Goal: Task Accomplishment & Management: Manage account settings

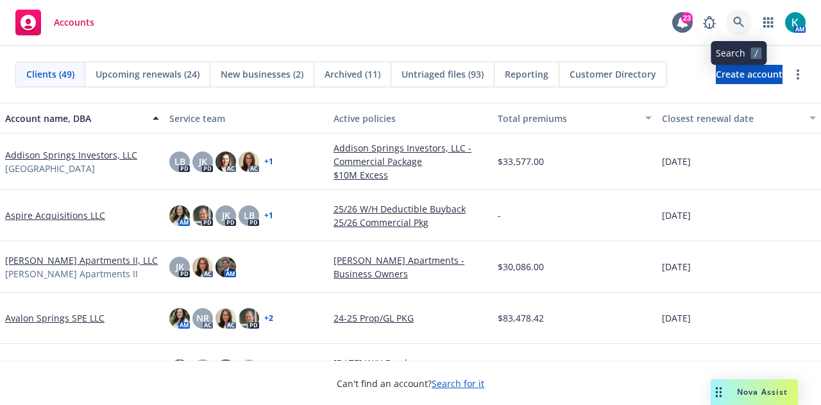
click at [742, 26] on icon at bounding box center [739, 23] width 12 height 12
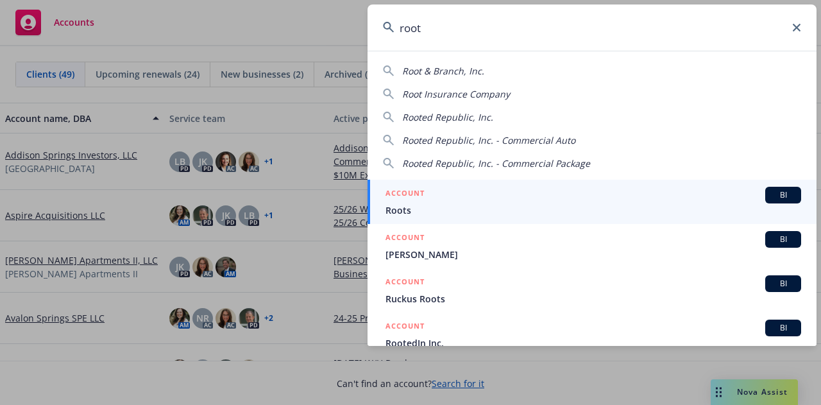
type input "root"
click at [552, 200] on div "ACCOUNT BI" at bounding box center [594, 195] width 416 height 17
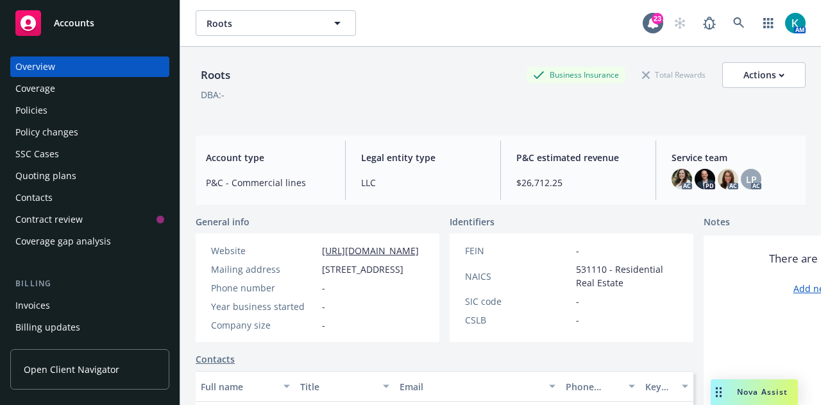
click at [133, 118] on div "Policies" at bounding box center [89, 110] width 149 height 21
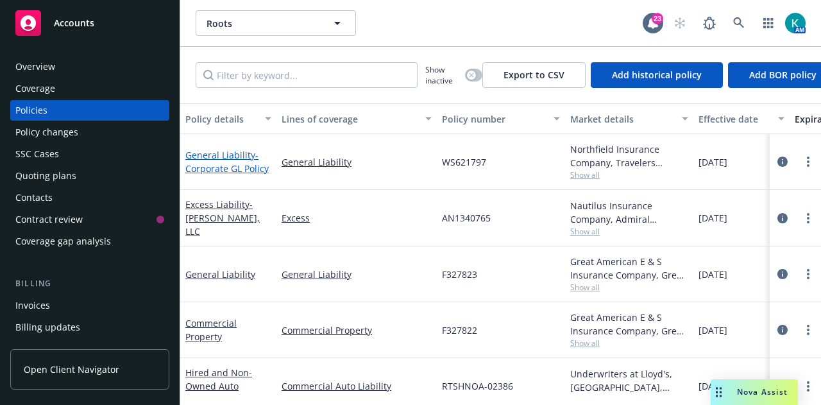
click at [249, 173] on span "- Corporate GL Policy" at bounding box center [226, 162] width 83 height 26
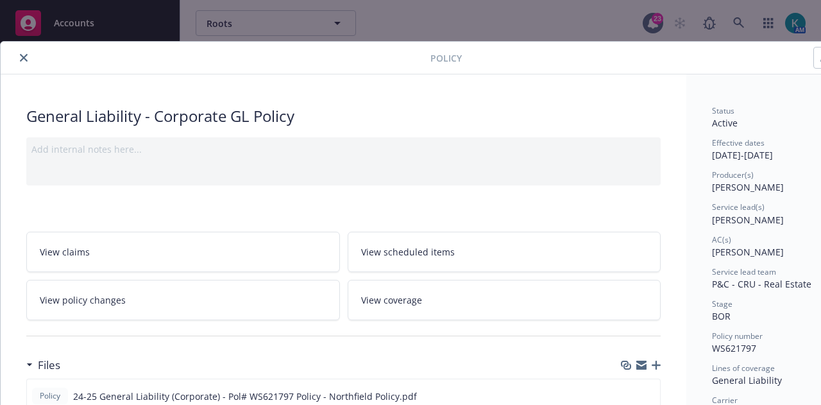
scroll to position [192, 0]
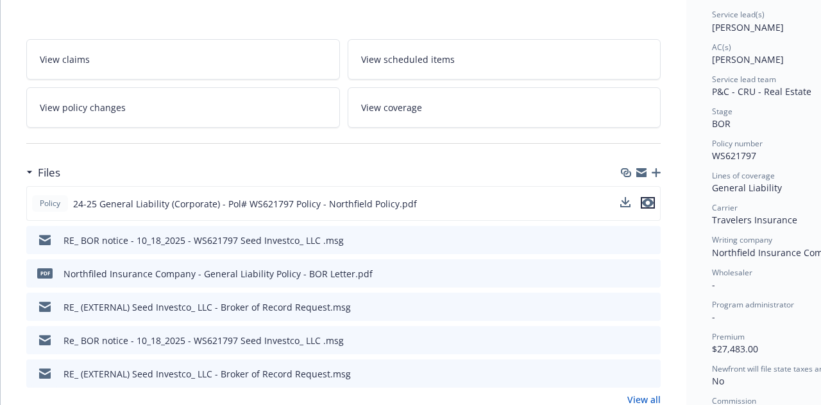
click at [647, 200] on icon "preview file" at bounding box center [648, 202] width 12 height 9
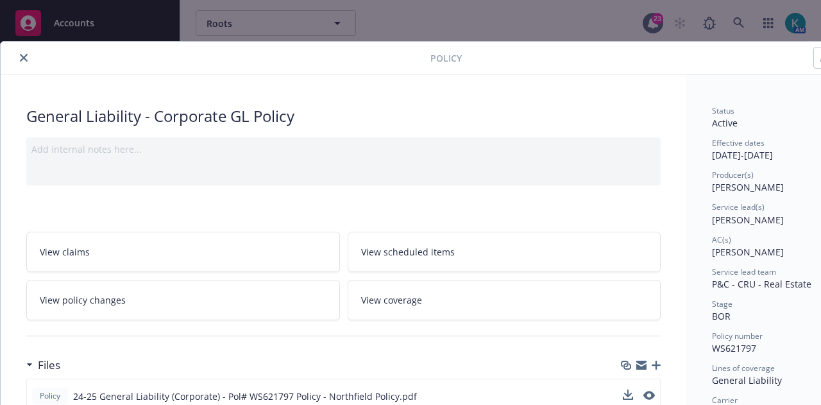
drag, startPoint x: 19, startPoint y: 58, endPoint x: 60, endPoint y: 28, distance: 50.4
click at [21, 56] on button "close" at bounding box center [23, 57] width 15 height 15
click at [71, 24] on span "Accounts" at bounding box center [74, 23] width 40 height 10
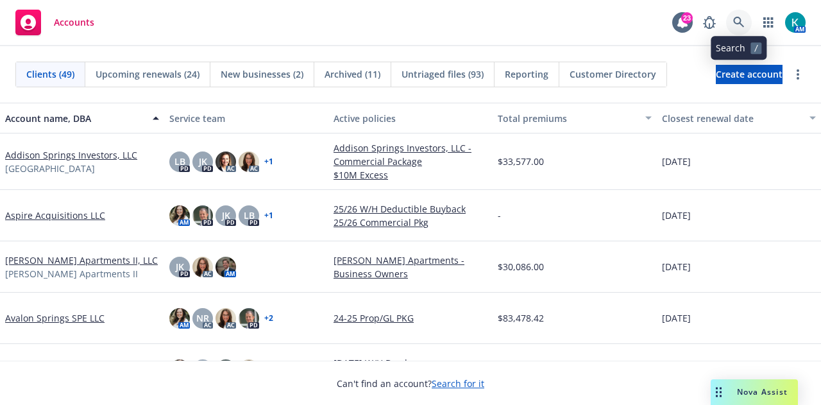
click at [746, 28] on link at bounding box center [739, 23] width 26 height 26
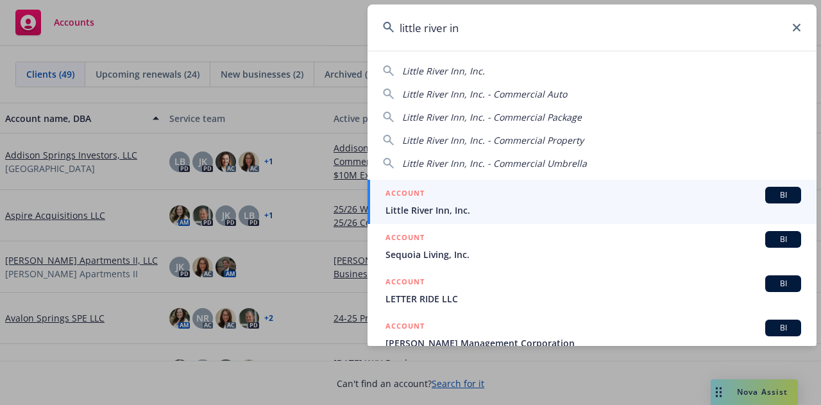
type input "[GEOGRAPHIC_DATA]"
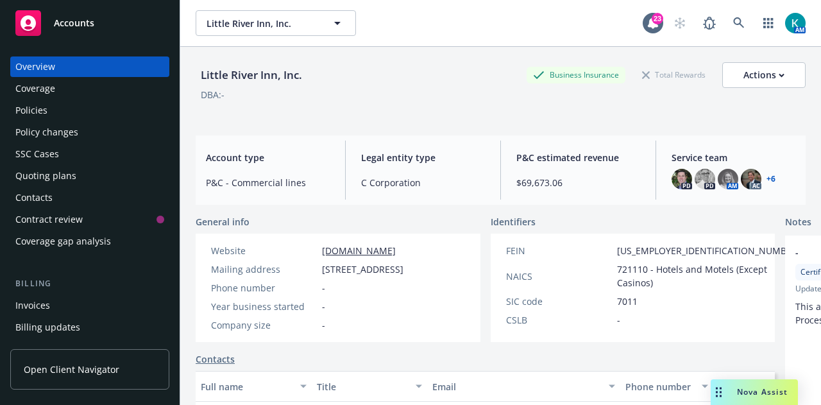
click at [107, 31] on div "Accounts" at bounding box center [89, 23] width 149 height 26
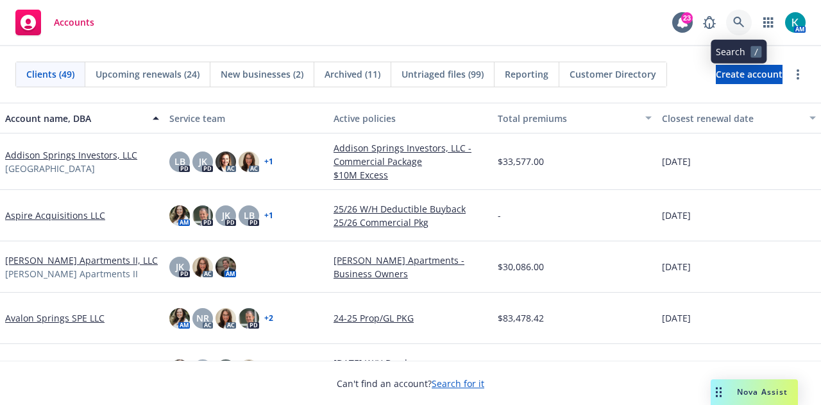
click at [735, 24] on icon at bounding box center [739, 23] width 12 height 12
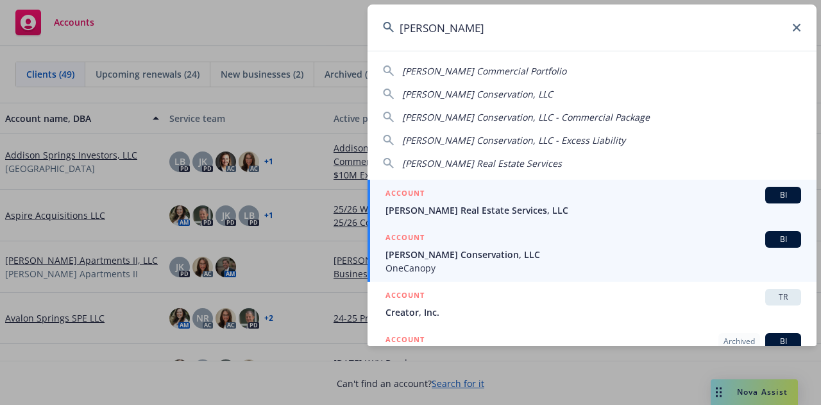
type input "[PERSON_NAME]"
click at [464, 207] on span "[PERSON_NAME] Real Estate Services, LLC" at bounding box center [594, 209] width 416 height 13
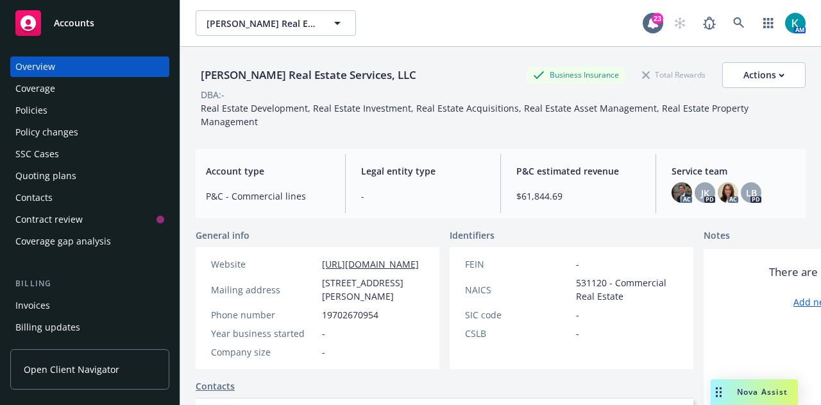
click at [55, 106] on div "Policies" at bounding box center [89, 110] width 149 height 21
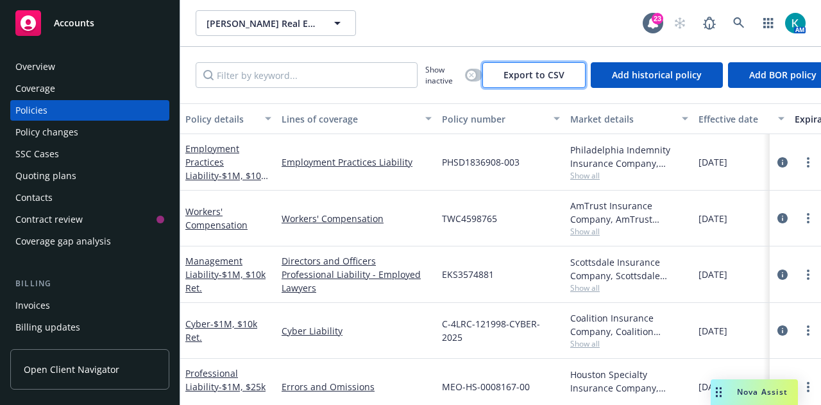
click at [531, 75] on span "Export to CSV" at bounding box center [534, 75] width 61 height 12
click at [476, 76] on button "button" at bounding box center [473, 75] width 17 height 13
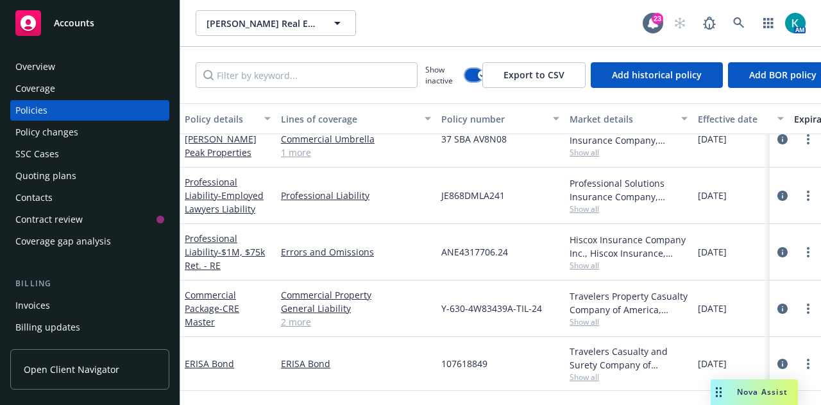
scroll to position [128, 0]
click at [234, 195] on span "- Employed Lawyers Liability" at bounding box center [224, 202] width 79 height 26
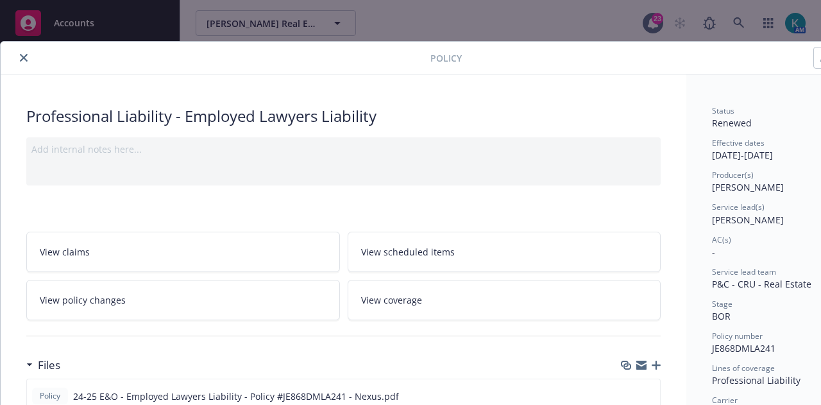
click at [23, 58] on icon "close" at bounding box center [24, 58] width 8 height 8
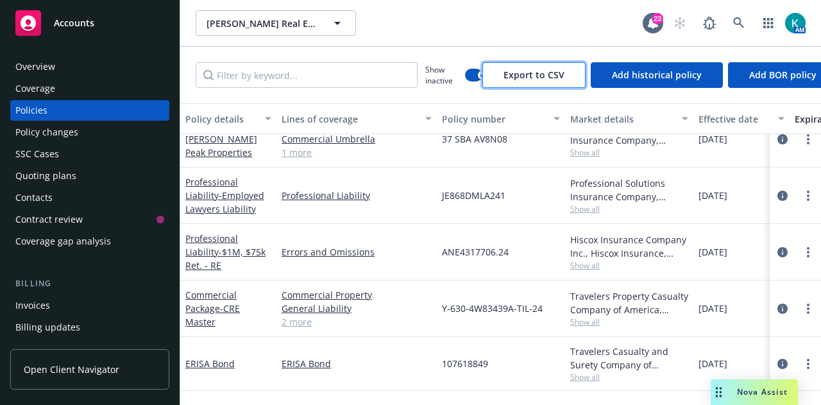
click at [518, 76] on span "Export to CSV" at bounding box center [534, 75] width 61 height 12
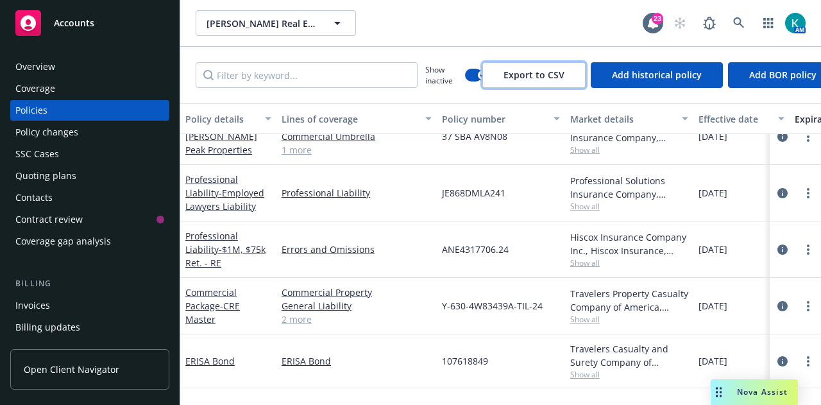
scroll to position [257, 0]
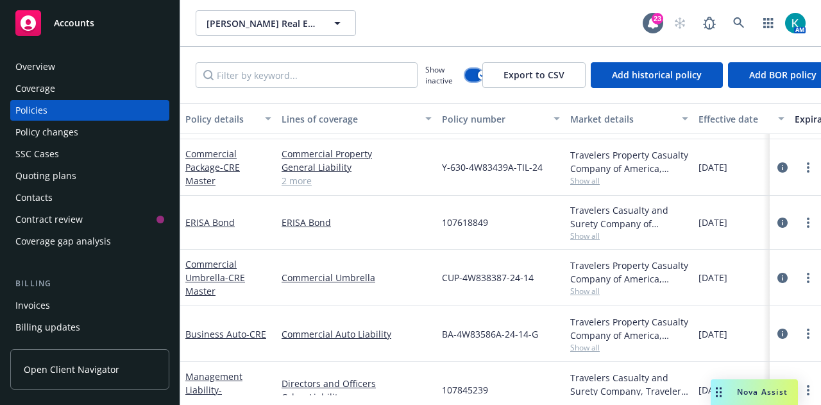
click at [473, 73] on button "button" at bounding box center [473, 75] width 17 height 13
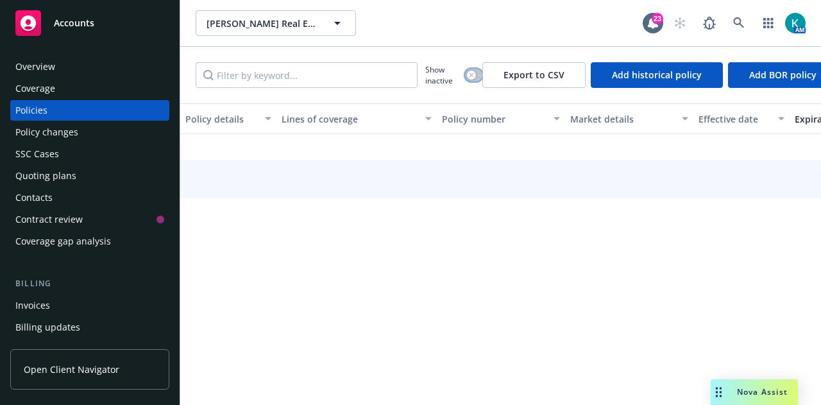
scroll to position [233, 0]
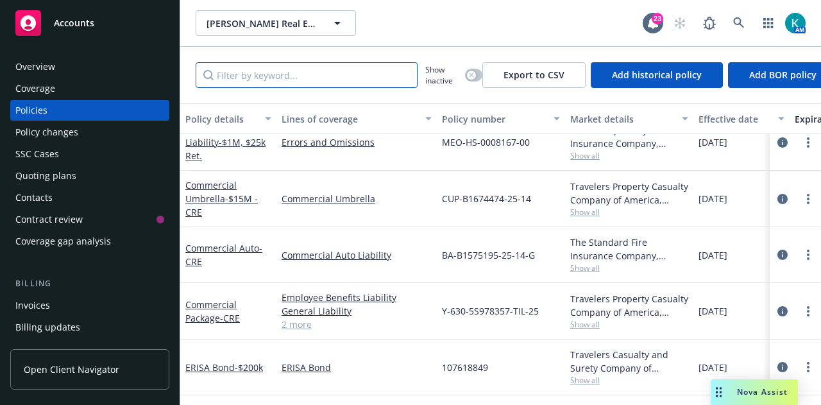
click at [352, 70] on input "Filter by keyword..." at bounding box center [307, 75] width 222 height 26
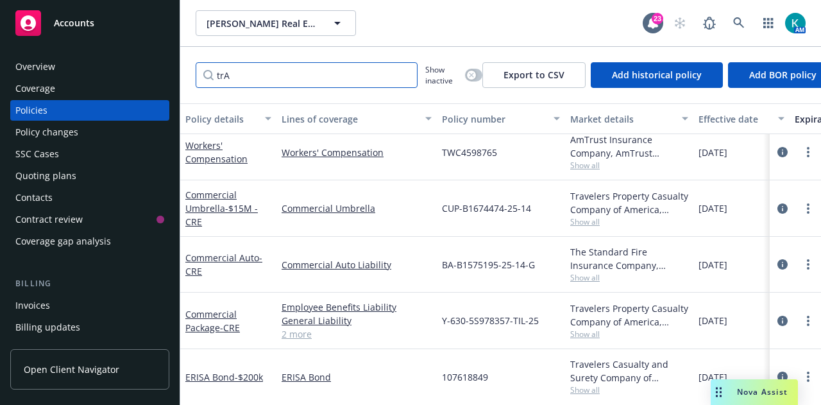
scroll to position [0, 0]
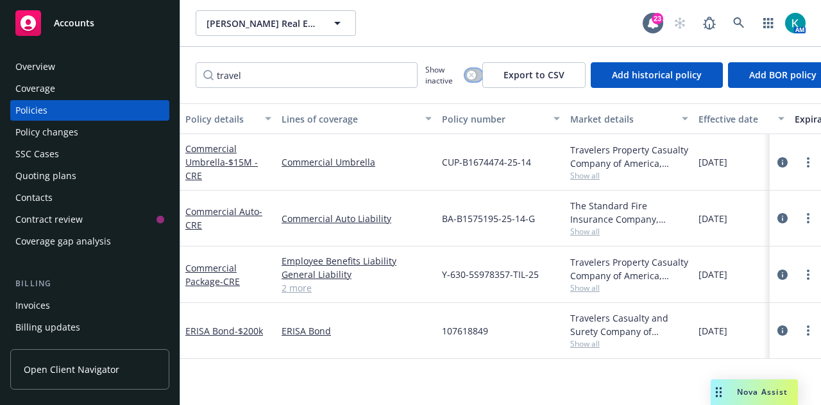
click at [471, 71] on div "button" at bounding box center [471, 75] width 9 height 9
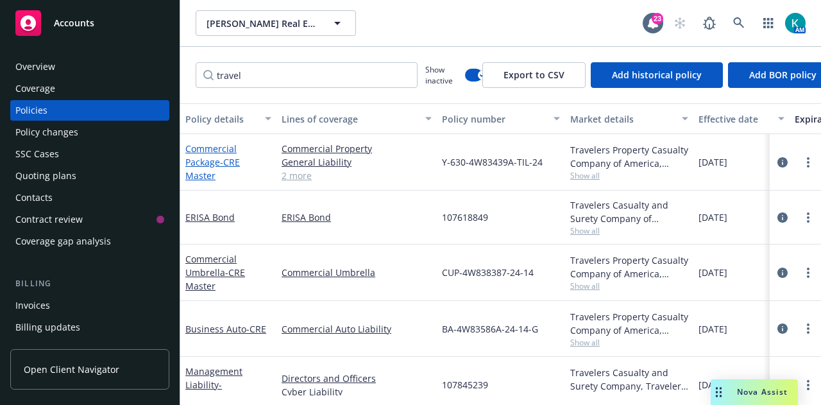
click at [231, 157] on span "- CRE Master" at bounding box center [212, 169] width 55 height 26
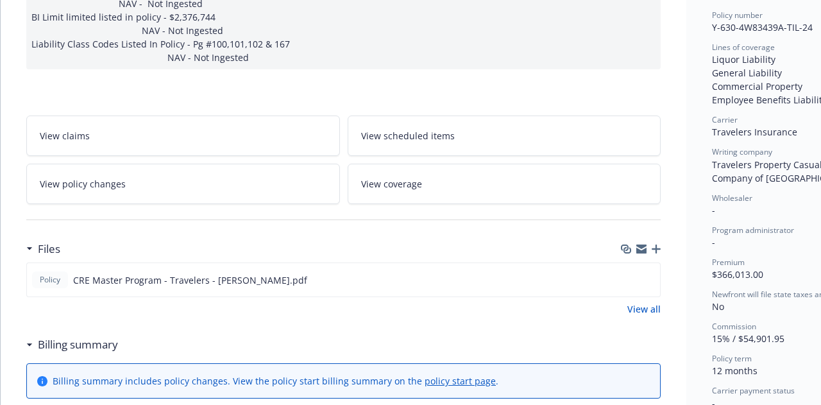
scroll to position [449, 0]
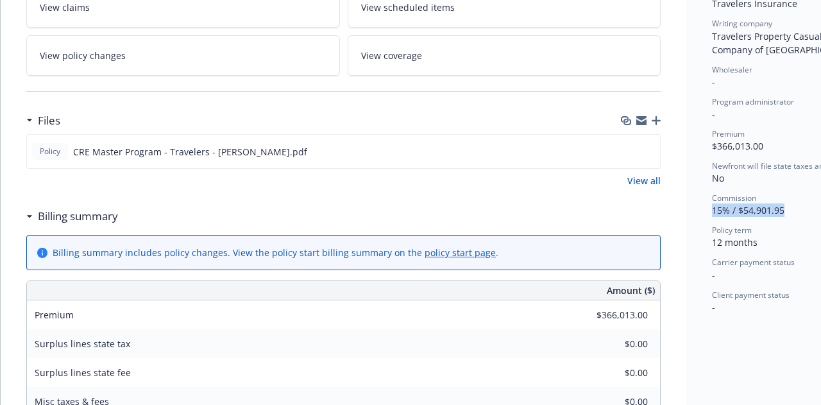
drag, startPoint x: 783, startPoint y: 206, endPoint x: 713, endPoint y: 207, distance: 70.6
click at [713, 207] on span "15% / $54,901.95" at bounding box center [748, 210] width 72 height 12
click at [757, 214] on span "15% / $54,901.95" at bounding box center [748, 210] width 72 height 12
drag, startPoint x: 780, startPoint y: 210, endPoint x: 710, endPoint y: 209, distance: 69.9
click at [706, 210] on div "Status Renewed Effective dates [DATE] - [DATE] Producer(s) [PERSON_NAME] Servic…" at bounding box center [783, 363] width 195 height 1476
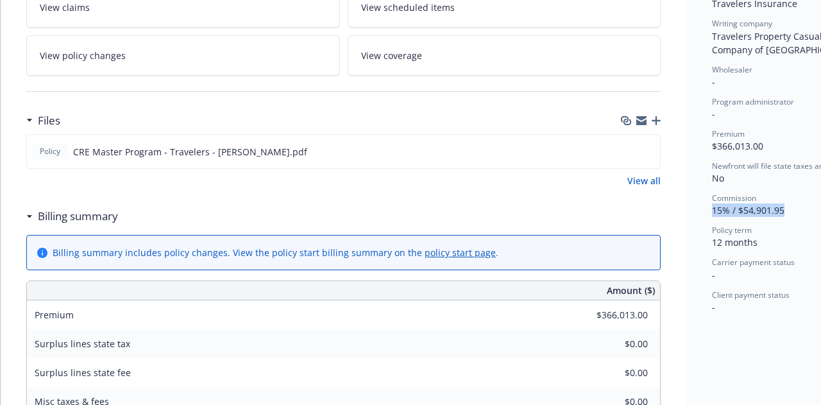
copy span "15% / $54,901.95"
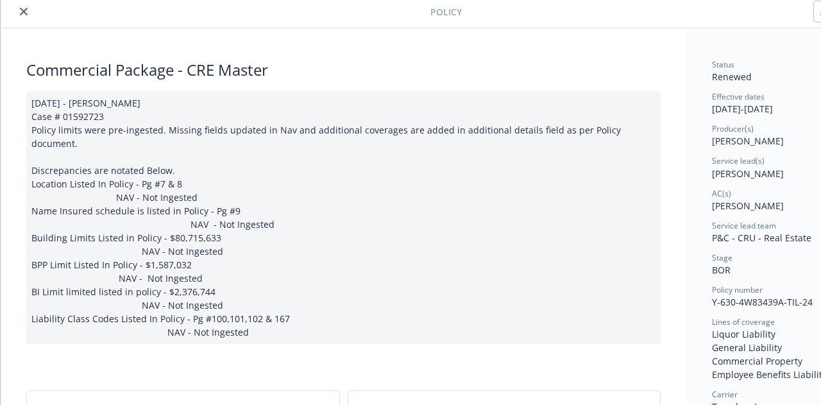
scroll to position [0, 0]
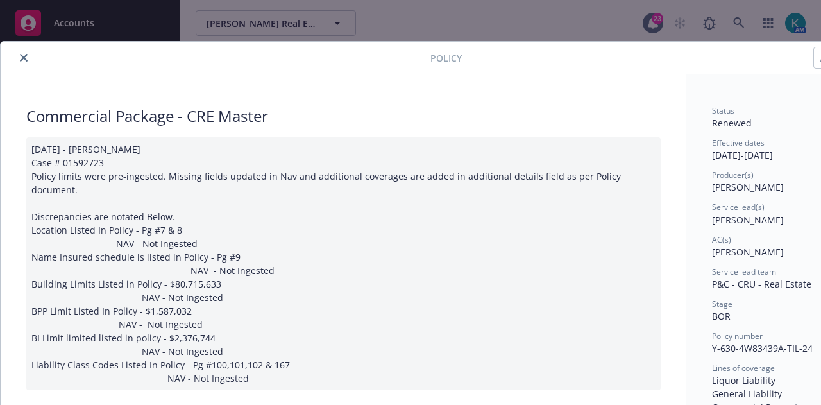
click at [24, 57] on icon "close" at bounding box center [24, 58] width 8 height 8
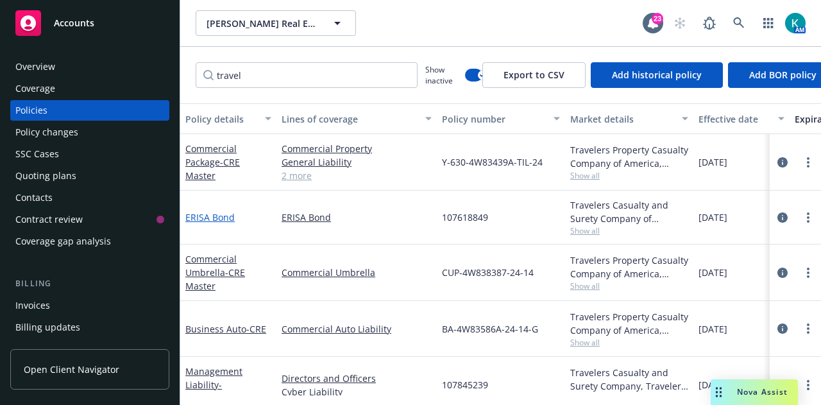
click at [219, 219] on link "ERISA Bond" at bounding box center [209, 217] width 49 height 12
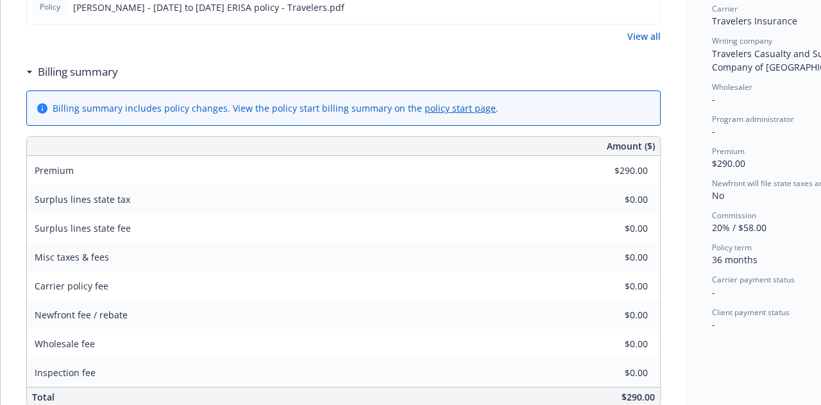
scroll to position [449, 0]
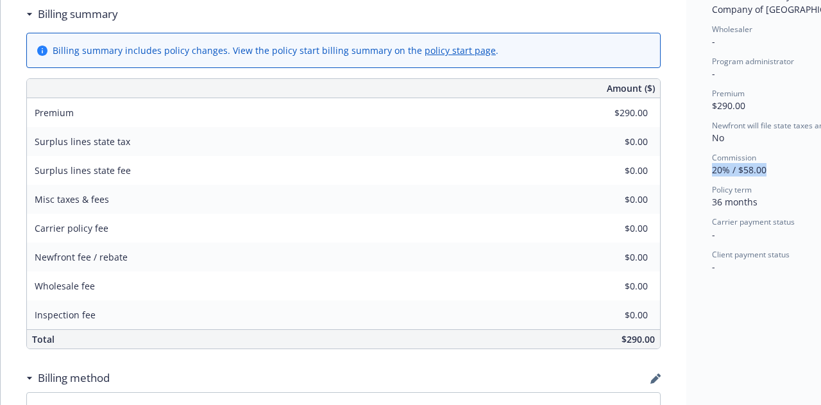
drag, startPoint x: 769, startPoint y: 169, endPoint x: 710, endPoint y: 170, distance: 58.4
click at [710, 170] on div "Status Renewed Effective dates [DATE] - [DATE] Producer(s) [PERSON_NAME] Servic…" at bounding box center [783, 175] width 195 height 1101
copy span "20% / $58.00"
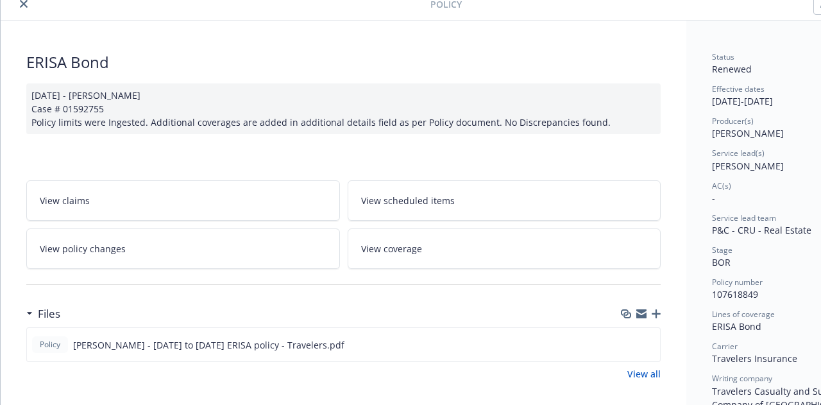
scroll to position [0, 0]
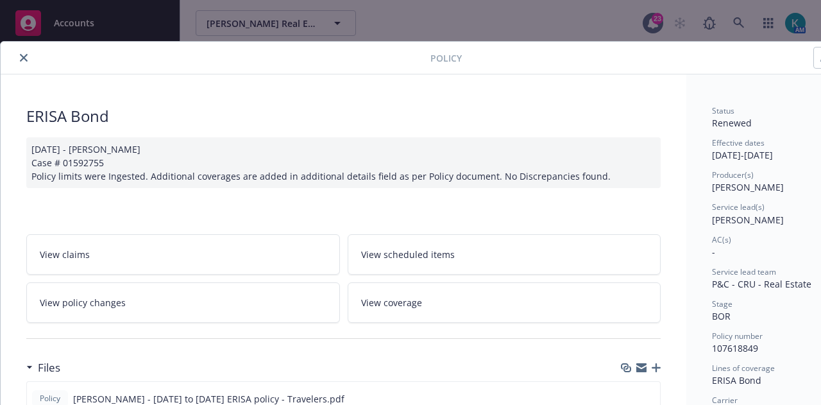
click at [24, 60] on icon "close" at bounding box center [24, 58] width 8 height 8
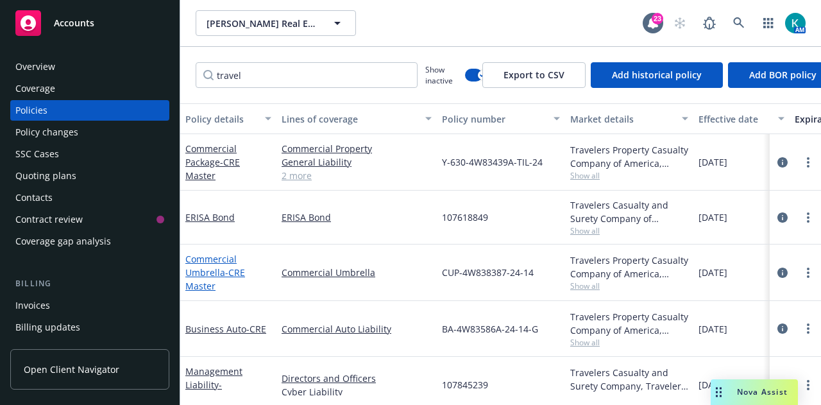
click at [215, 275] on link "Commercial Umbrella - CRE Master" at bounding box center [215, 272] width 60 height 39
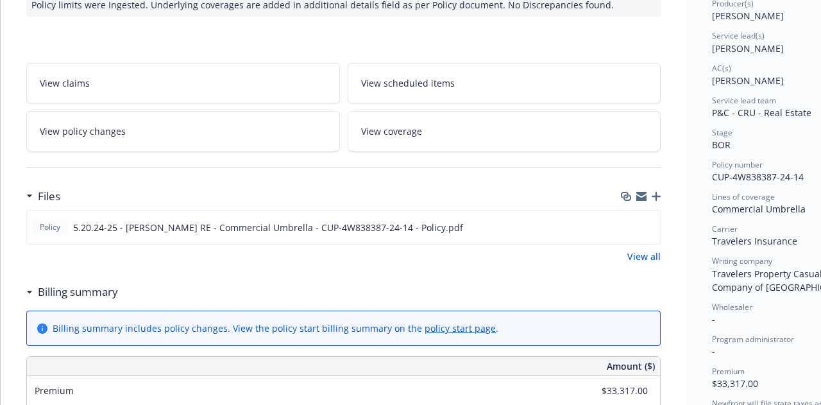
scroll to position [321, 0]
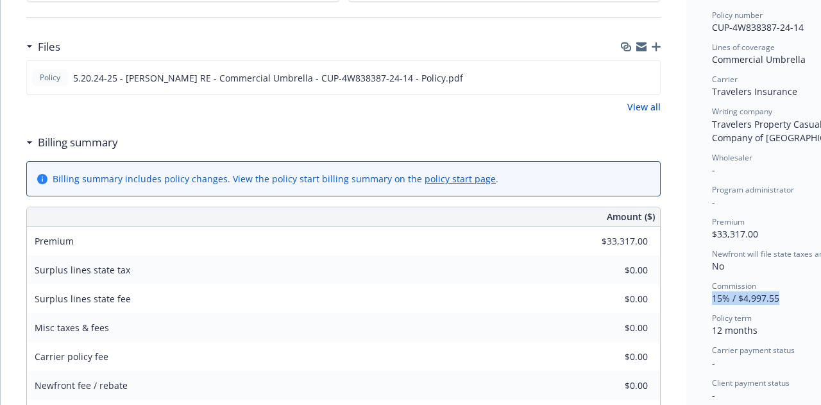
drag, startPoint x: 779, startPoint y: 296, endPoint x: 712, endPoint y: 298, distance: 66.8
click at [712, 298] on div "Commission 15% / $4,997.55" at bounding box center [784, 292] width 144 height 24
copy span "15% / $4,997.55"
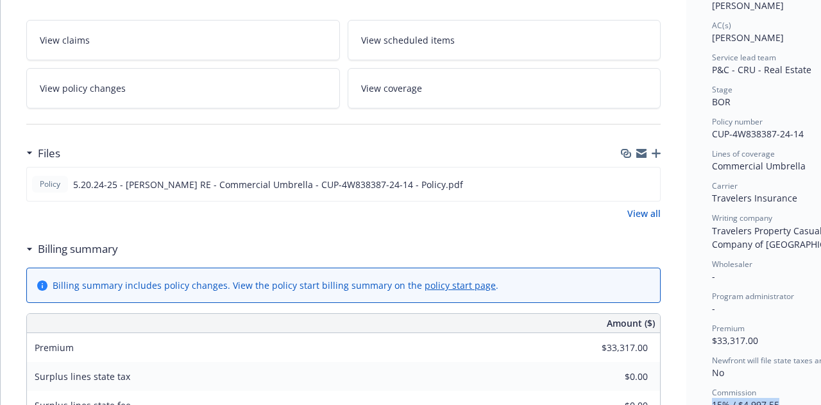
scroll to position [0, 0]
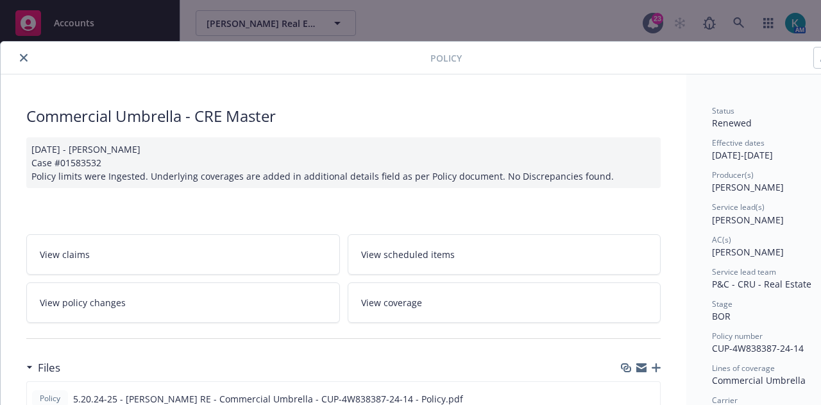
click at [21, 57] on icon "close" at bounding box center [24, 58] width 8 height 8
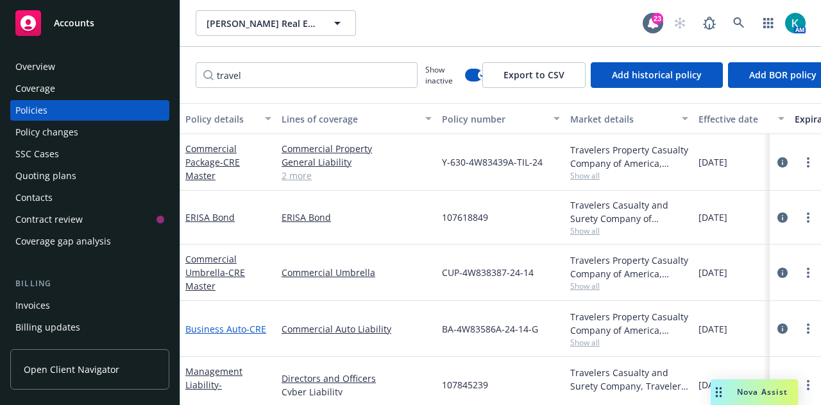
click at [223, 327] on link "Business Auto - CRE" at bounding box center [225, 329] width 81 height 12
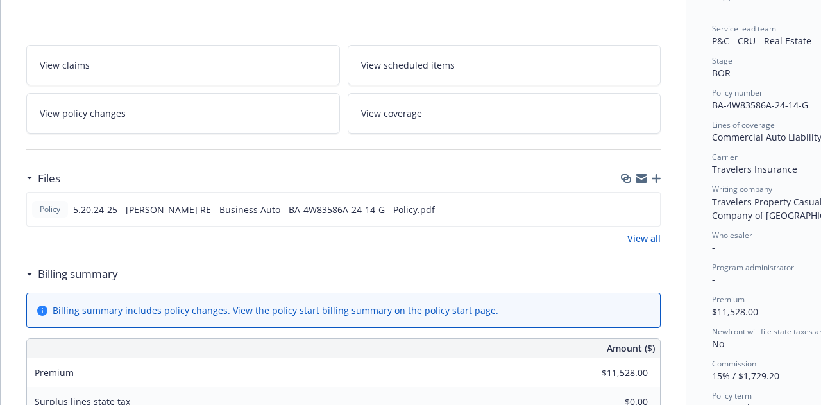
scroll to position [321, 0]
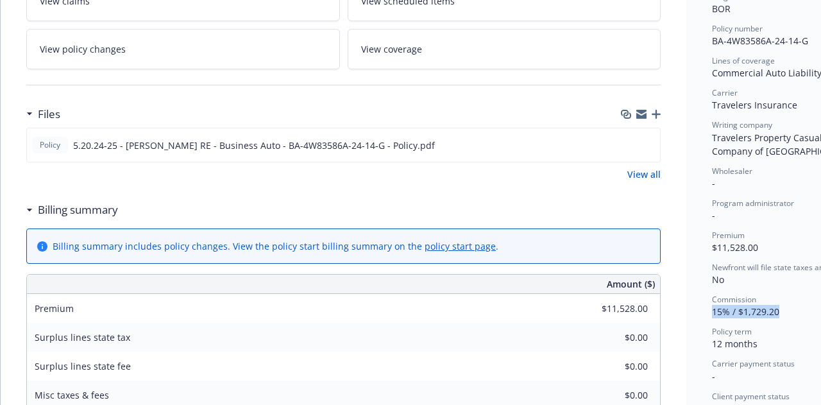
drag, startPoint x: 781, startPoint y: 310, endPoint x: 712, endPoint y: 312, distance: 69.3
click at [712, 312] on div "Commission 15% / $1,729.20" at bounding box center [784, 306] width 144 height 24
copy span "15% / $1,729.20"
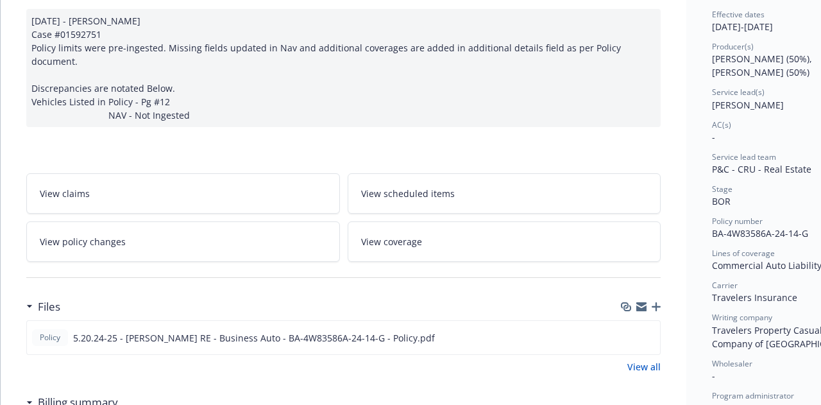
scroll to position [0, 0]
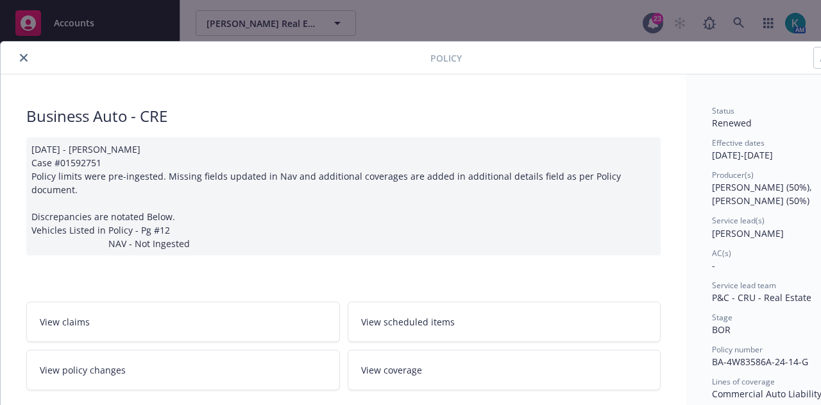
click at [22, 55] on icon "close" at bounding box center [24, 58] width 8 height 8
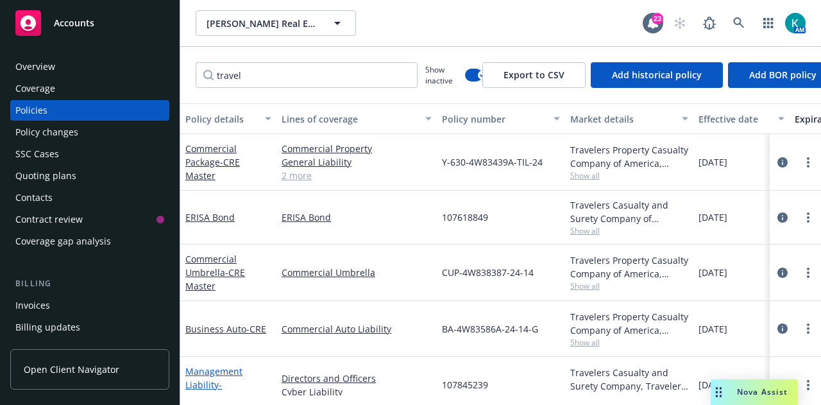
scroll to position [192, 0]
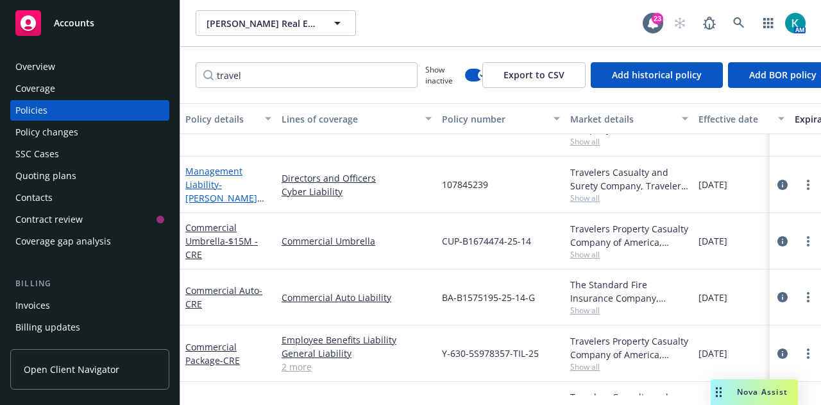
click at [212, 191] on div "Management Liability - [PERSON_NAME] Real Estate Services" at bounding box center [228, 184] width 86 height 40
click at [213, 186] on link "Management Liability - [PERSON_NAME] Real Estate Services" at bounding box center [227, 191] width 85 height 53
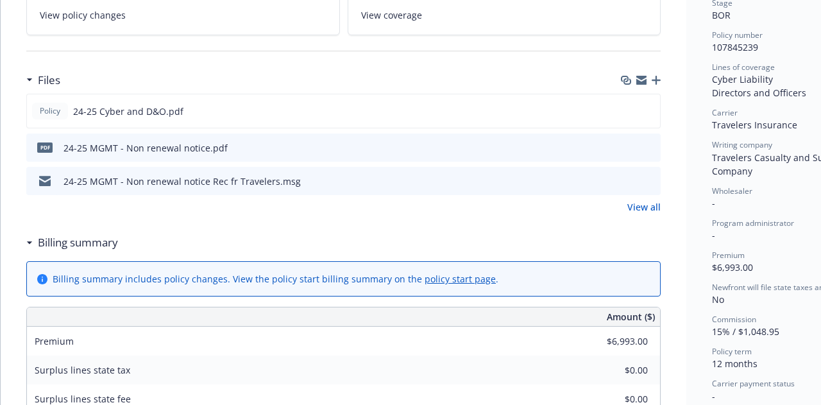
scroll to position [321, 0]
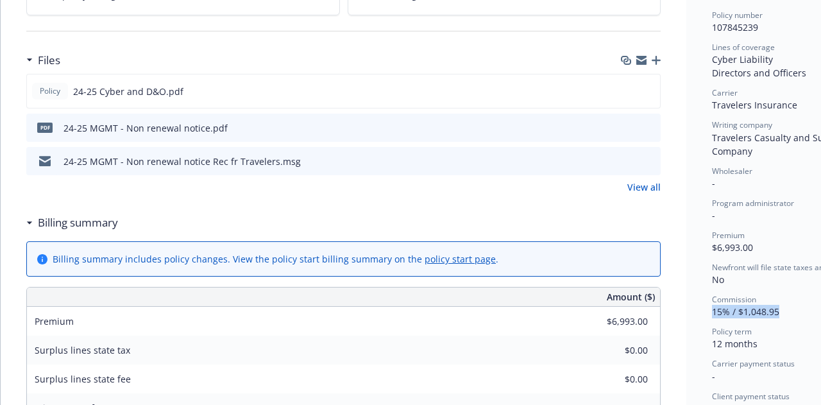
drag, startPoint x: 783, startPoint y: 312, endPoint x: 707, endPoint y: 315, distance: 75.7
click at [707, 315] on div "Status Renewed Effective dates [DATE] - [DATE] Producer(s) [PERSON_NAME] Servic…" at bounding box center [783, 373] width 195 height 1239
copy span "15% / $1,048.95"
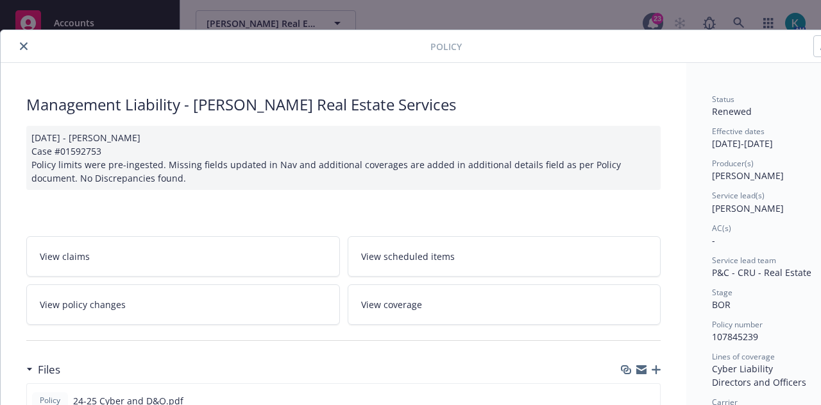
scroll to position [0, 0]
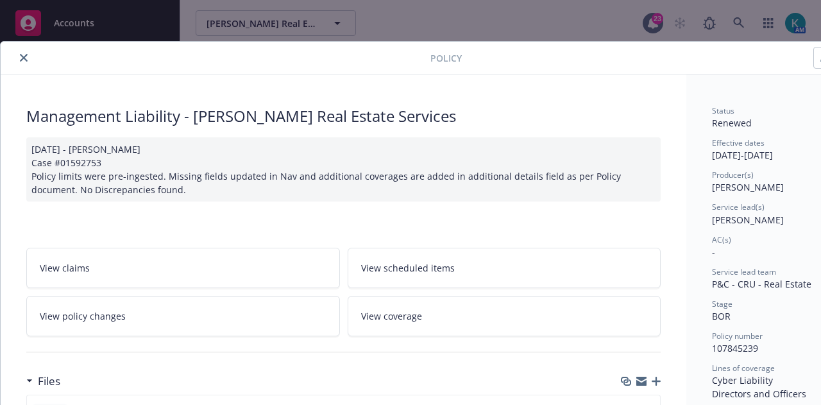
click at [27, 59] on button "close" at bounding box center [23, 57] width 15 height 15
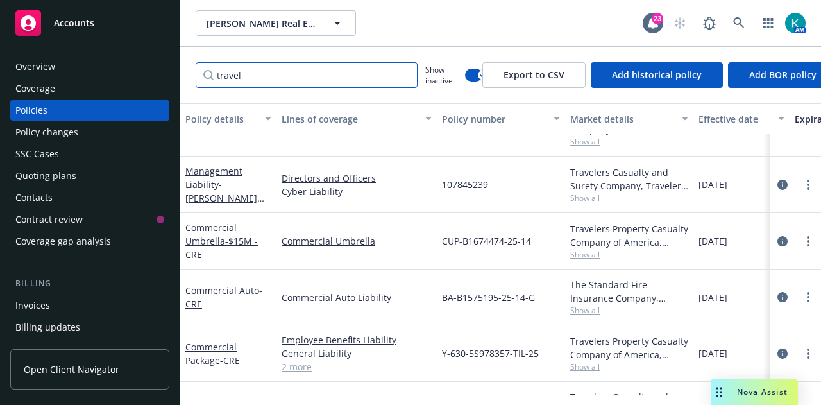
click at [194, 80] on div "travel Show inactive Export to CSV Add historical policy Add BOR policy" at bounding box center [500, 75] width 641 height 56
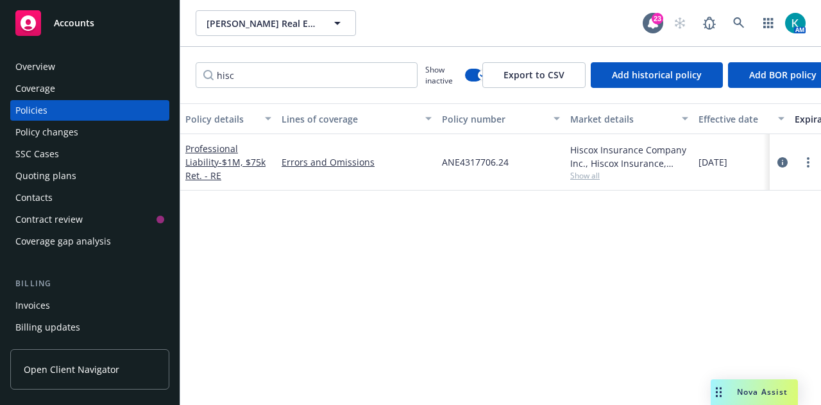
click at [259, 173] on div "Professional Liability - $1M, $75k Ret. - RE" at bounding box center [228, 162] width 86 height 40
click at [251, 166] on span "- $1M, $75k Ret. - RE" at bounding box center [225, 169] width 80 height 26
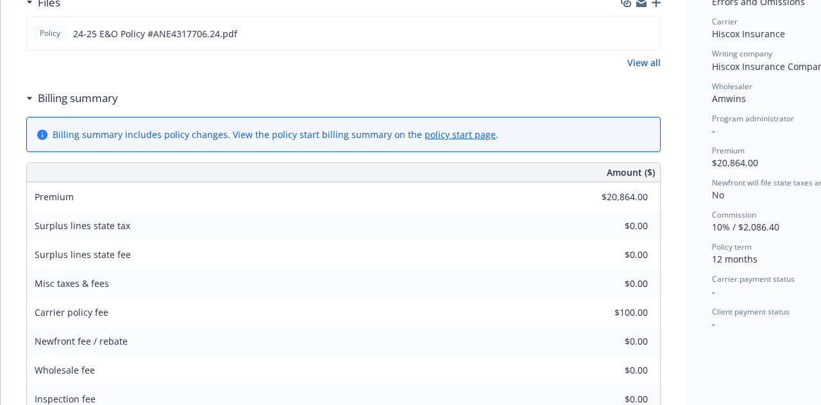
scroll to position [385, 0]
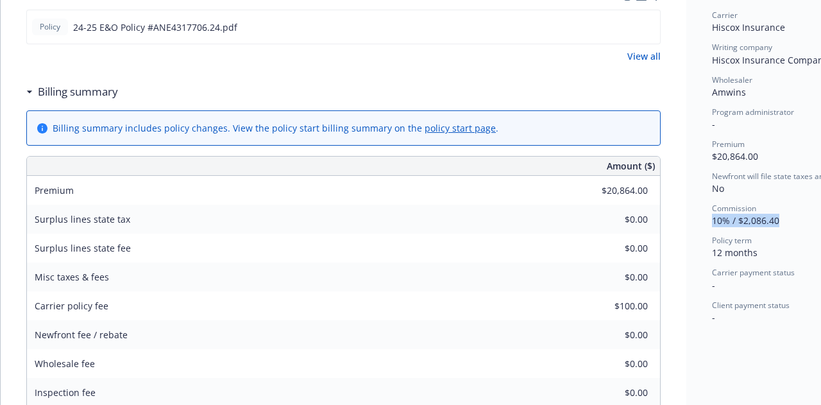
drag, startPoint x: 783, startPoint y: 219, endPoint x: 708, endPoint y: 225, distance: 74.6
click at [708, 225] on div "Status Renewed Effective dates [DATE] - [DATE] Producer(s) [PERSON_NAME] Servic…" at bounding box center [783, 246] width 195 height 1114
copy span "10% / $2,086.40"
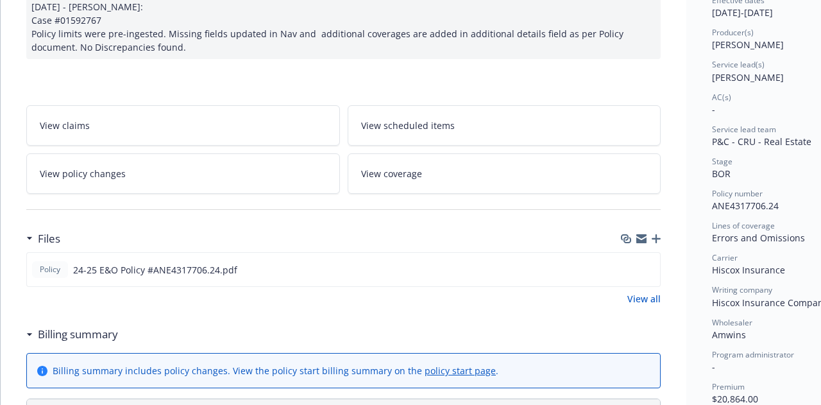
scroll to position [0, 0]
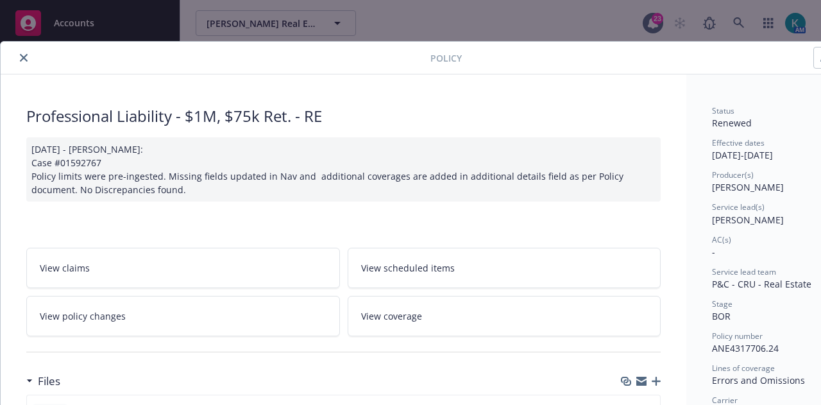
click at [27, 56] on button "close" at bounding box center [23, 57] width 15 height 15
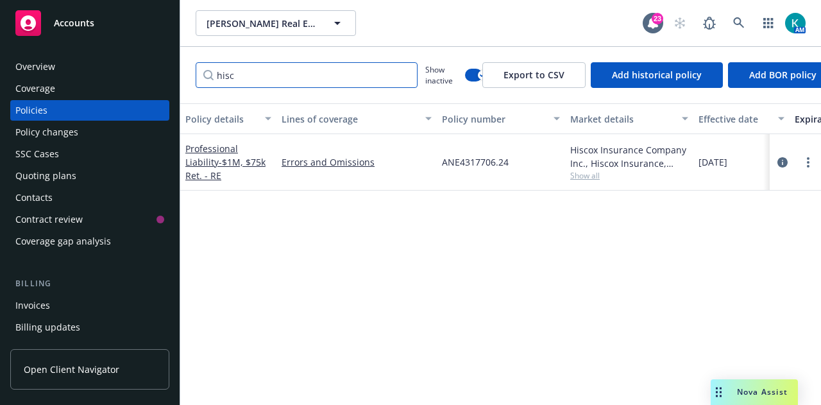
drag, startPoint x: 218, startPoint y: 80, endPoint x: 158, endPoint y: 74, distance: 60.0
click at [156, 81] on div "Accounts Overview Coverage Policies Policy changes SSC Cases Quoting plans Cont…" at bounding box center [410, 202] width 821 height 405
type input "work"
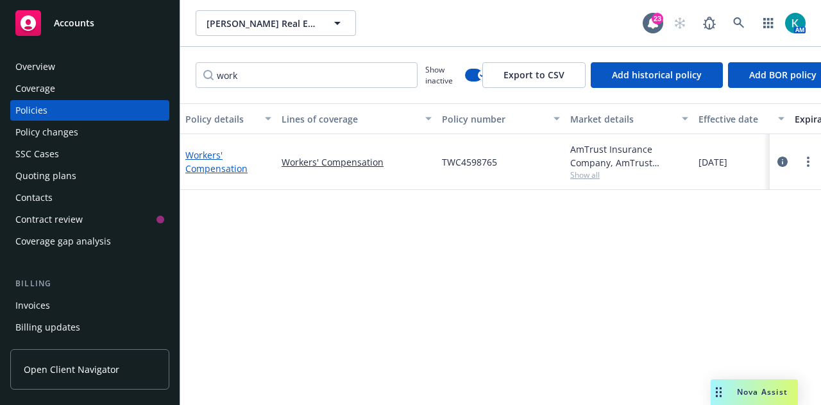
click at [239, 167] on link "Workers' Compensation" at bounding box center [216, 162] width 62 height 26
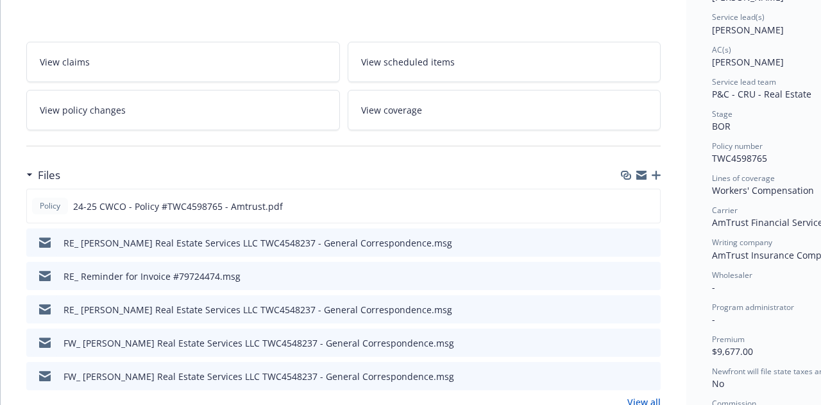
scroll to position [257, 0]
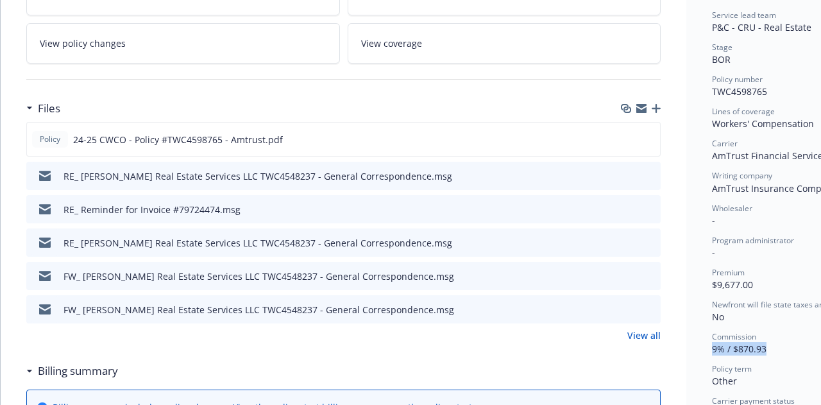
drag, startPoint x: 757, startPoint y: 346, endPoint x: 710, endPoint y: 355, distance: 48.3
click at [710, 355] on div "Status Active Effective dates [DATE] - [DATE] Producer(s) [PERSON_NAME] Service…" at bounding box center [783, 382] width 195 height 1128
copy span "9% / $870.93"
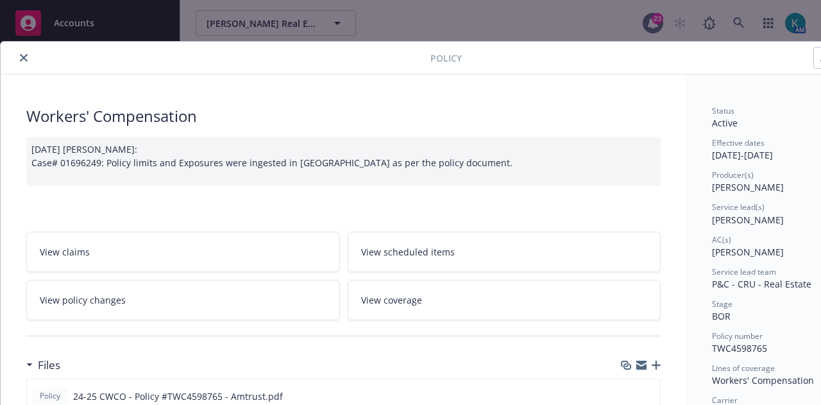
drag, startPoint x: 19, startPoint y: 57, endPoint x: 57, endPoint y: 58, distance: 37.9
click at [19, 57] on button "close" at bounding box center [23, 57] width 15 height 15
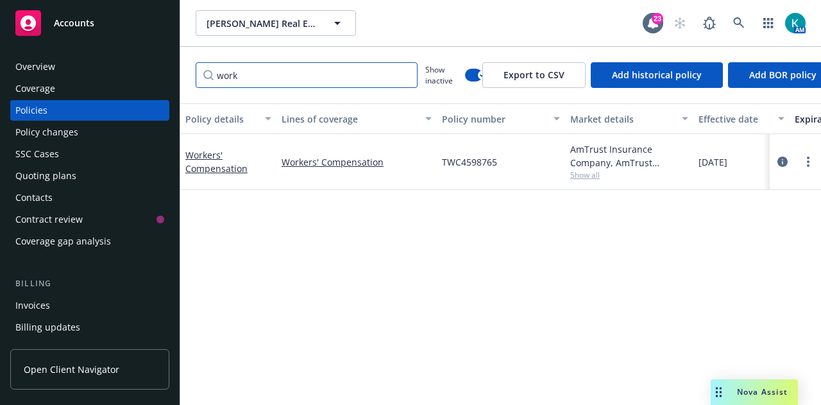
drag, startPoint x: 280, startPoint y: 74, endPoint x: 85, endPoint y: 94, distance: 196.1
click at [74, 98] on div "Accounts Overview Coverage Policies Policy changes SSC Cases Quoting plans Cont…" at bounding box center [410, 202] width 821 height 405
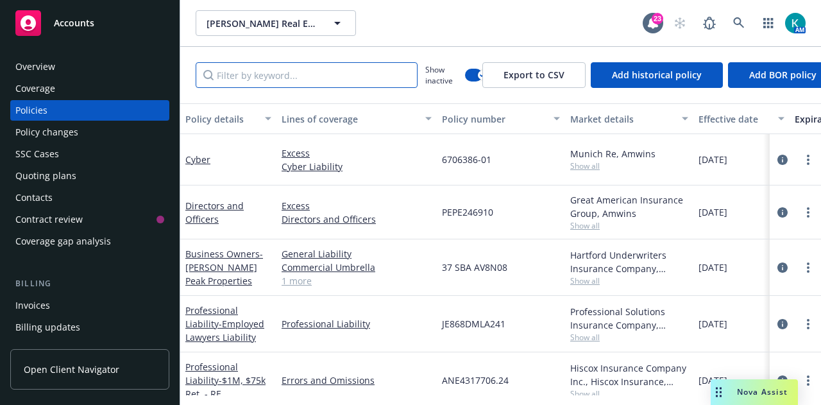
paste input "JE868DMLA241"
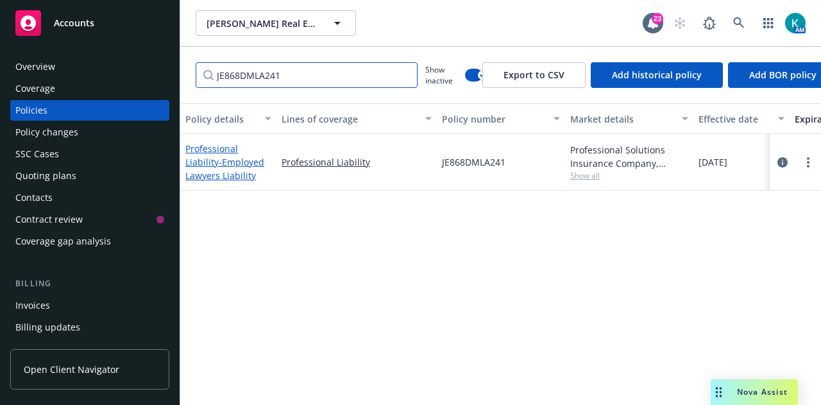
type input "JE868DMLA241"
click at [253, 162] on span "- Employed Lawyers Liability" at bounding box center [224, 169] width 79 height 26
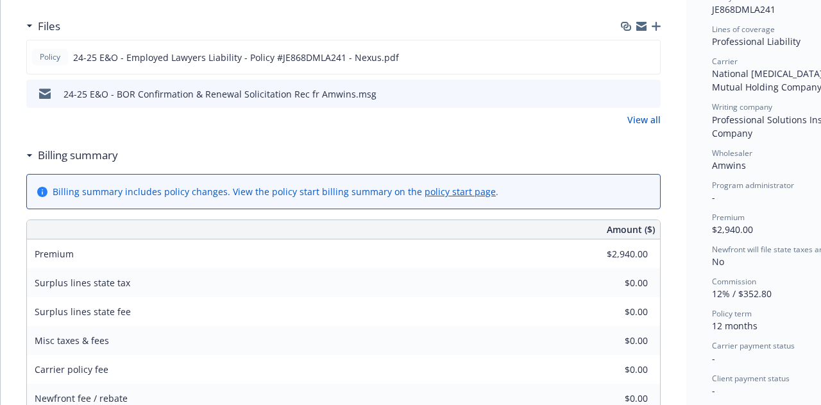
scroll to position [385, 0]
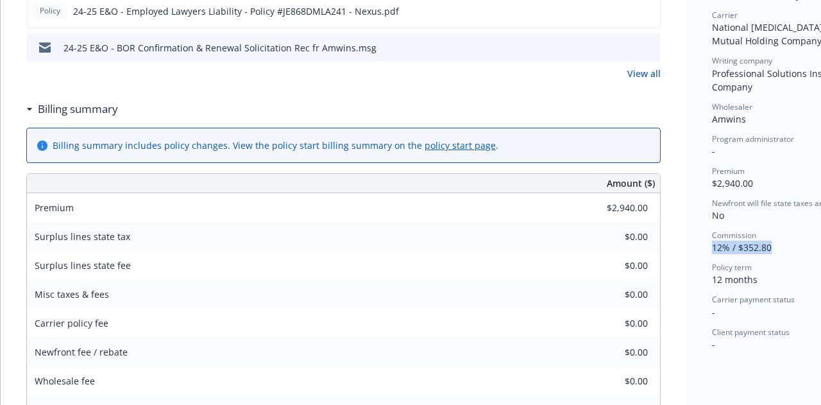
drag, startPoint x: 774, startPoint y: 247, endPoint x: 708, endPoint y: 248, distance: 66.1
click at [708, 248] on div "Status Renewed Effective dates [DATE] - [DATE] Producer(s) [PERSON_NAME] Servic…" at bounding box center [783, 316] width 195 height 1254
copy span "12% / $352.80"
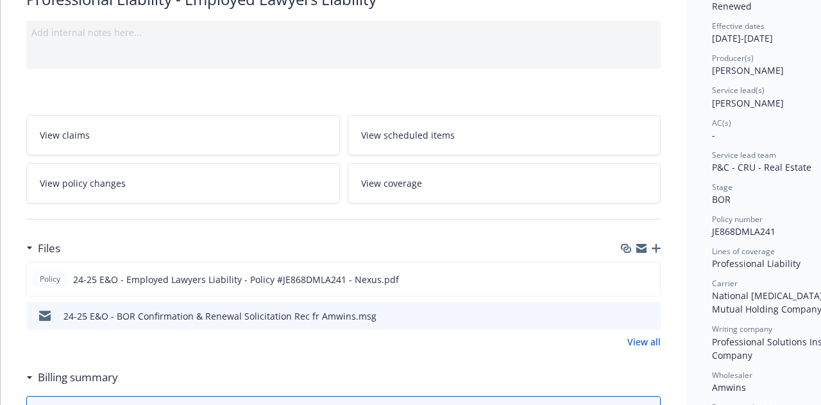
scroll to position [0, 0]
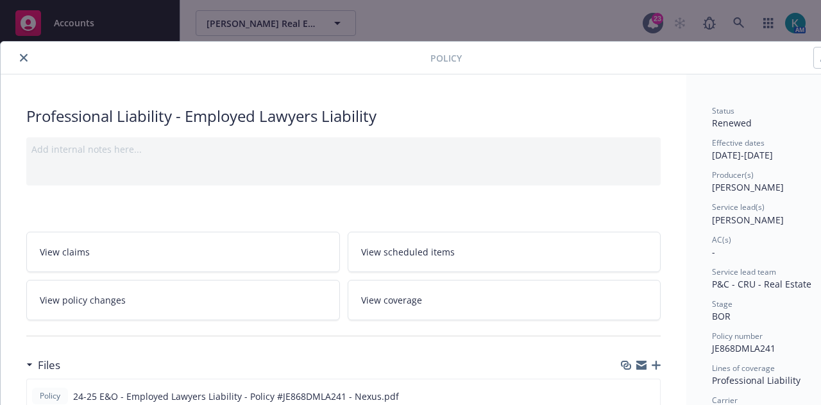
click at [24, 57] on icon "close" at bounding box center [24, 58] width 8 height 8
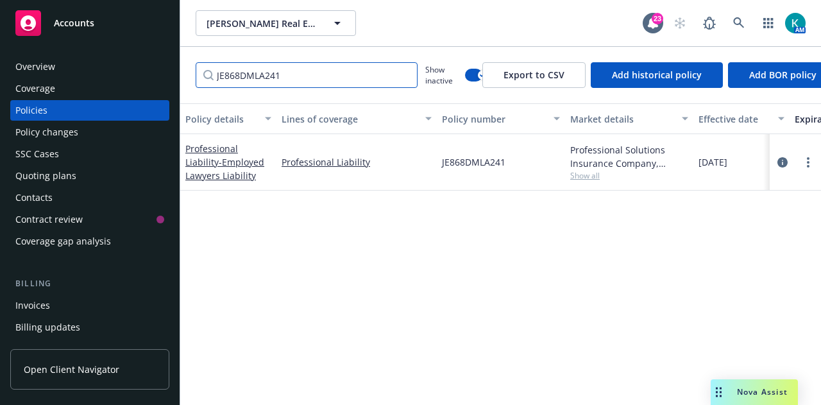
drag, startPoint x: 211, startPoint y: 74, endPoint x: 199, endPoint y: 74, distance: 12.2
click at [193, 74] on div "JE868DMLA241 Show inactive Export to CSV Add historical policy Add BOR policy" at bounding box center [500, 75] width 641 height 56
drag, startPoint x: 406, startPoint y: 75, endPoint x: 376, endPoint y: 73, distance: 30.2
click at [405, 75] on input "JE868DMLA241" at bounding box center [307, 75] width 222 height 26
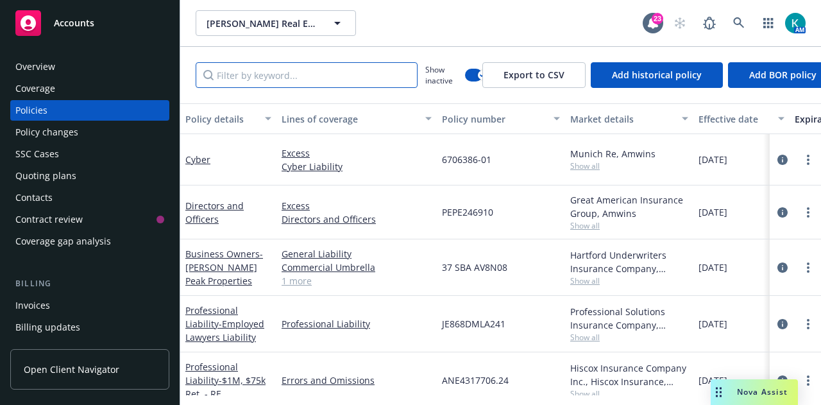
paste input "PHSD1836908-003"
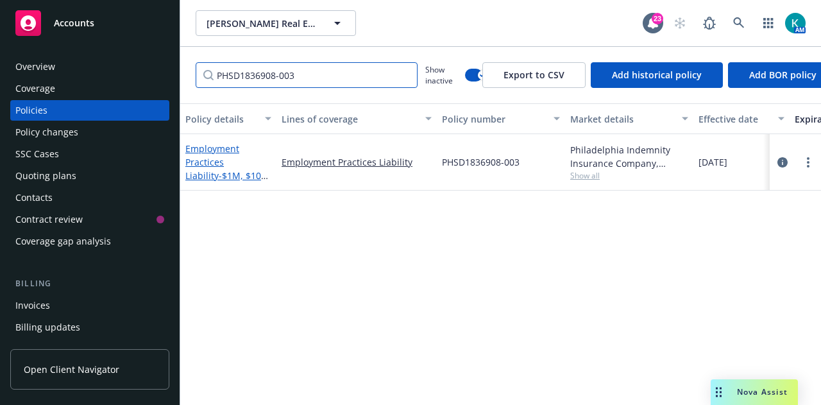
type input "PHSD1836908-003"
click at [211, 160] on link "Employment Practices Liability - $1M, $10k Ret." at bounding box center [225, 168] width 80 height 53
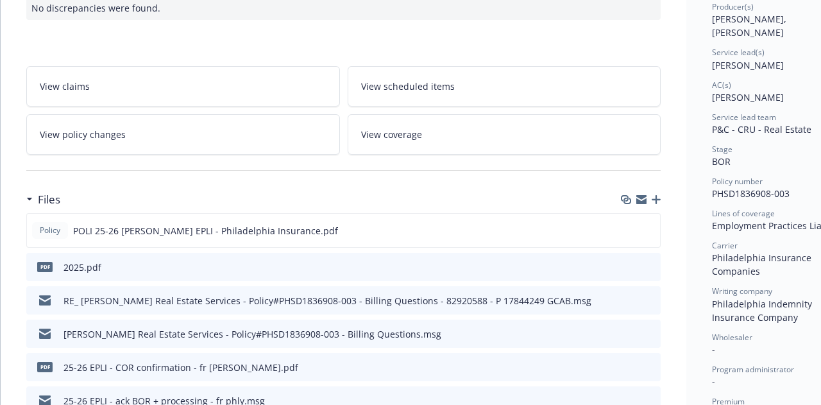
scroll to position [321, 0]
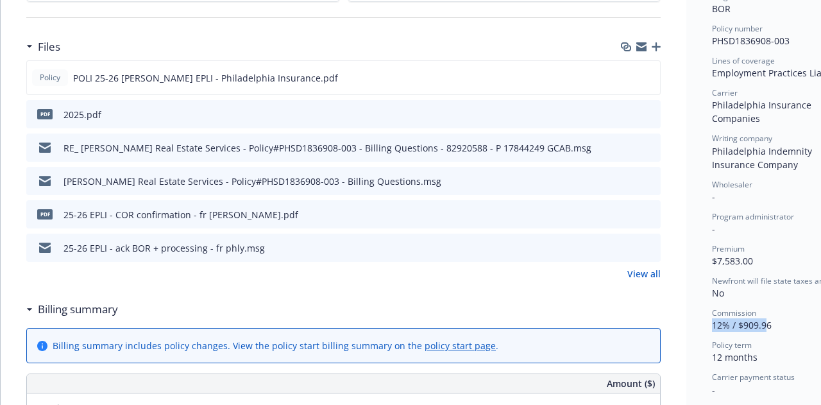
drag, startPoint x: 768, startPoint y: 311, endPoint x: 713, endPoint y: 314, distance: 54.6
click at [710, 314] on div "Status Active Effective dates [DATE] - [DATE] Producer(s) [PERSON_NAME], [PERSO…" at bounding box center [783, 319] width 195 height 1130
click at [778, 315] on div "Commission 12% / $909.96" at bounding box center [784, 319] width 144 height 24
drag, startPoint x: 758, startPoint y: 315, endPoint x: 710, endPoint y: 318, distance: 48.2
click at [710, 318] on div "Status Active Effective dates [DATE] - [DATE] Producer(s) [PERSON_NAME], [PERSO…" at bounding box center [783, 319] width 195 height 1130
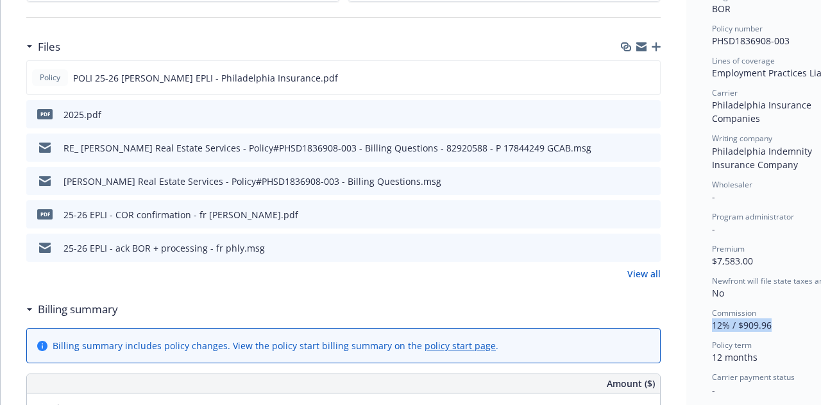
copy span "12% / $909.96"
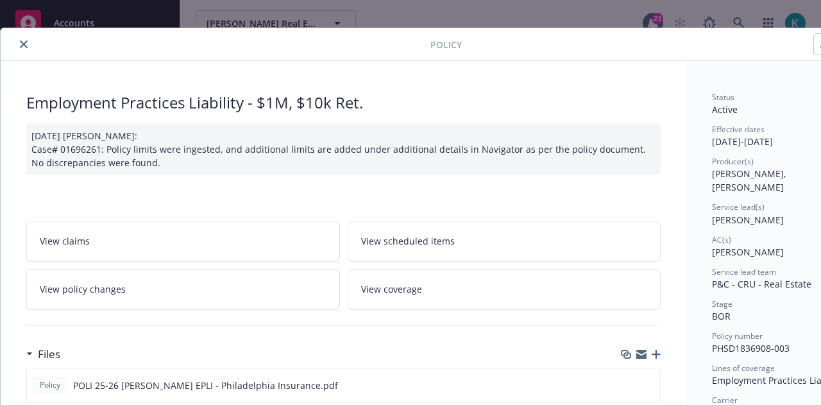
scroll to position [0, 0]
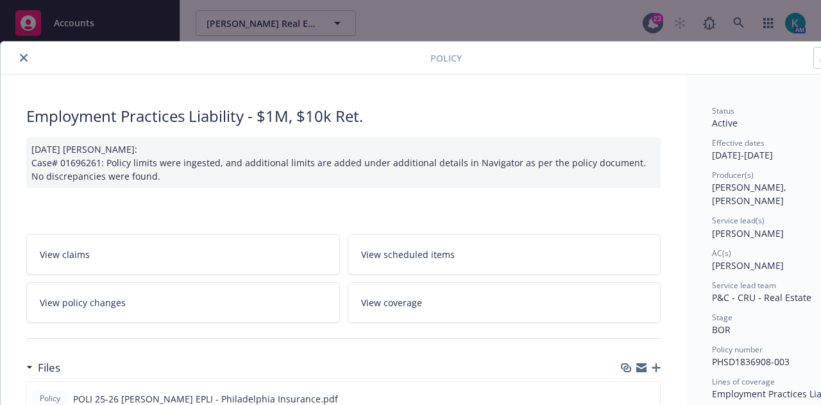
click at [29, 56] on button "close" at bounding box center [23, 57] width 15 height 15
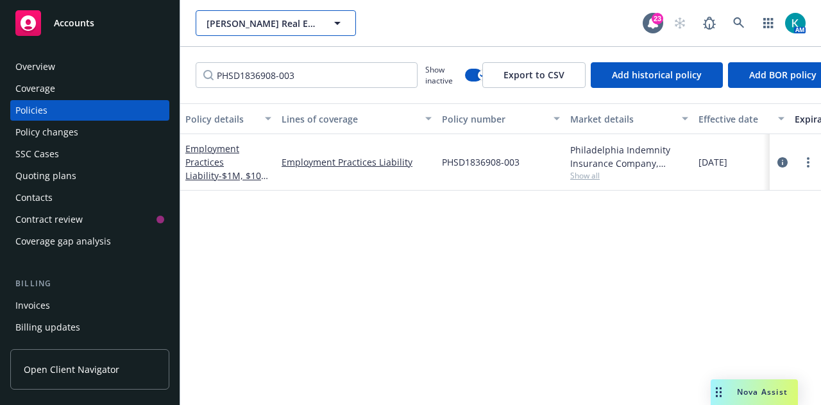
click at [287, 28] on span "[PERSON_NAME] Real Estate Services, LLC" at bounding box center [262, 23] width 111 height 13
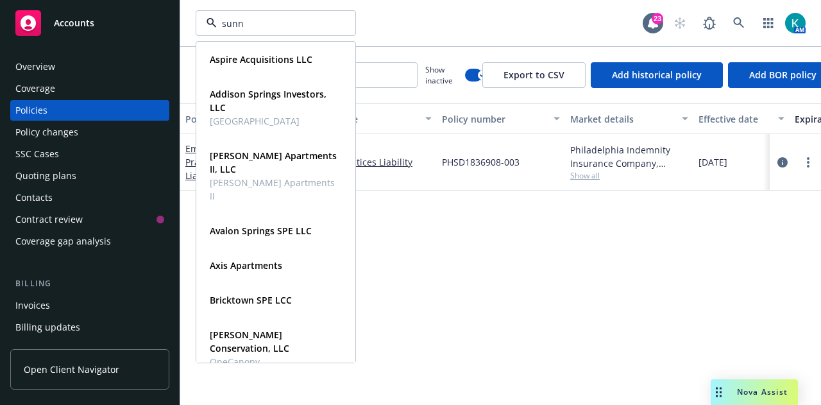
type input "sunny"
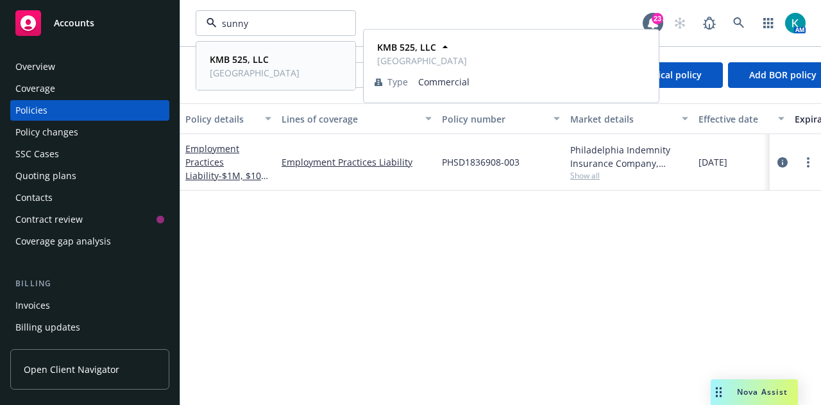
click at [275, 69] on span "[GEOGRAPHIC_DATA]" at bounding box center [255, 72] width 90 height 13
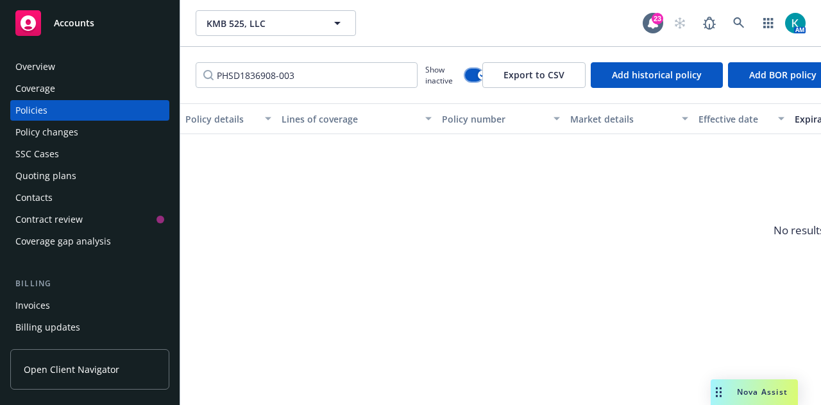
click at [473, 75] on button "button" at bounding box center [473, 75] width 17 height 13
click at [377, 78] on input "PHSD1836908-003" at bounding box center [307, 75] width 222 height 26
click at [397, 75] on input "PHSD1836908-003" at bounding box center [307, 75] width 222 height 26
click at [400, 76] on input "PHSD1836908-003" at bounding box center [307, 75] width 222 height 26
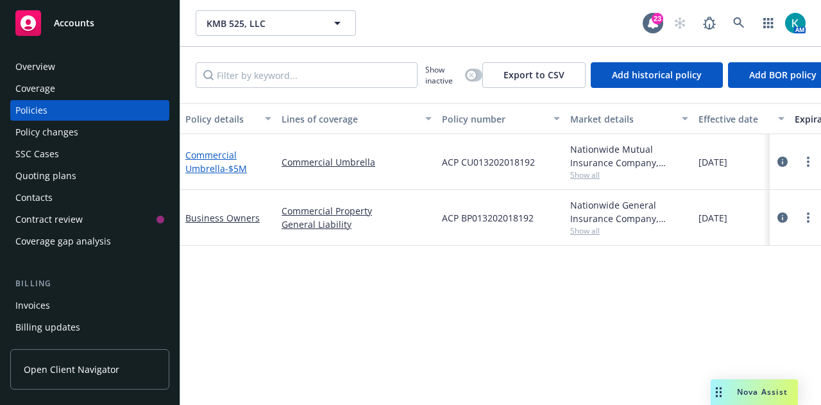
click at [205, 169] on link "Commercial Umbrella - $5M" at bounding box center [216, 162] width 62 height 26
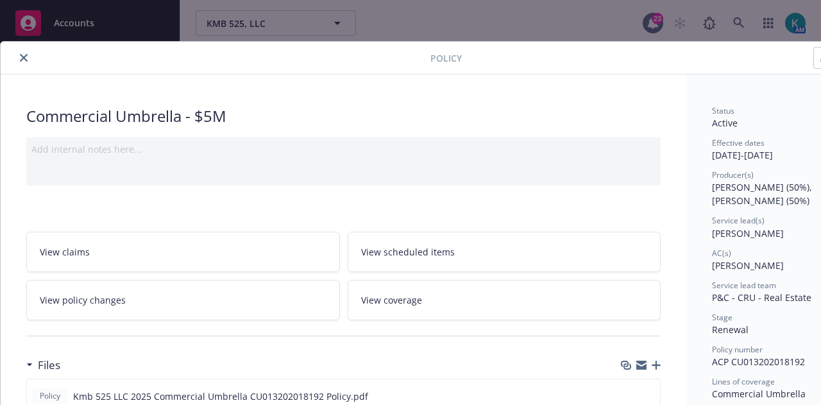
click at [23, 51] on button "close" at bounding box center [23, 57] width 15 height 15
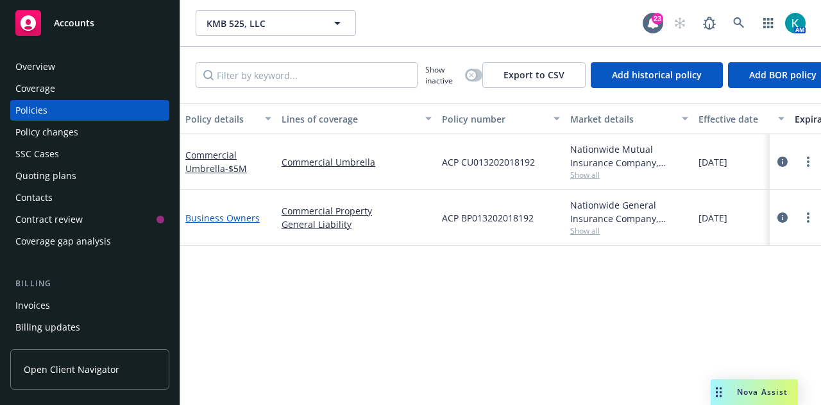
click at [232, 221] on link "Business Owners" at bounding box center [222, 218] width 74 height 12
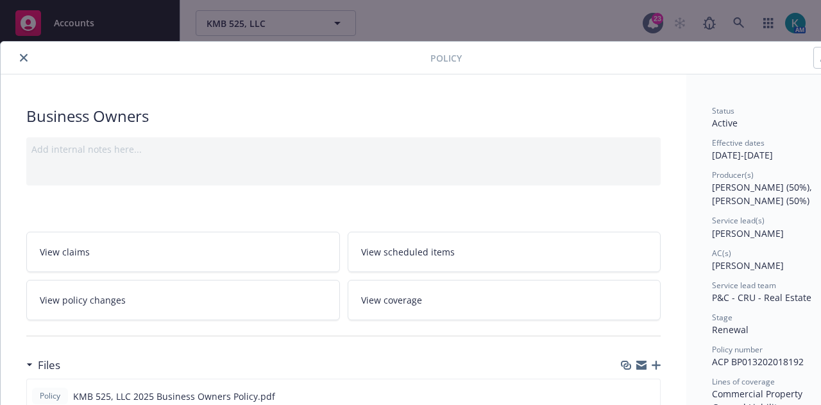
click at [27, 58] on icon "close" at bounding box center [24, 58] width 8 height 8
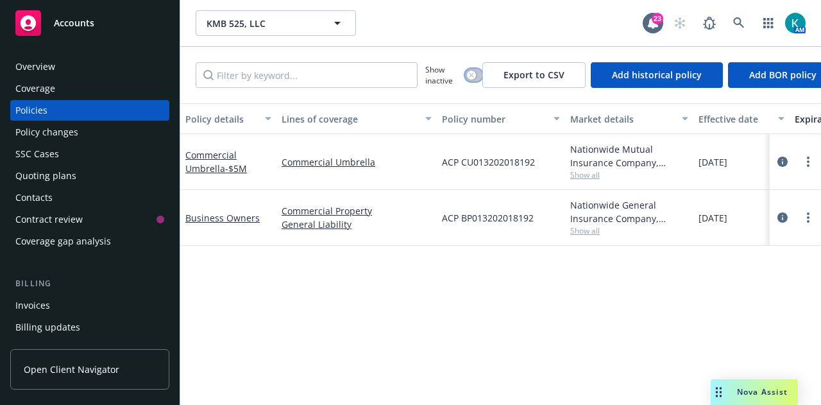
click at [473, 75] on icon "button" at bounding box center [471, 74] width 5 height 5
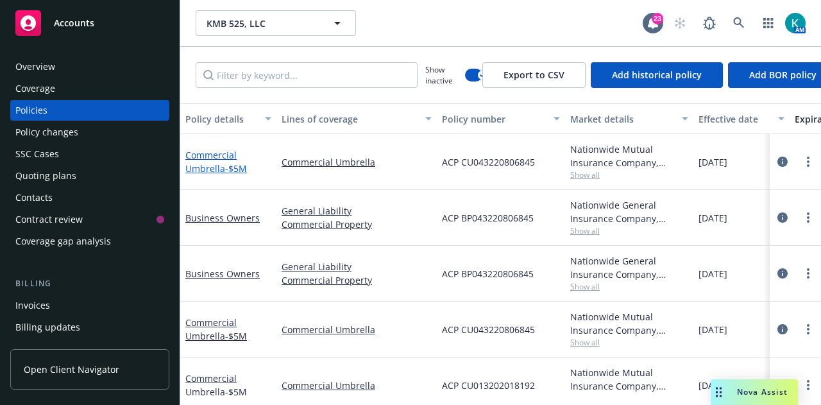
click at [212, 162] on link "Commercial Umbrella - $5M" at bounding box center [216, 162] width 62 height 26
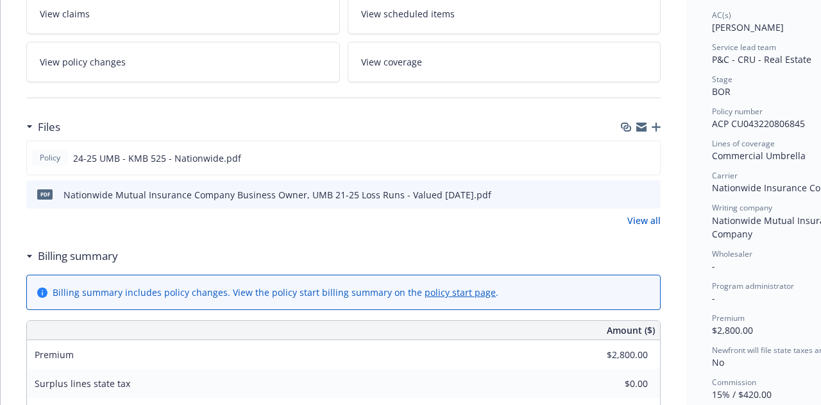
scroll to position [321, 0]
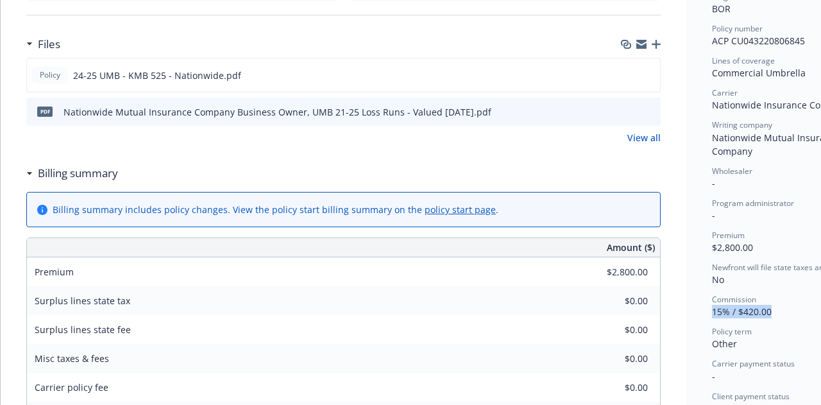
drag, startPoint x: 765, startPoint y: 300, endPoint x: 712, endPoint y: 301, distance: 53.3
click at [712, 301] on div "Commission 15% / $420.00" at bounding box center [784, 306] width 144 height 24
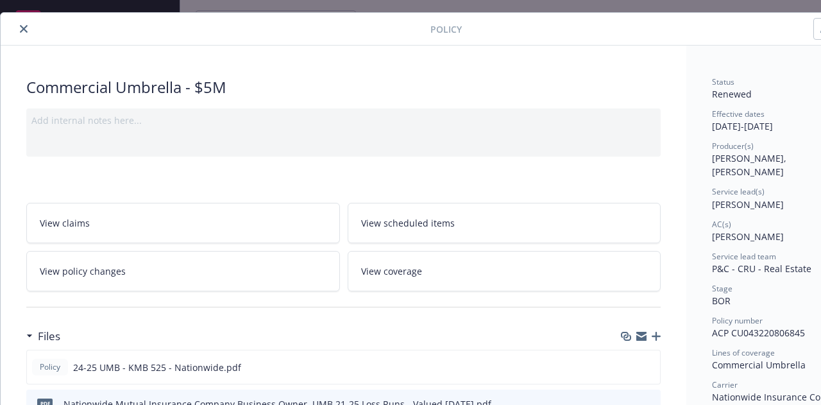
scroll to position [0, 0]
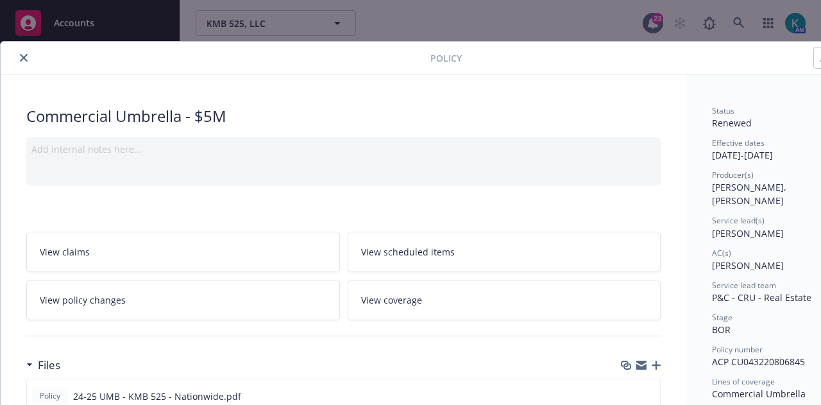
click at [22, 61] on button "close" at bounding box center [23, 57] width 15 height 15
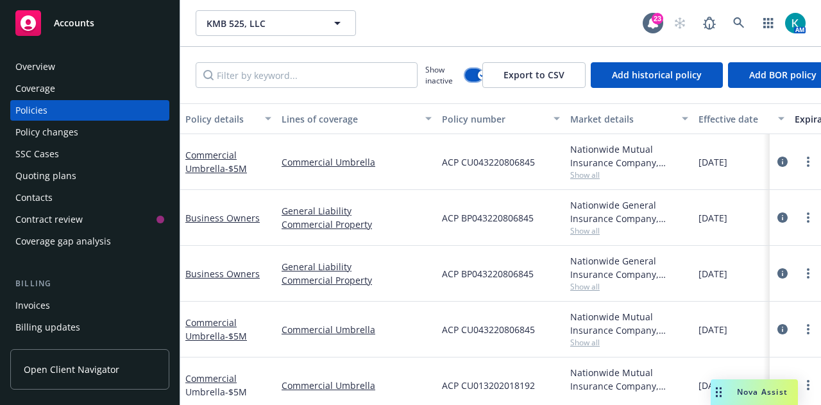
click at [471, 78] on button "button" at bounding box center [473, 75] width 17 height 13
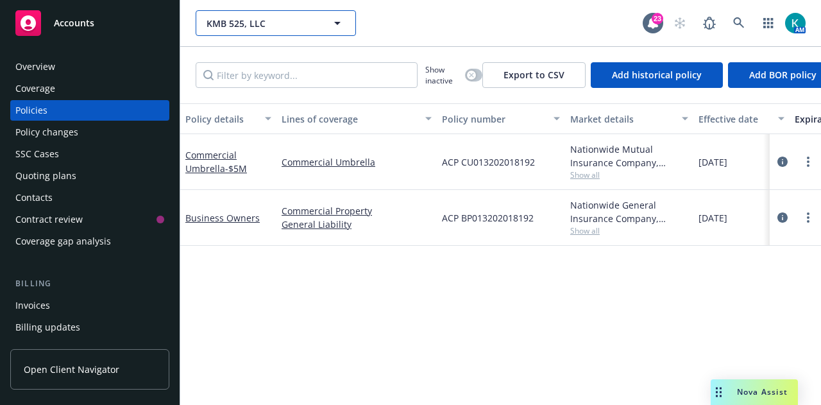
click at [284, 17] on span "KMB 525, LLC" at bounding box center [262, 23] width 111 height 13
type input "addio"
click at [255, 84] on input "Filter by keyword..." at bounding box center [307, 75] width 222 height 26
click at [287, 21] on span "KMB 525, LLC" at bounding box center [262, 23] width 111 height 13
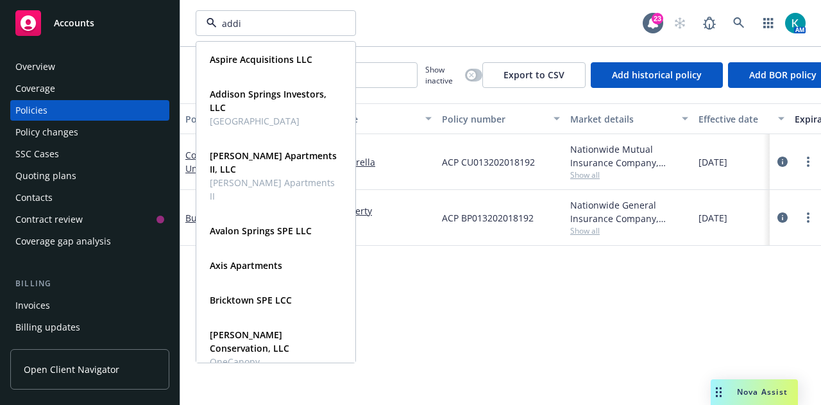
type input "addis"
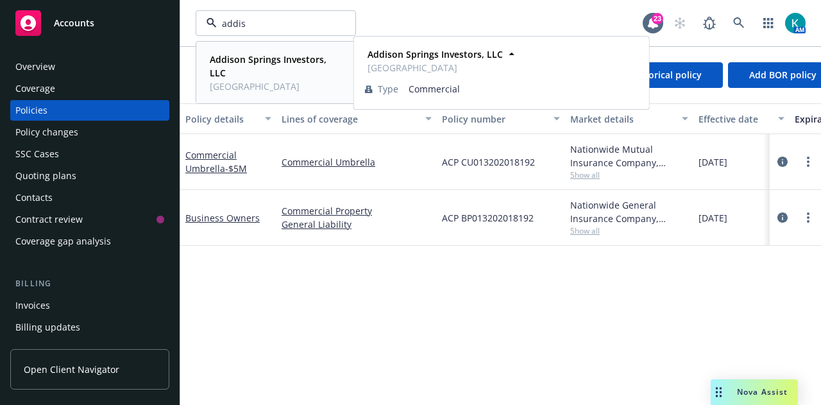
click at [245, 74] on span "Addison Springs Investors, LLC" at bounding box center [275, 66] width 130 height 27
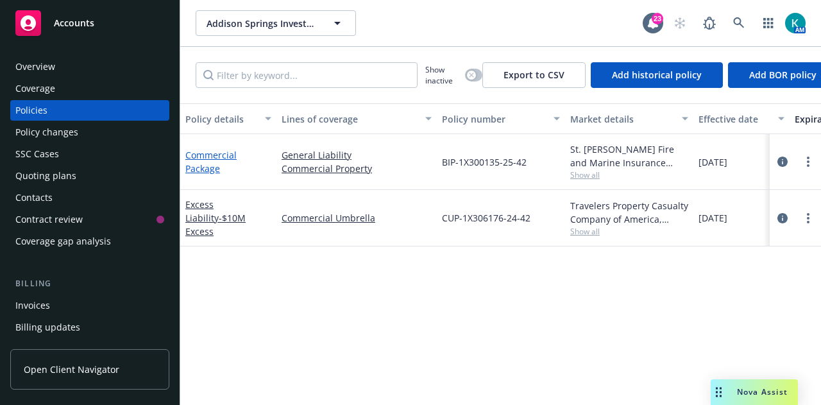
click at [218, 166] on link "Commercial Package" at bounding box center [210, 162] width 51 height 26
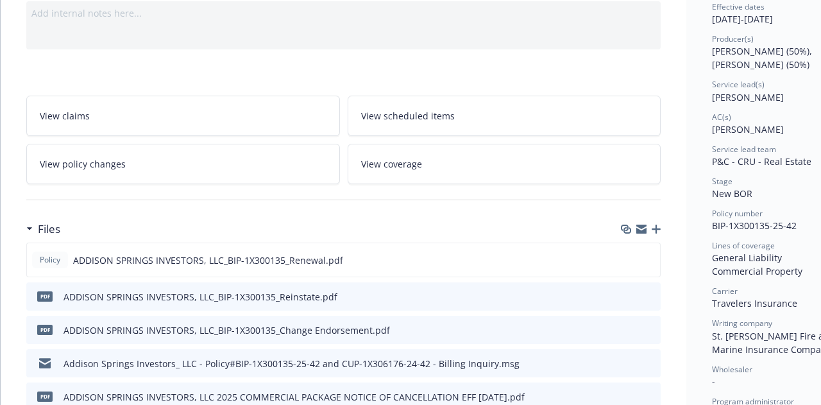
scroll to position [321, 0]
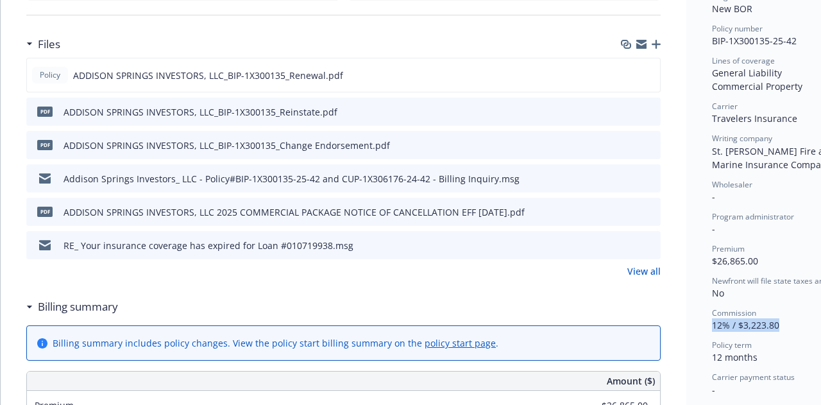
drag, startPoint x: 777, startPoint y: 327, endPoint x: 711, endPoint y: 328, distance: 66.1
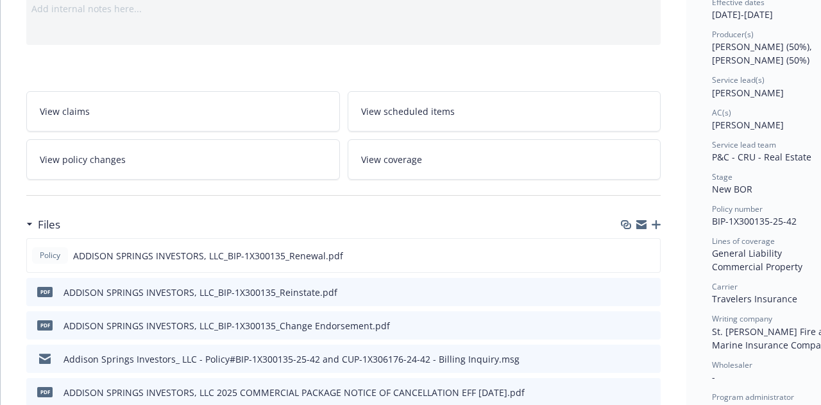
scroll to position [0, 0]
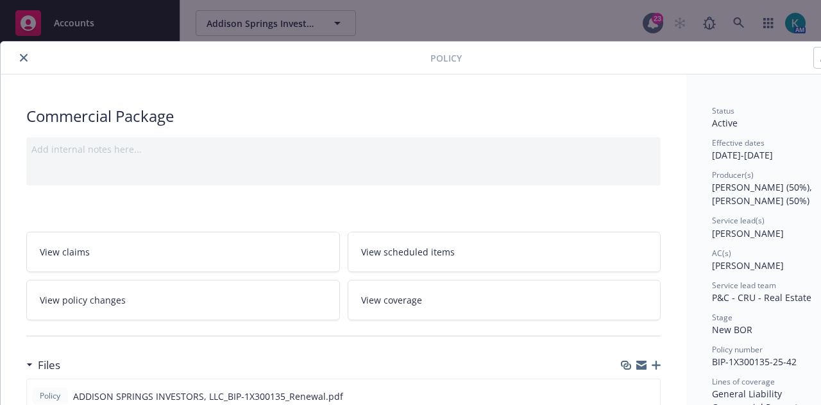
click at [22, 56] on icon "close" at bounding box center [24, 58] width 8 height 8
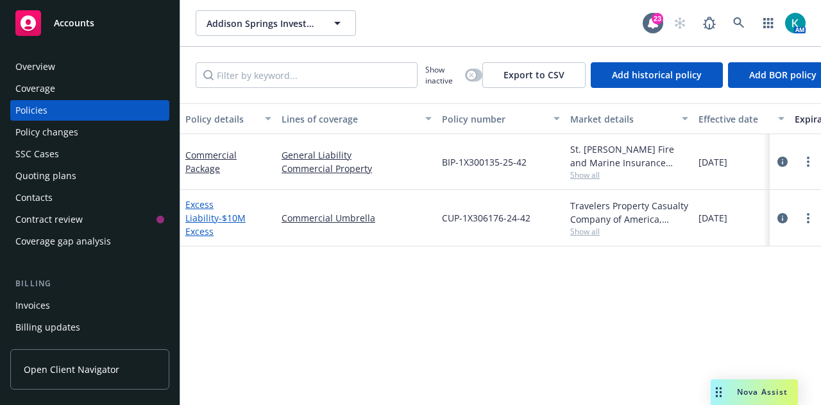
click at [211, 203] on link "Excess Liability - $10M Excess" at bounding box center [215, 217] width 60 height 39
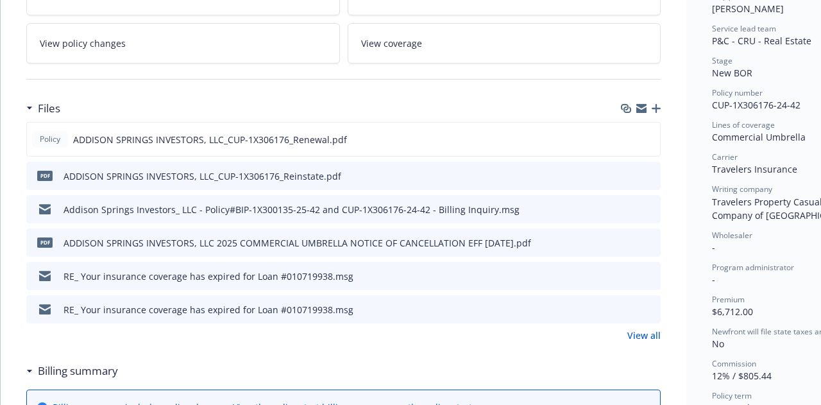
scroll to position [385, 0]
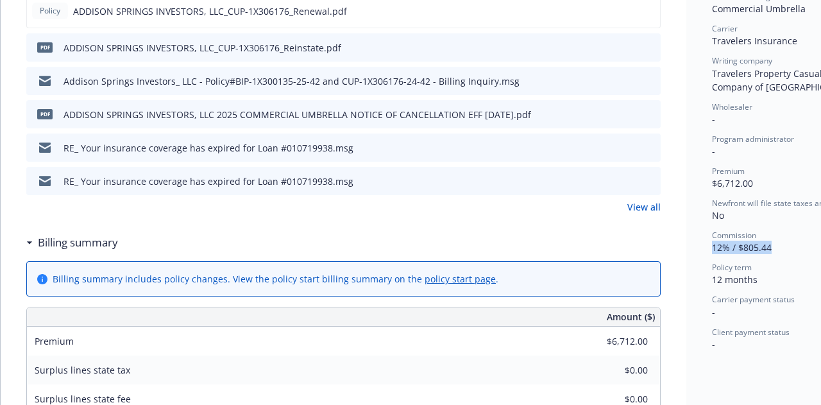
drag, startPoint x: 771, startPoint y: 249, endPoint x: 712, endPoint y: 255, distance: 60.0
click at [708, 256] on div "Status Active Effective dates [DATE] - [DATE] Producer(s) [PERSON_NAME] (50%), …" at bounding box center [783, 321] width 195 height 1265
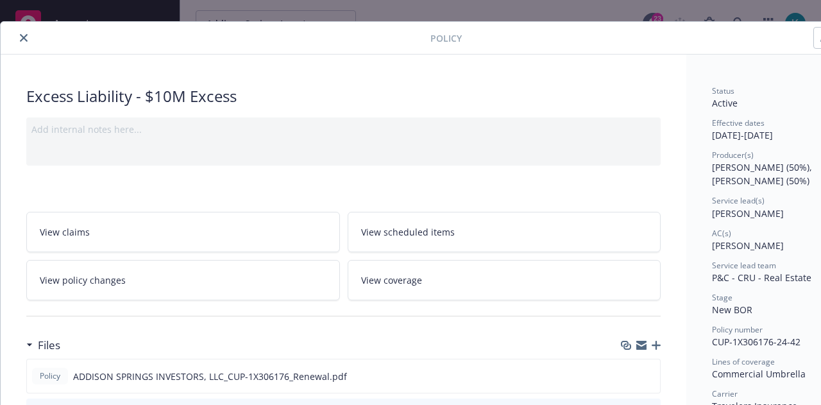
scroll to position [0, 0]
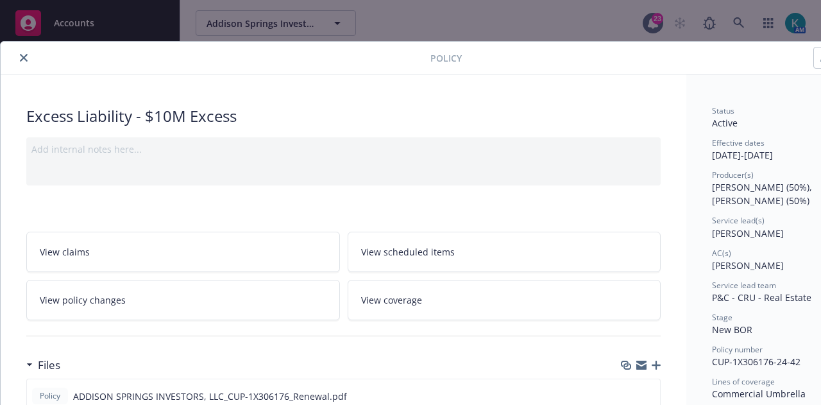
click at [24, 60] on icon "close" at bounding box center [24, 58] width 8 height 8
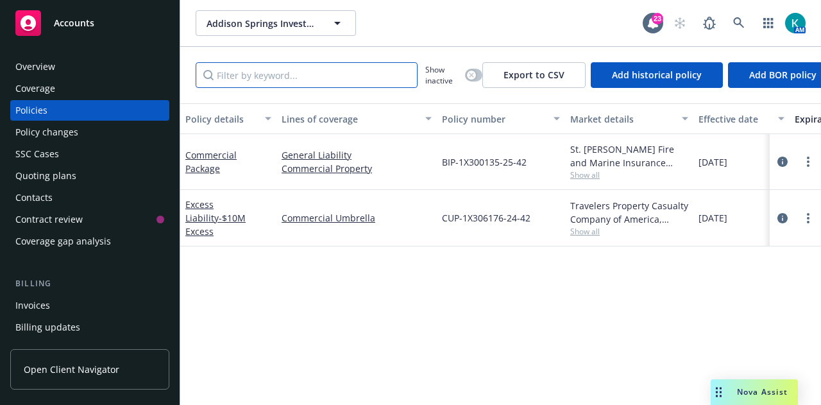
click at [240, 73] on input "Filter by keyword..." at bounding box center [307, 75] width 222 height 26
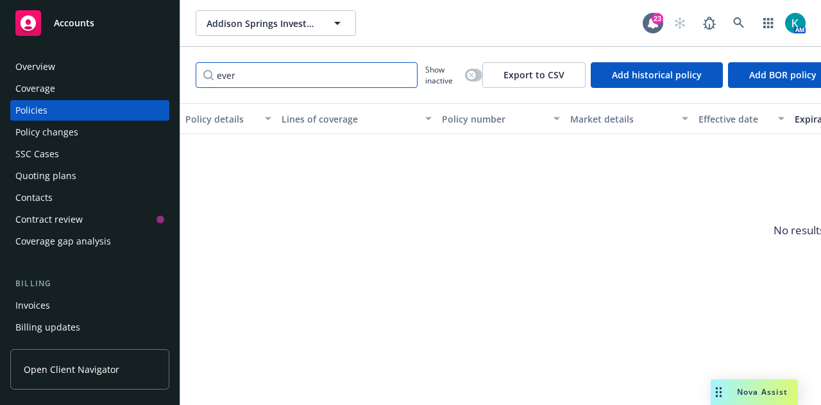
type input "ever"
click at [260, 22] on span "Addison Springs Investors, LLC" at bounding box center [262, 23] width 111 height 13
type input "eversa"
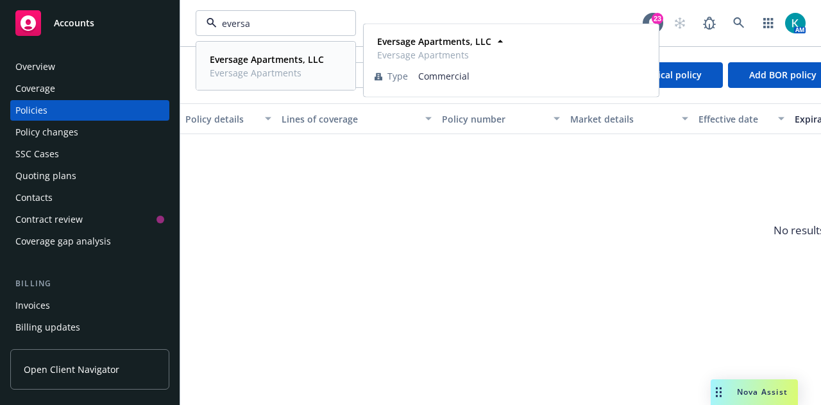
click at [269, 65] on span "Eversage Apartments, LLC" at bounding box center [267, 59] width 114 height 13
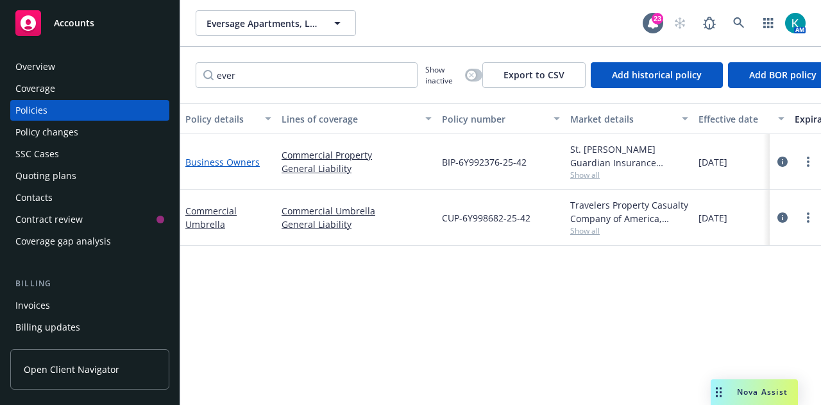
click at [250, 164] on link "Business Owners" at bounding box center [222, 162] width 74 height 12
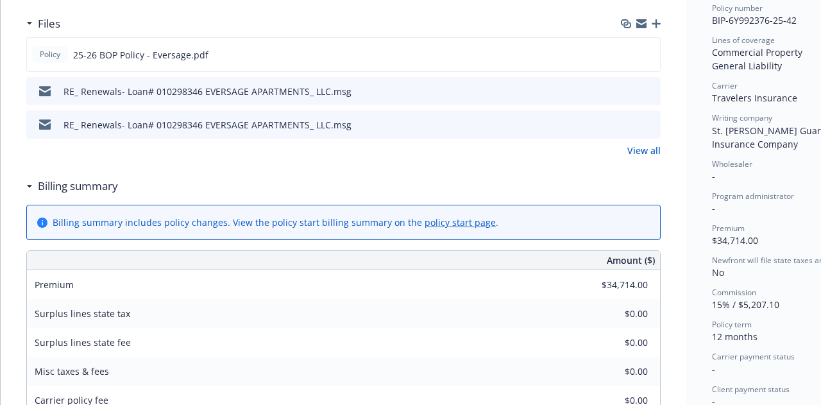
scroll to position [449, 0]
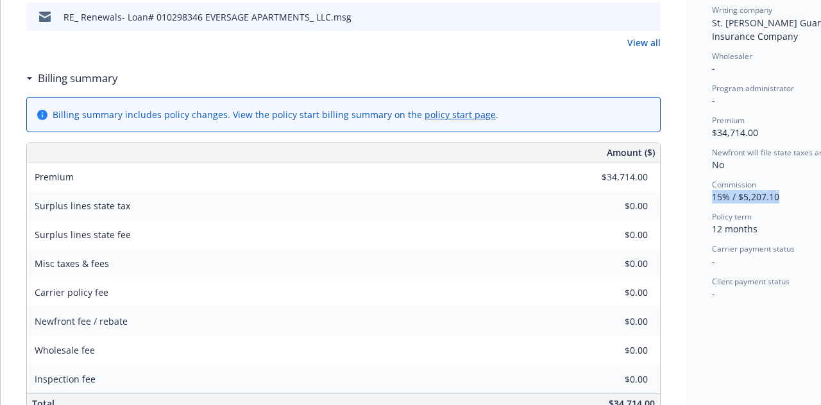
drag, startPoint x: 779, startPoint y: 198, endPoint x: 719, endPoint y: 196, distance: 60.3
click at [710, 198] on div "Status Active Effective dates [DATE] - [DATE] Producer(s) [PERSON_NAME] (50%), …" at bounding box center [783, 236] width 195 height 1223
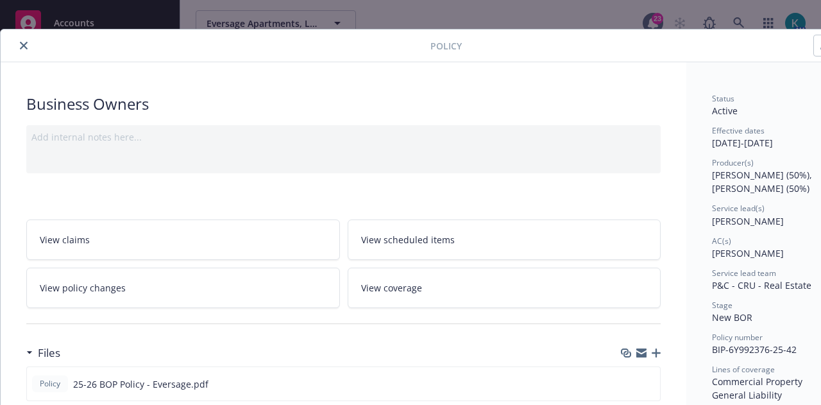
scroll to position [0, 0]
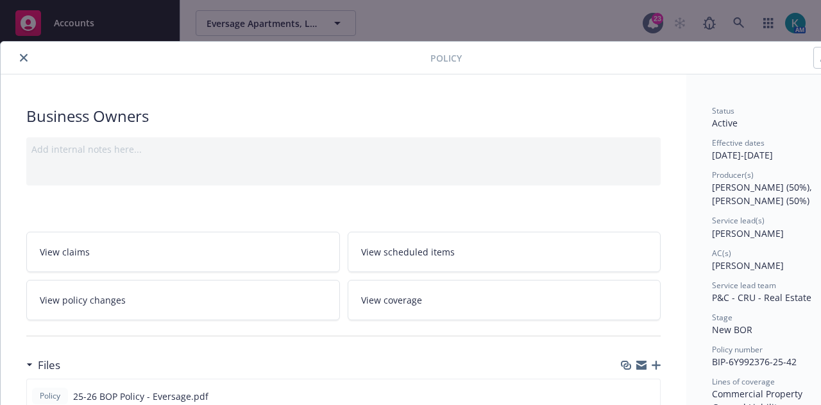
click at [23, 57] on icon "close" at bounding box center [24, 58] width 8 height 8
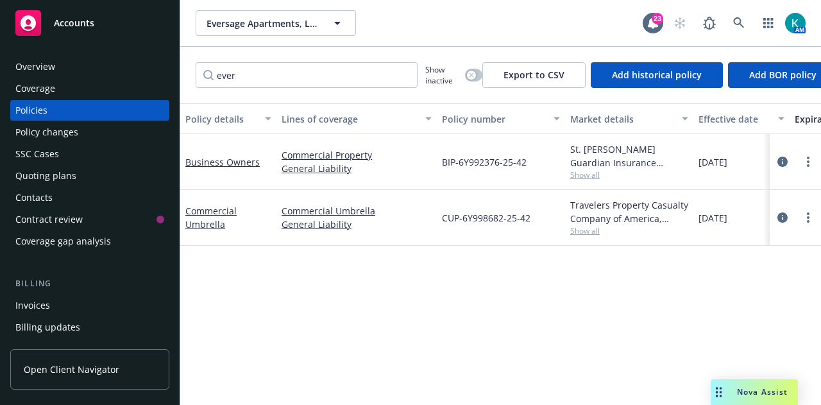
click at [222, 216] on div "Commercial Umbrella" at bounding box center [228, 217] width 86 height 27
click at [229, 212] on link "Commercial Umbrella" at bounding box center [210, 218] width 51 height 26
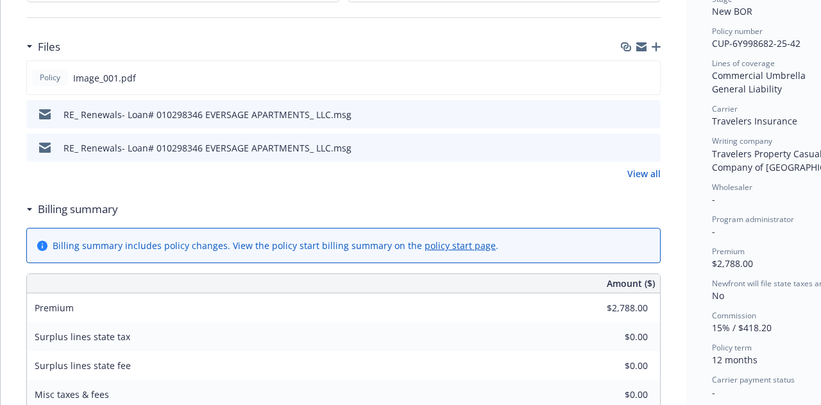
scroll to position [449, 0]
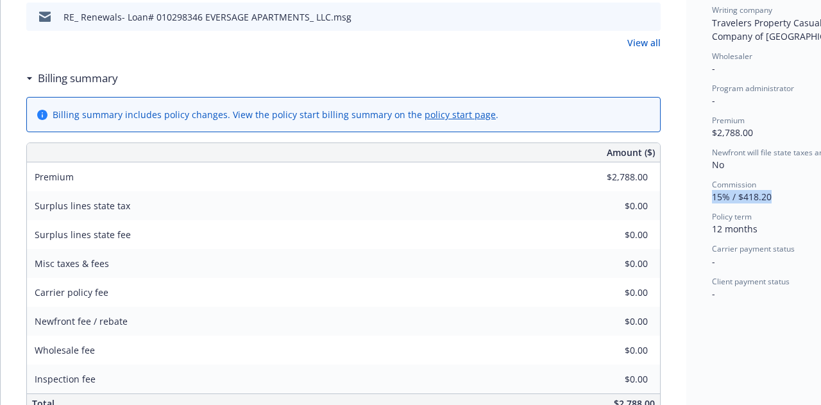
drag, startPoint x: 779, startPoint y: 191, endPoint x: 704, endPoint y: 199, distance: 74.8
click at [704, 199] on div "Status Active Effective dates [DATE] - [DATE] Producer(s) [PERSON_NAME] (50%), …" at bounding box center [783, 236] width 195 height 1223
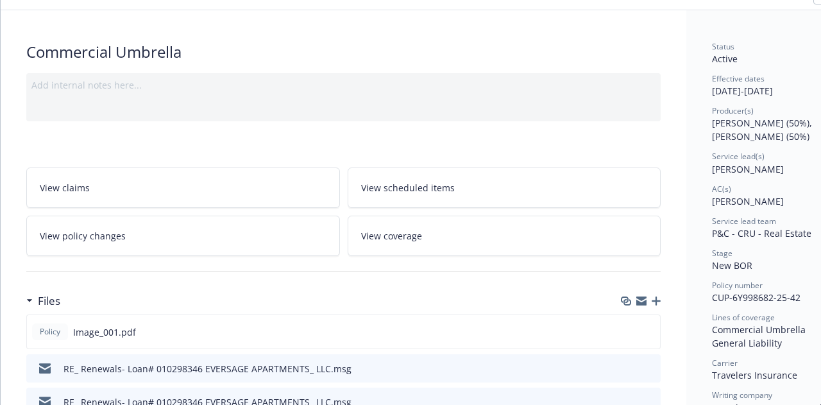
scroll to position [0, 0]
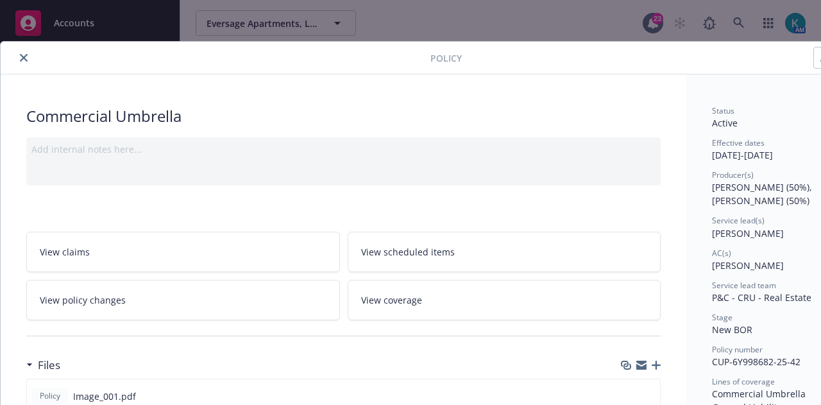
click at [26, 60] on icon "close" at bounding box center [24, 58] width 8 height 8
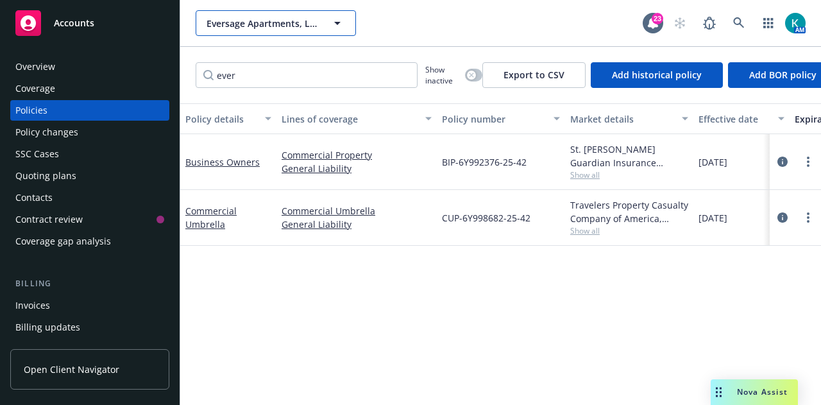
click at [278, 28] on span "Eversage Apartments, LLC" at bounding box center [262, 23] width 111 height 13
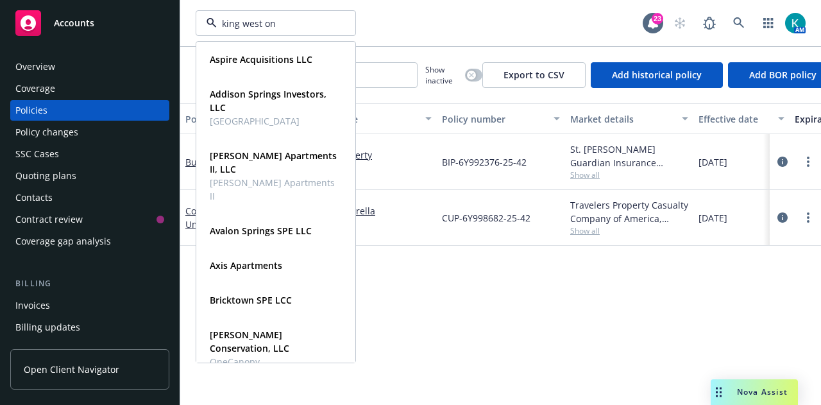
type input "king west one"
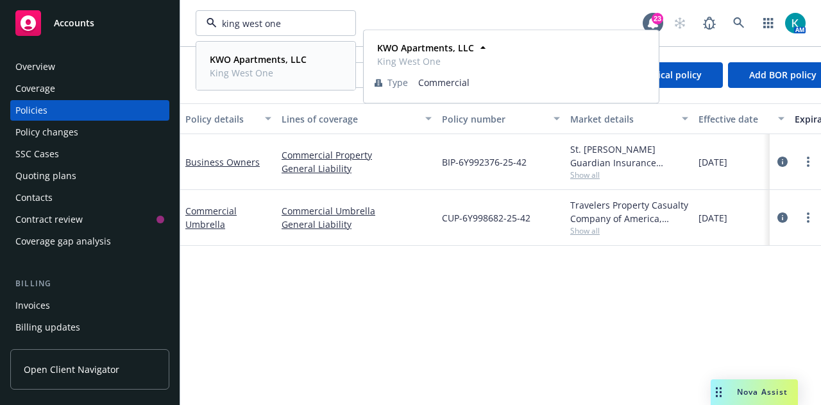
click at [285, 83] on div "KWO Apartments, LLC [GEOGRAPHIC_DATA] One Type Commercial" at bounding box center [276, 65] width 158 height 47
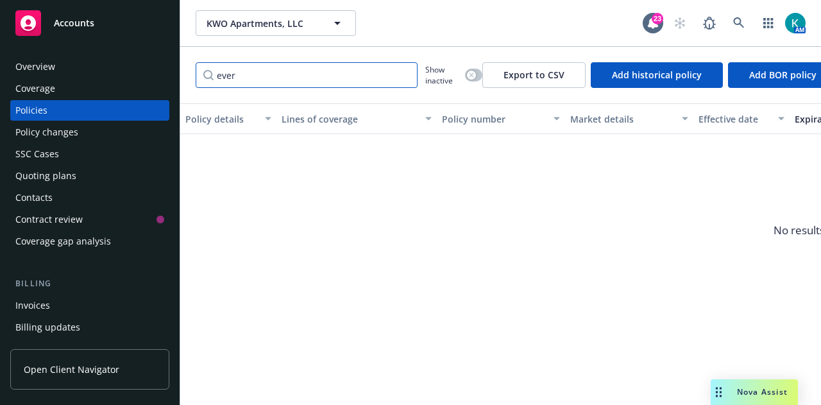
drag, startPoint x: 412, startPoint y: 76, endPoint x: 403, endPoint y: 79, distance: 9.3
click at [411, 76] on input "ever" at bounding box center [307, 75] width 222 height 26
click at [403, 79] on input "ever" at bounding box center [307, 75] width 222 height 26
click at [403, 74] on input "ever" at bounding box center [307, 75] width 222 height 26
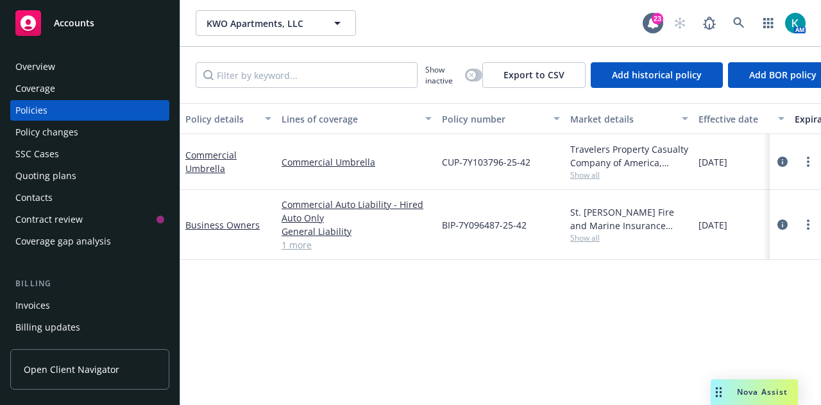
click at [223, 162] on div "Commercial Umbrella" at bounding box center [228, 161] width 86 height 27
click at [219, 156] on link "Commercial Umbrella" at bounding box center [210, 162] width 51 height 26
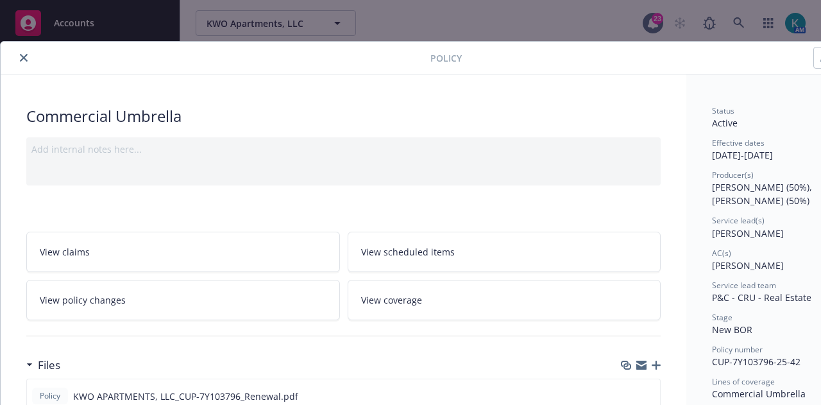
click at [20, 60] on icon "close" at bounding box center [24, 58] width 8 height 8
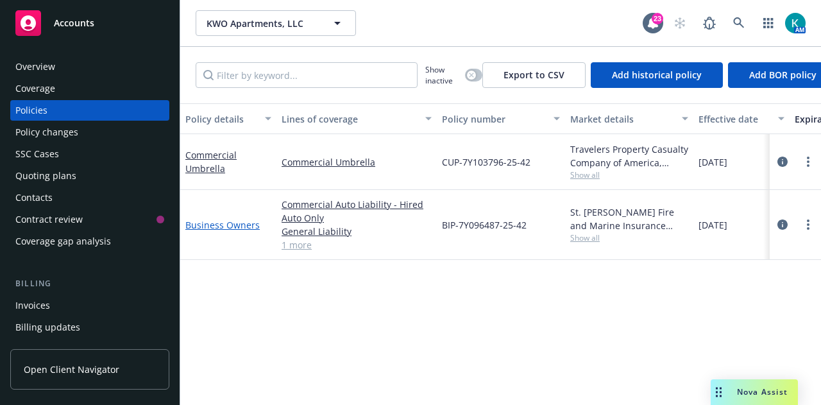
click at [237, 222] on link "Business Owners" at bounding box center [222, 225] width 74 height 12
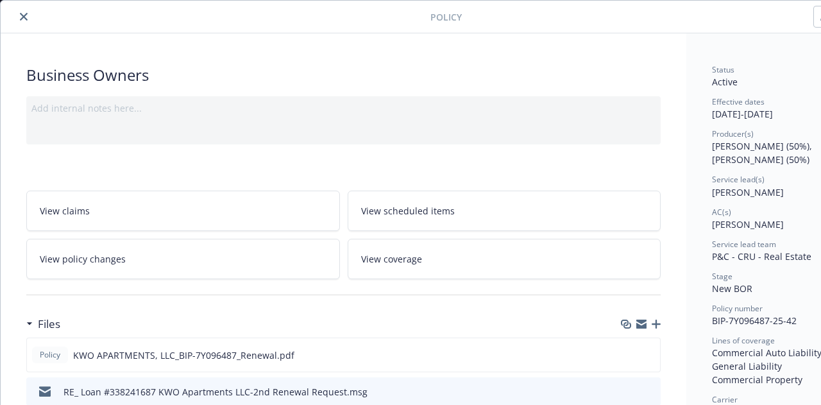
scroll to position [321, 0]
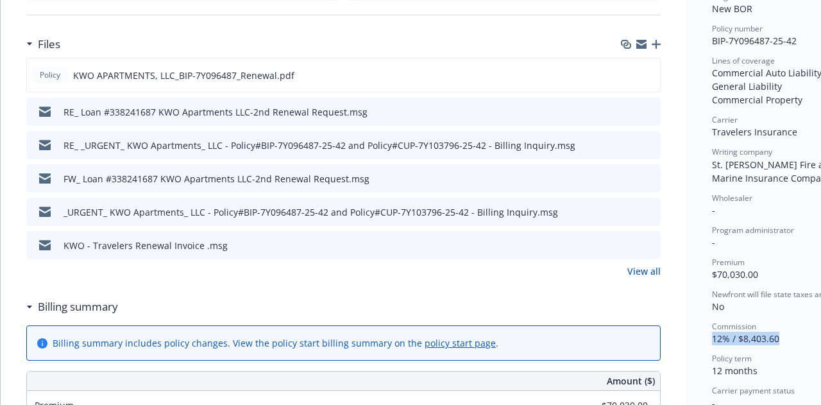
drag, startPoint x: 779, startPoint y: 341, endPoint x: 707, endPoint y: 346, distance: 72.0
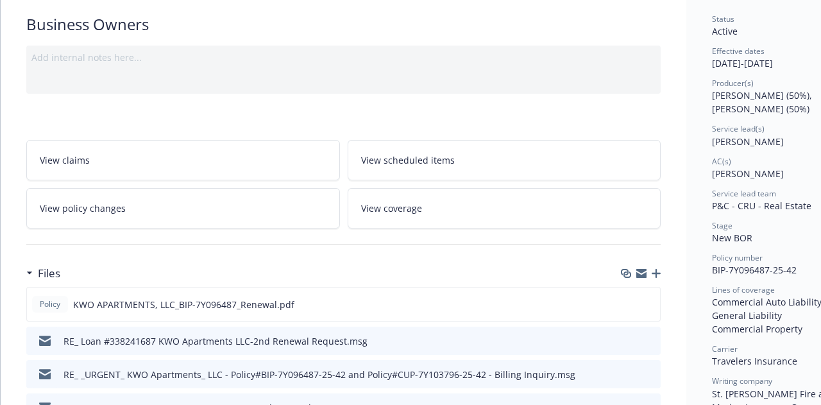
scroll to position [0, 0]
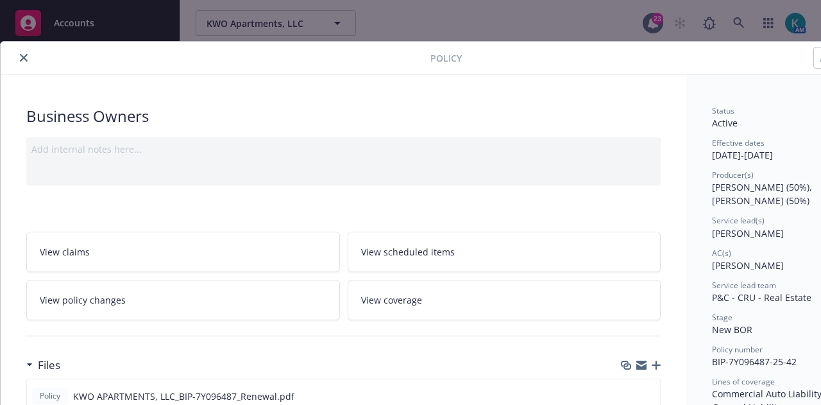
click at [26, 50] on button "close" at bounding box center [23, 57] width 15 height 15
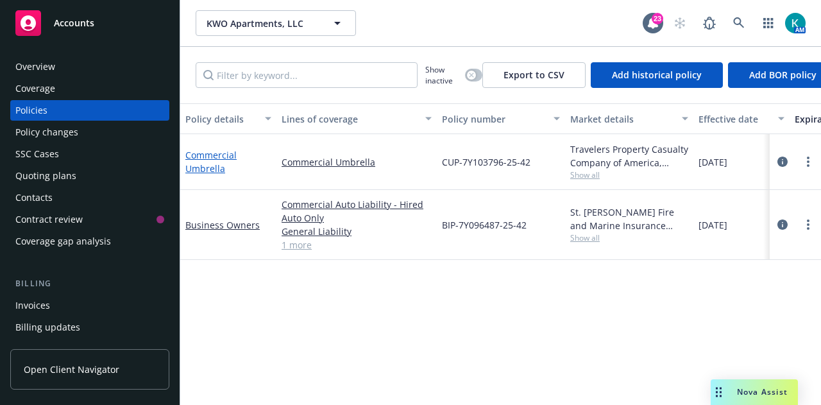
click at [209, 164] on link "Commercial Umbrella" at bounding box center [210, 162] width 51 height 26
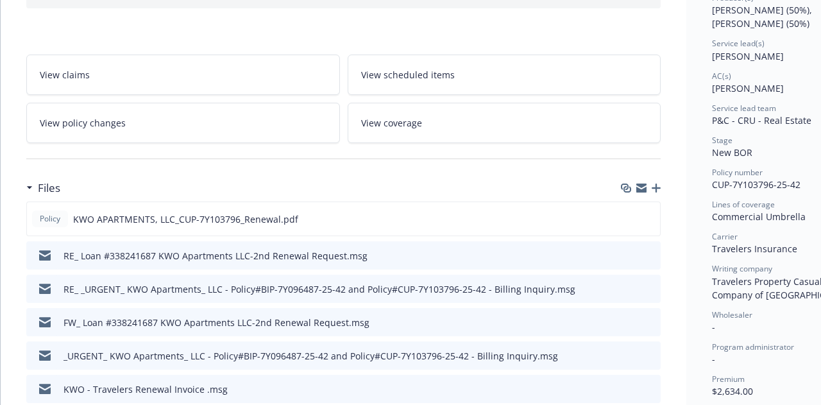
scroll to position [295, 0]
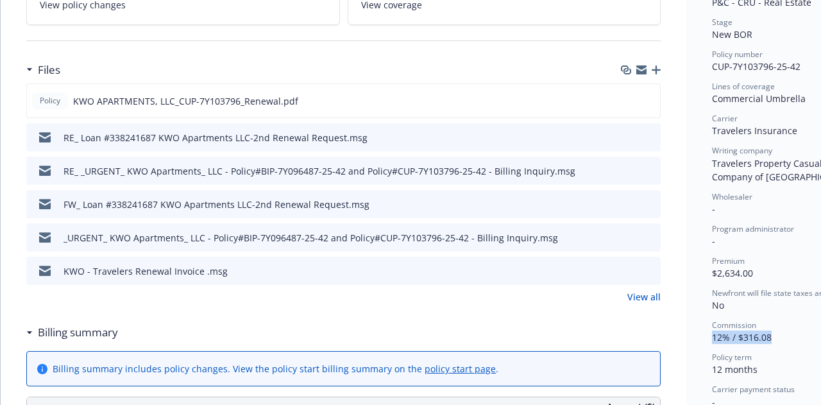
drag, startPoint x: 775, startPoint y: 334, endPoint x: 715, endPoint y: 336, distance: 60.3
click at [715, 336] on div "Commission 12% / $316.08" at bounding box center [784, 332] width 144 height 24
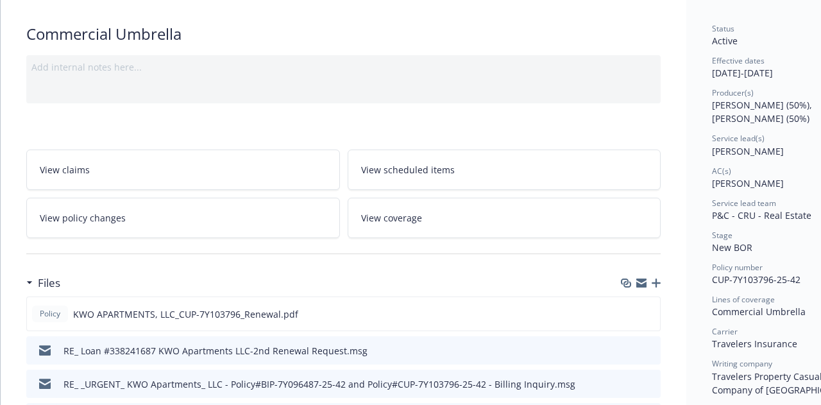
scroll to position [0, 0]
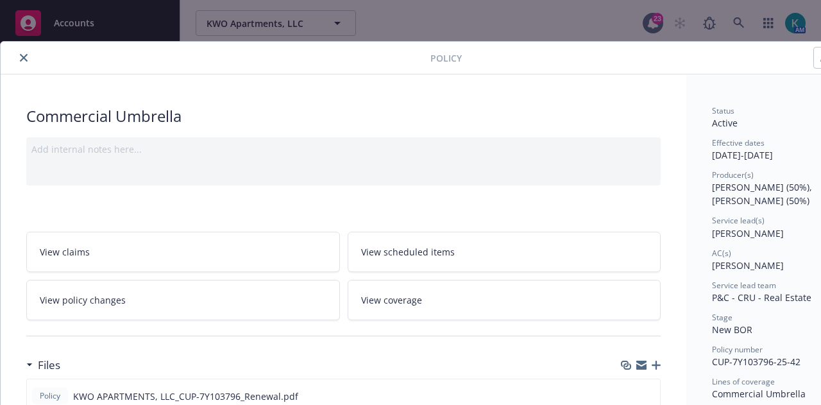
click at [22, 65] on button "close" at bounding box center [23, 57] width 15 height 15
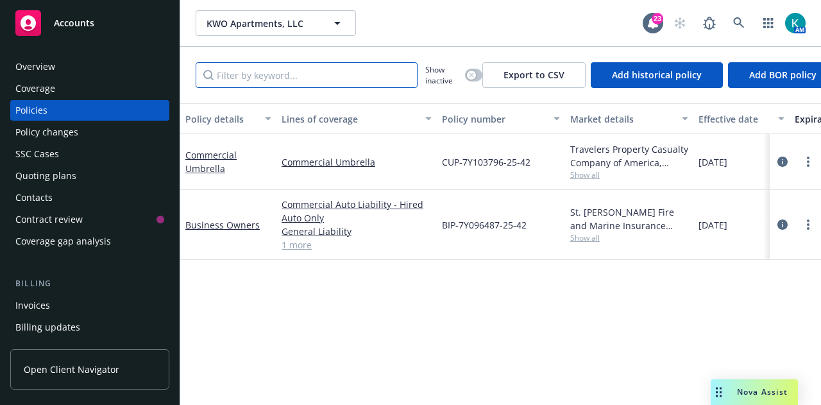
click at [266, 74] on input "Filter by keyword..." at bounding box center [307, 75] width 222 height 26
click at [258, 28] on span "KWO Apartments, LLC" at bounding box center [262, 23] width 111 height 13
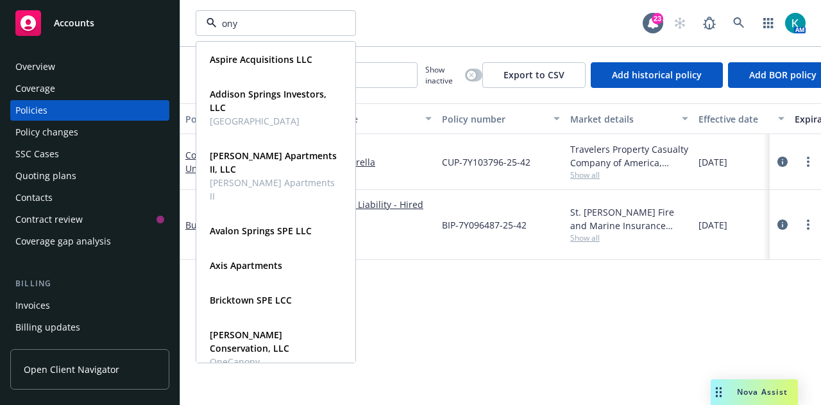
type input "onyx"
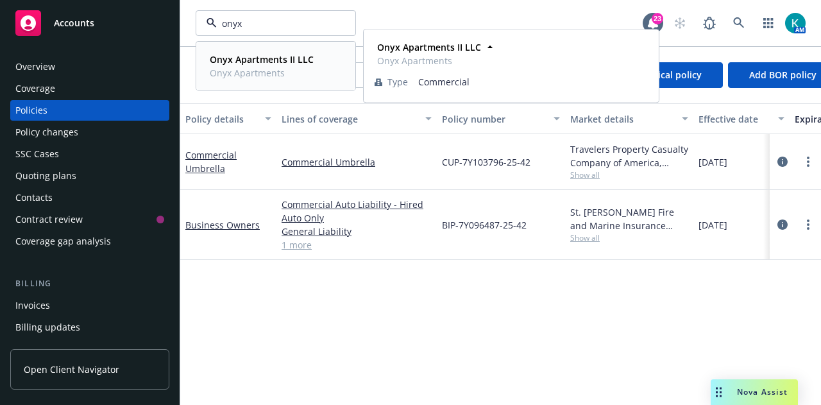
click at [265, 62] on strong "Onyx Apartments II LLC" at bounding box center [262, 59] width 104 height 12
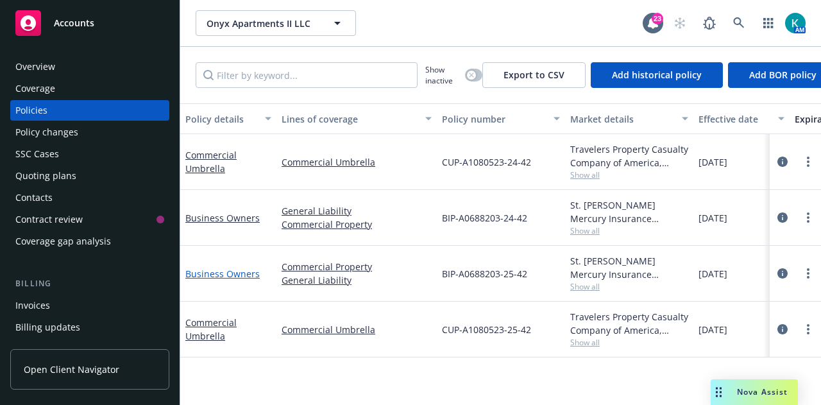
click at [235, 272] on link "Business Owners" at bounding box center [222, 274] width 74 height 12
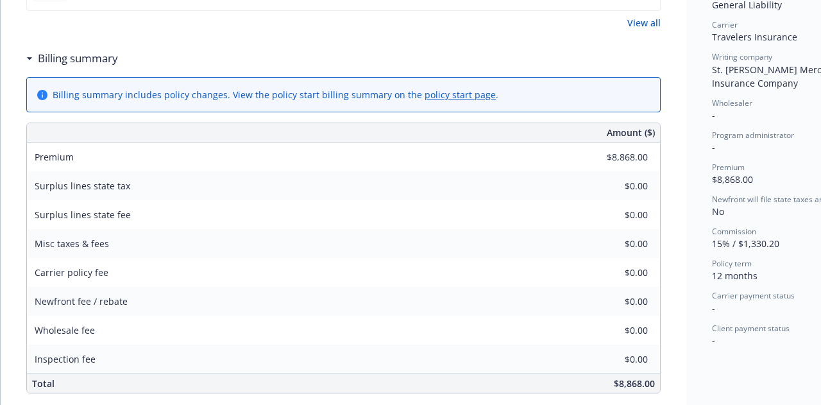
scroll to position [449, 0]
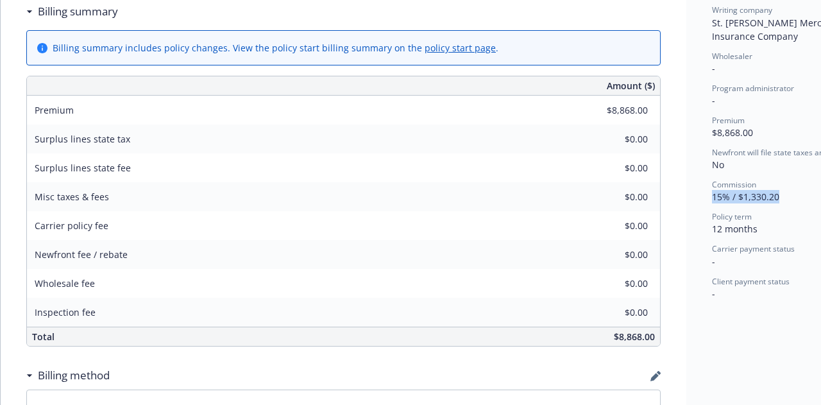
drag, startPoint x: 783, startPoint y: 194, endPoint x: 712, endPoint y: 198, distance: 71.3
click at [712, 198] on div "Commission 15% / $1,330.20" at bounding box center [784, 191] width 144 height 24
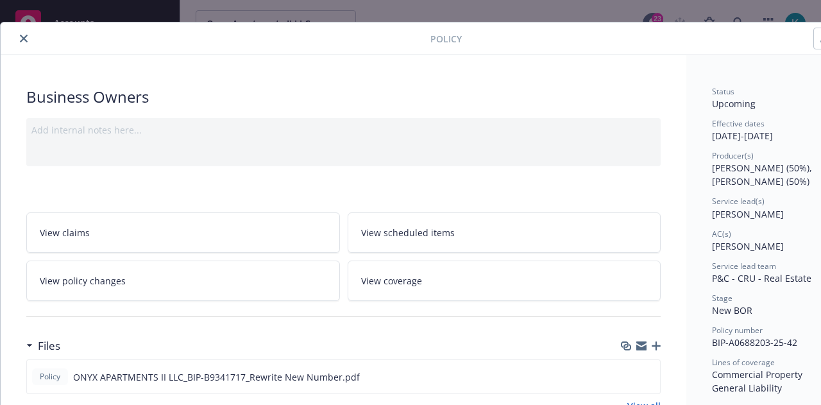
scroll to position [0, 0]
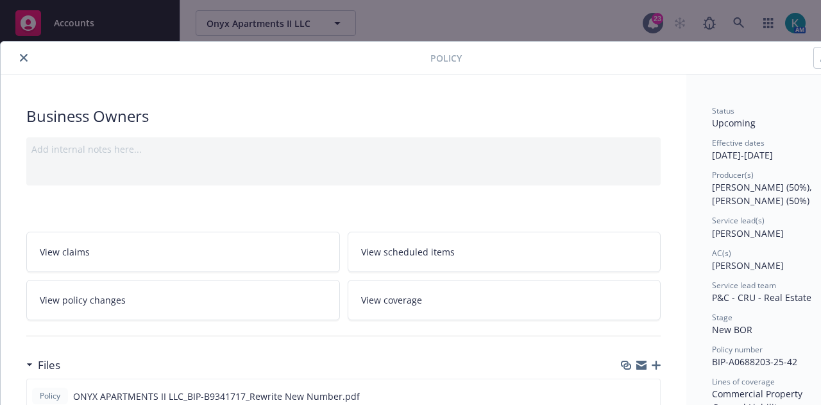
click at [24, 59] on icon "close" at bounding box center [24, 58] width 8 height 8
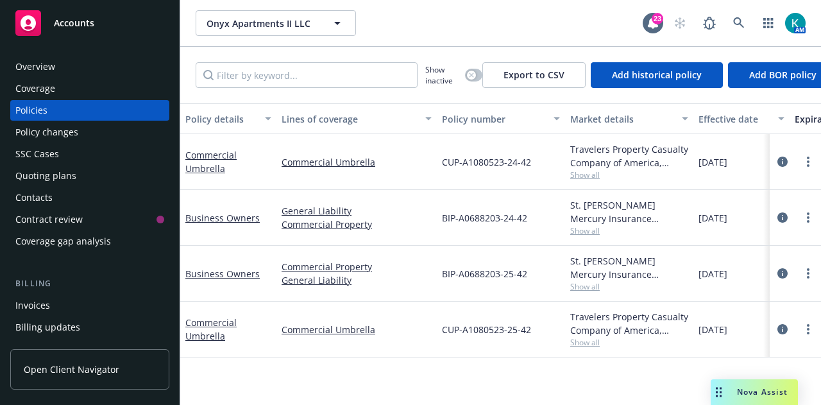
click at [217, 328] on div "Commercial Umbrella" at bounding box center [228, 329] width 86 height 27
click at [218, 318] on link "Commercial Umbrella" at bounding box center [210, 329] width 51 height 26
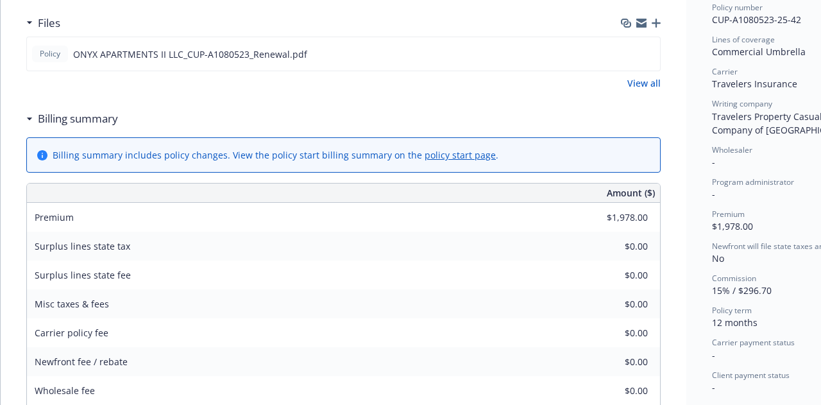
scroll to position [385, 0]
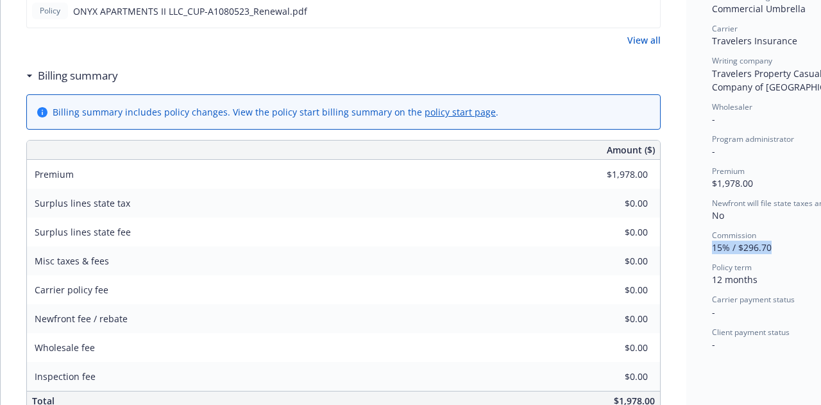
drag, startPoint x: 774, startPoint y: 247, endPoint x: 710, endPoint y: 252, distance: 64.4
click at [710, 252] on div "Status Upcoming Effective dates [DATE] - [DATE] Producer(s) [PERSON_NAME] (50%)…" at bounding box center [783, 238] width 195 height 1098
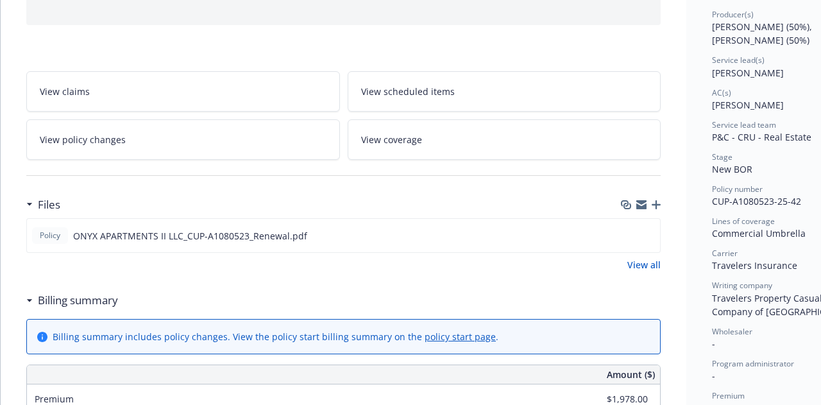
scroll to position [0, 0]
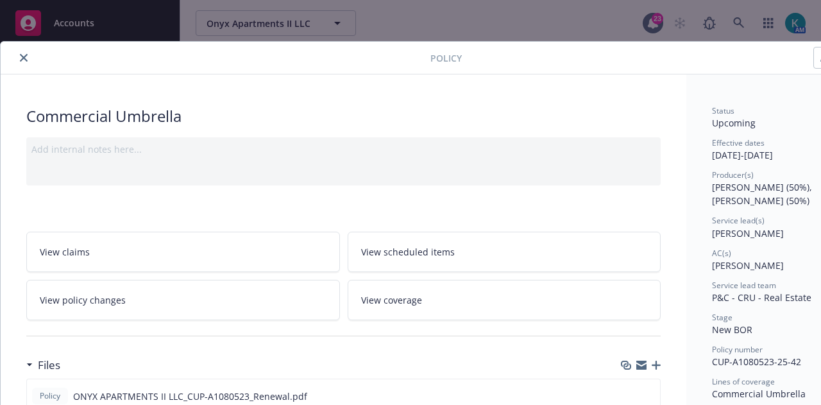
click at [20, 54] on icon "close" at bounding box center [24, 58] width 8 height 8
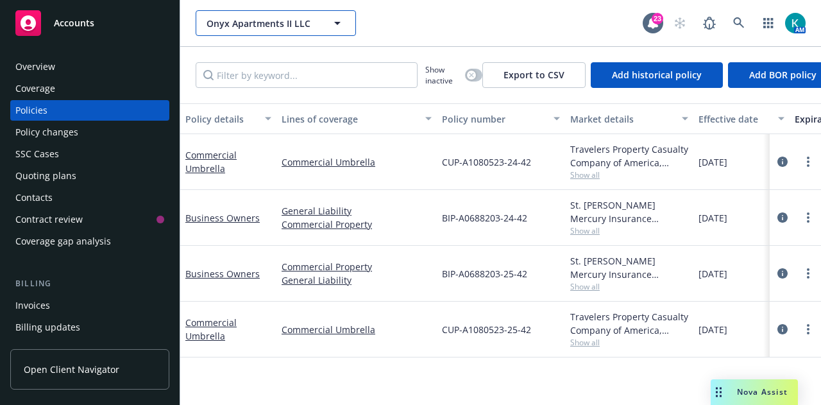
click at [255, 26] on span "Onyx Apartments II LLC" at bounding box center [262, 23] width 111 height 13
type input "EVERSAGE"
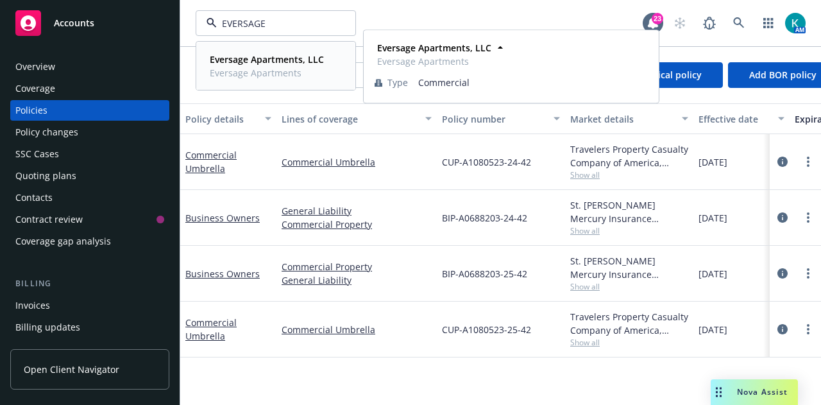
click at [280, 70] on span "Eversage Apartments" at bounding box center [267, 72] width 114 height 13
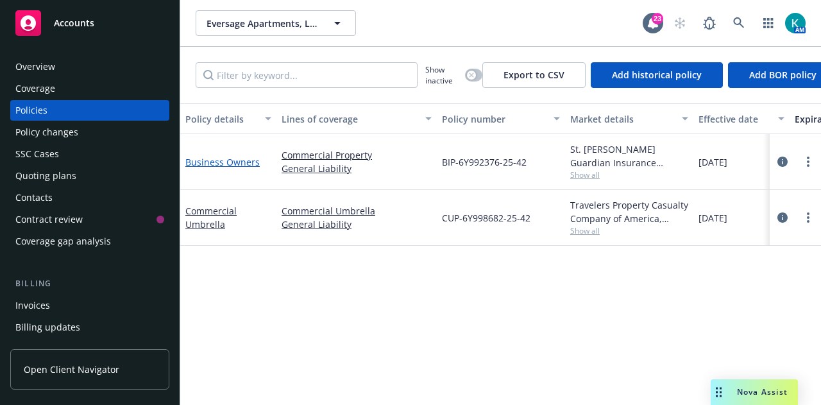
click at [242, 161] on link "Business Owners" at bounding box center [222, 162] width 74 height 12
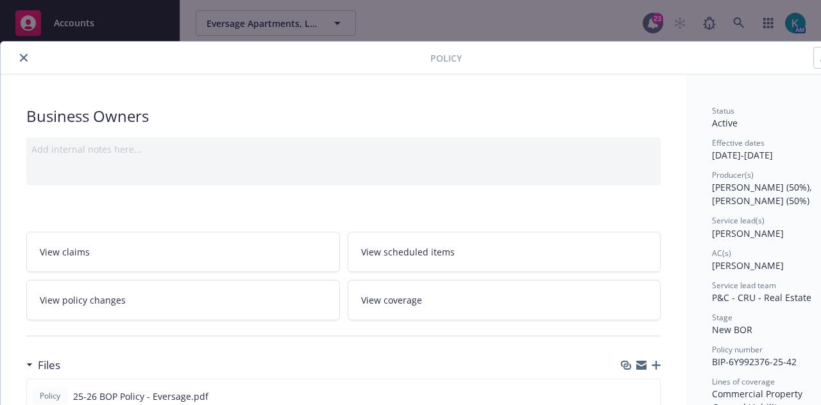
scroll to position [38, 0]
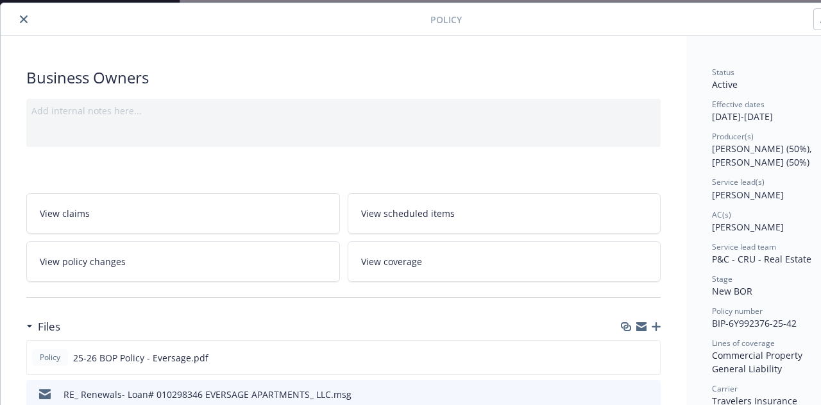
click at [624, 16] on div at bounding box center [669, 19] width 414 height 22
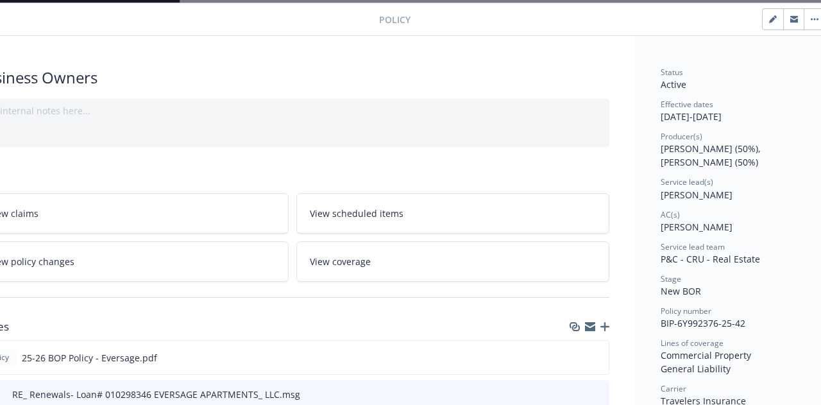
click at [769, 19] on button "button" at bounding box center [773, 19] width 21 height 21
select select "NEW_BOR"
select select "12"
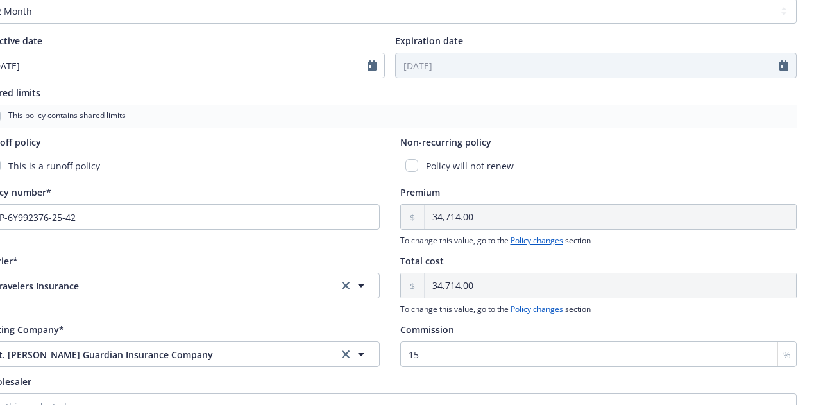
scroll to position [618, 51]
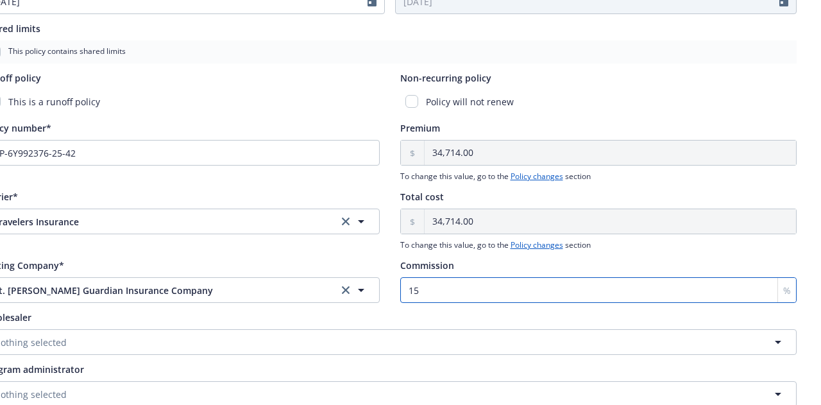
click at [500, 294] on input "15" at bounding box center [598, 290] width 397 height 26
type input "12"
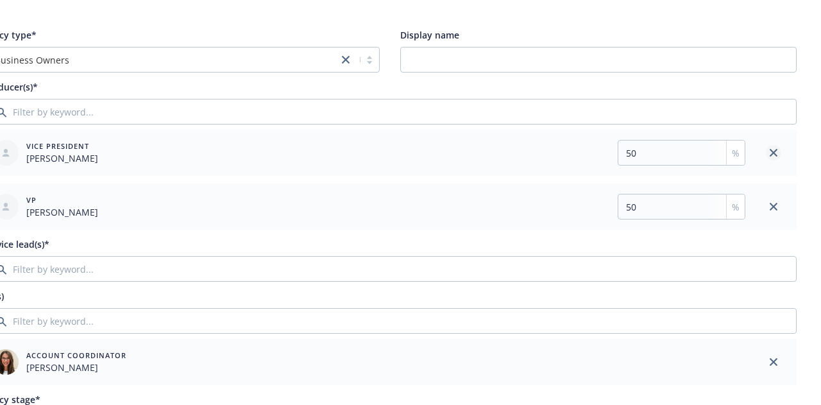
scroll to position [0, 51]
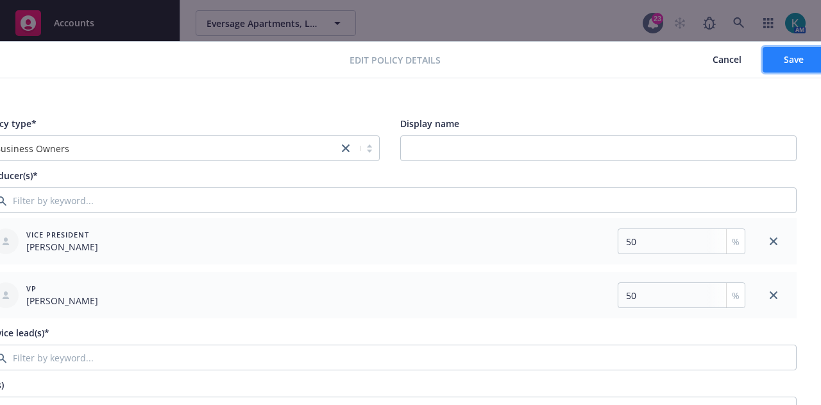
click at [803, 57] on span "Save" at bounding box center [794, 59] width 20 height 12
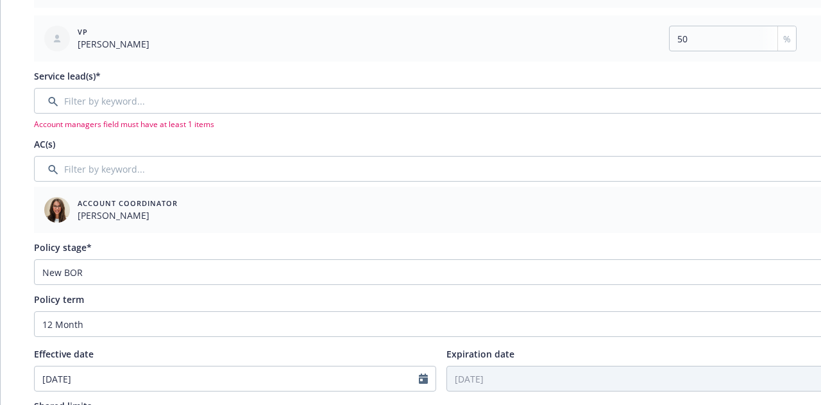
scroll to position [257, 0]
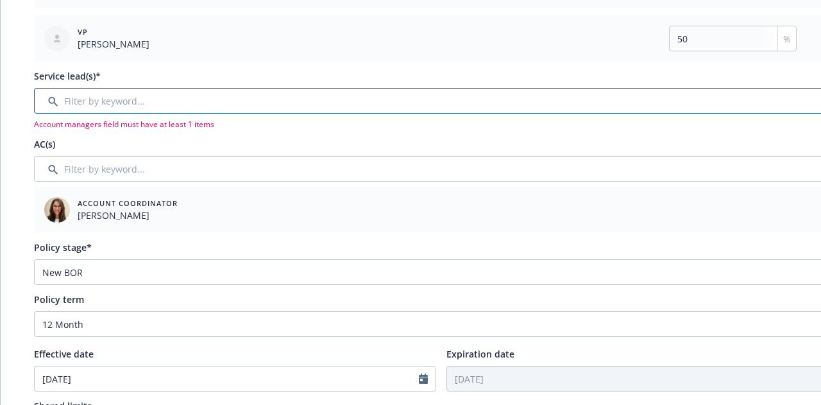
click at [155, 92] on input "Filter by keyword..." at bounding box center [441, 101] width 814 height 26
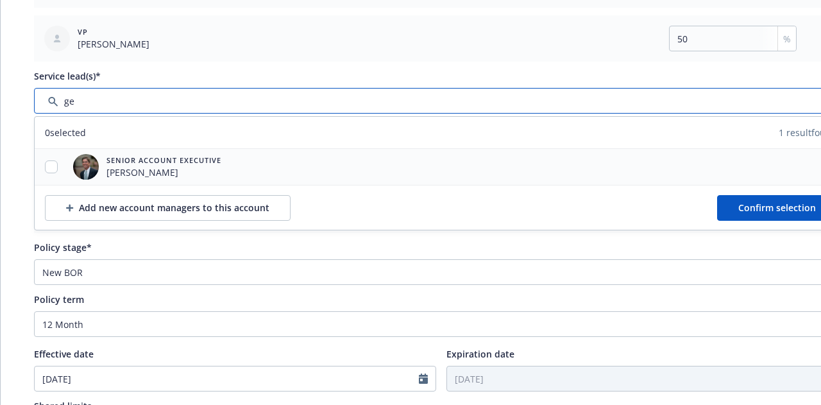
type input "ge"
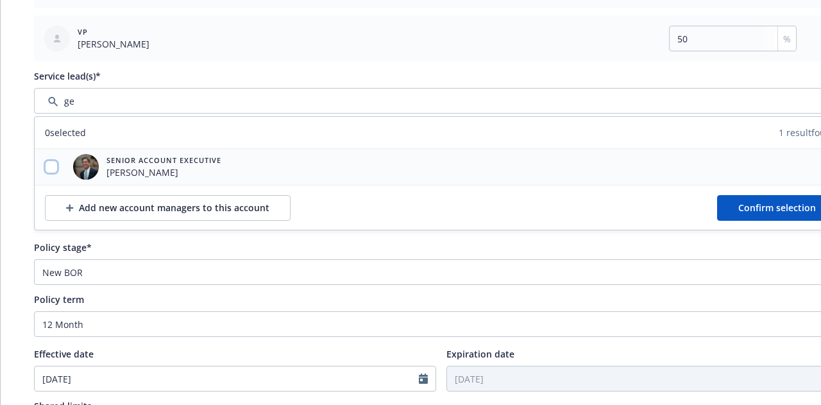
click at [46, 160] on input "checkbox" at bounding box center [51, 166] width 13 height 13
checkbox input "true"
click at [764, 202] on span "Confirm selection" at bounding box center [777, 207] width 78 height 12
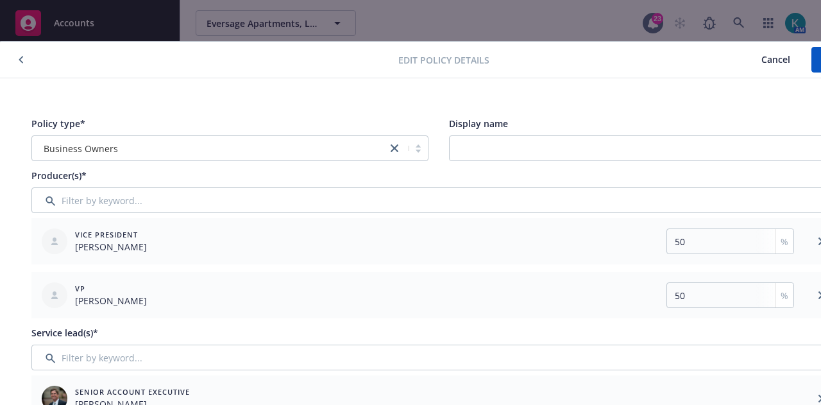
scroll to position [0, 71]
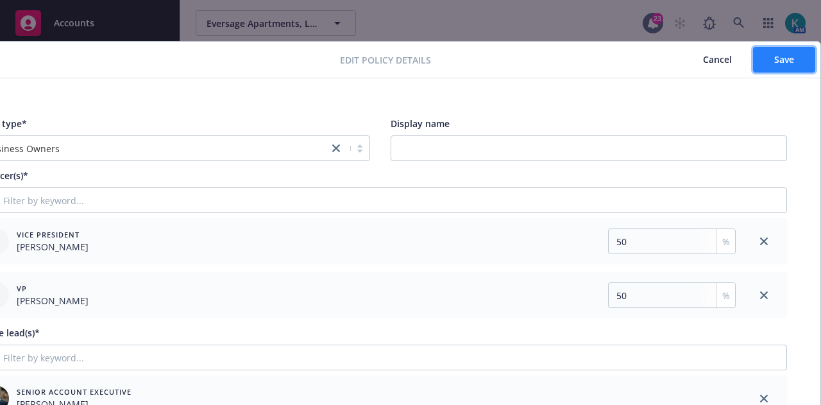
click at [775, 52] on button "Save" at bounding box center [784, 60] width 62 height 26
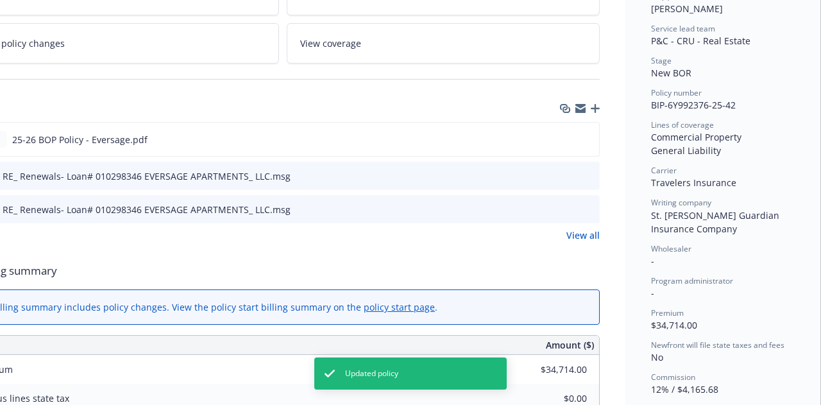
scroll to position [449, 71]
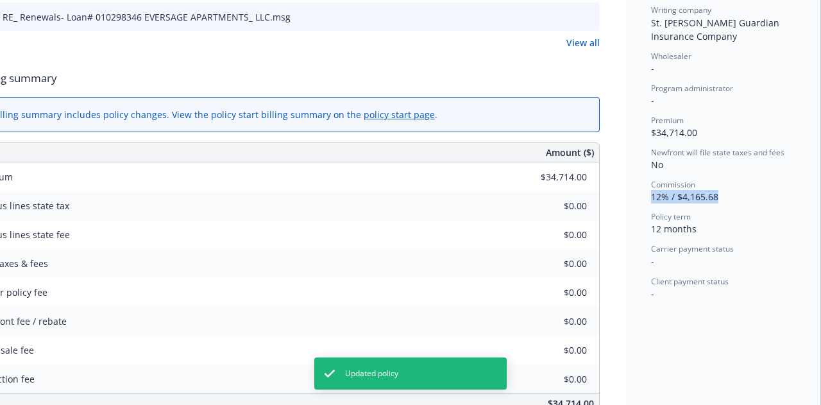
drag, startPoint x: 708, startPoint y: 194, endPoint x: 652, endPoint y: 192, distance: 55.9
click at [640, 193] on div "Status Active Effective dates [DATE] - [DATE] Producer(s) [PERSON_NAME] (50%), …" at bounding box center [723, 236] width 195 height 1223
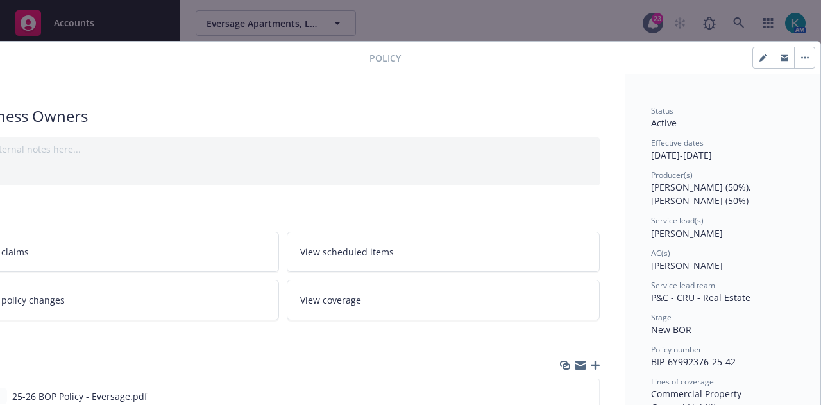
scroll to position [0, 0]
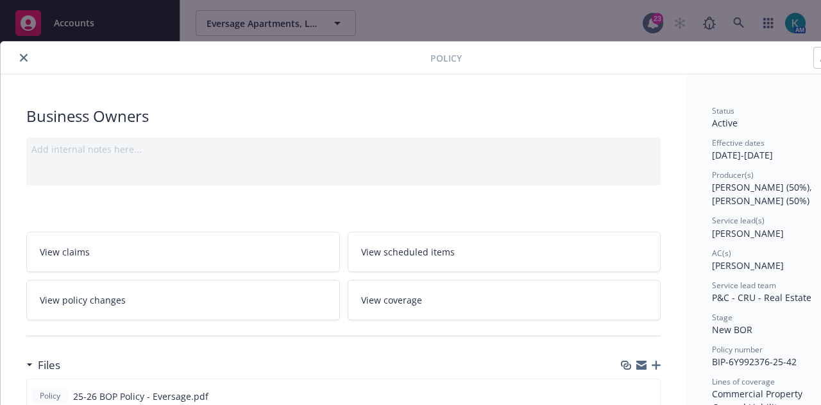
click at [18, 53] on button "close" at bounding box center [23, 57] width 15 height 15
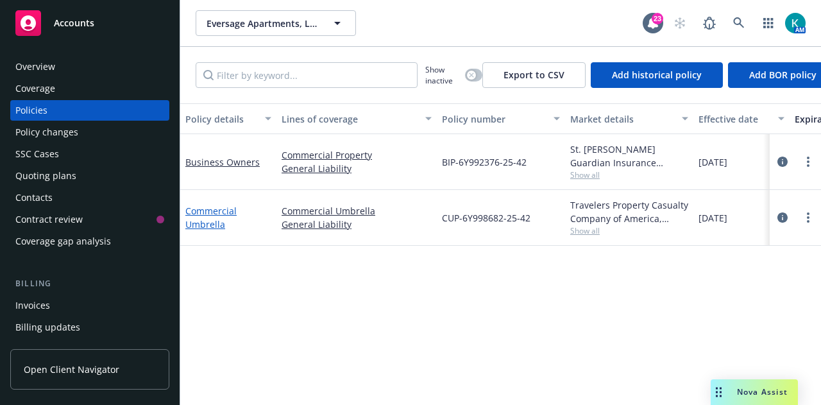
click at [218, 210] on link "Commercial Umbrella" at bounding box center [210, 218] width 51 height 26
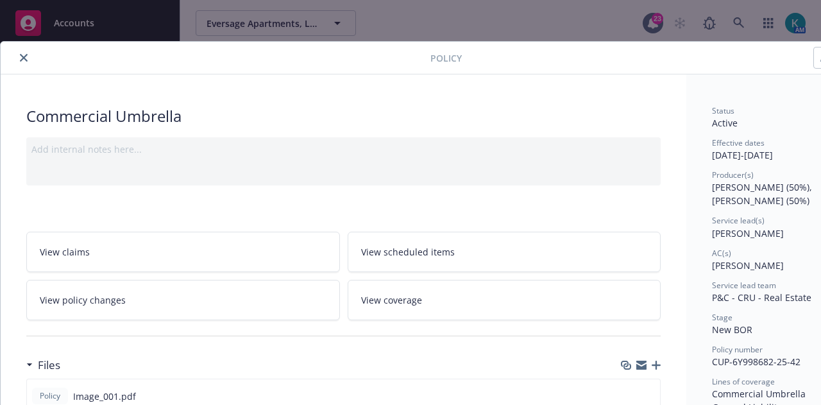
scroll to position [38, 0]
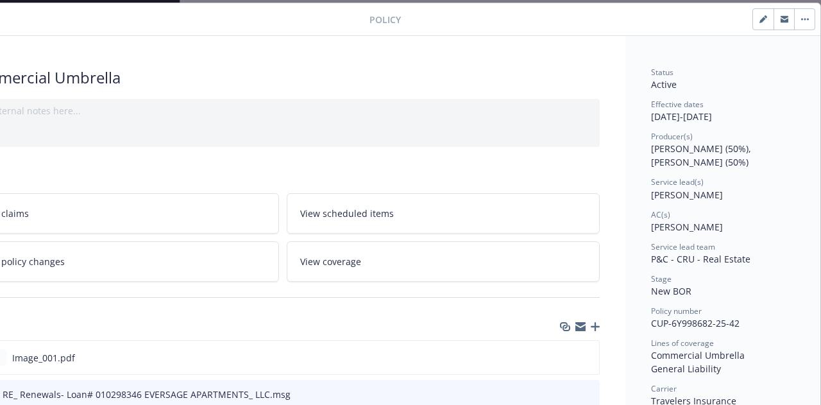
click at [753, 22] on button "button" at bounding box center [763, 19] width 21 height 21
select select "NEW_BOR"
select select "12"
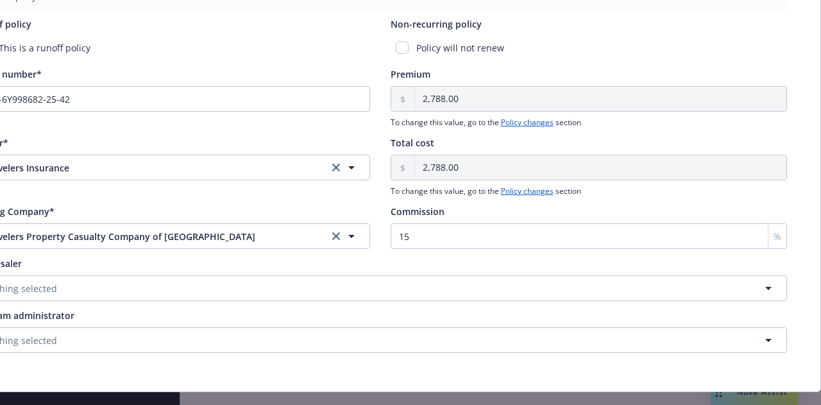
scroll to position [760, 71]
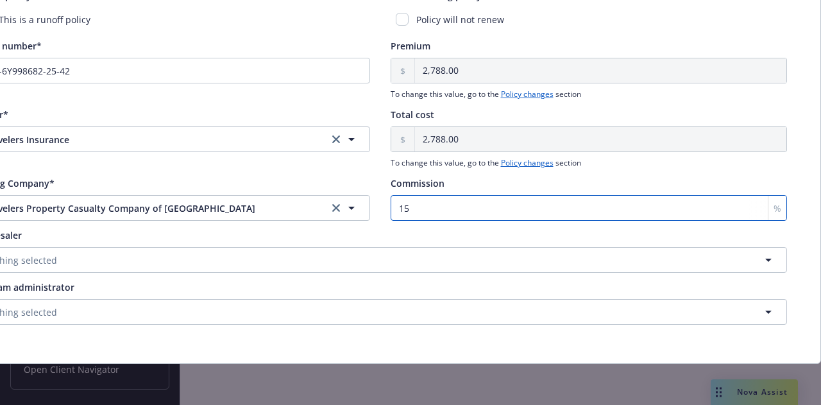
drag, startPoint x: 454, startPoint y: 189, endPoint x: 296, endPoint y: 187, distance: 157.8
click at [296, 187] on div "Writing Company* Travelers Property Casualty Company of America Travelers Prope…" at bounding box center [380, 198] width 814 height 44
type input "12"
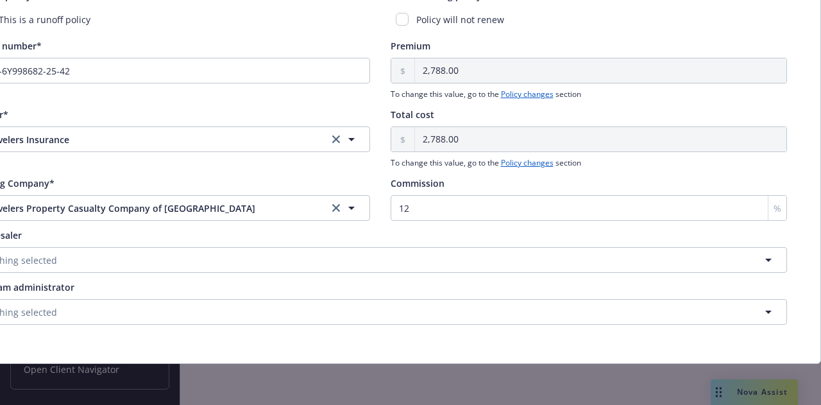
click at [357, 176] on div "Writing Company*" at bounding box center [171, 182] width 397 height 13
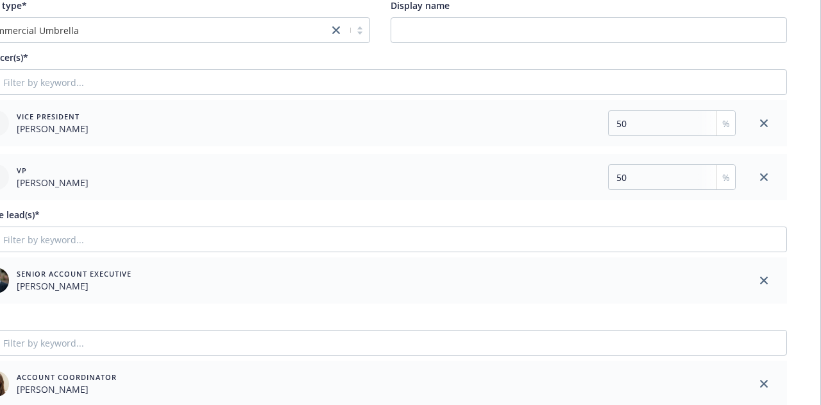
scroll to position [0, 71]
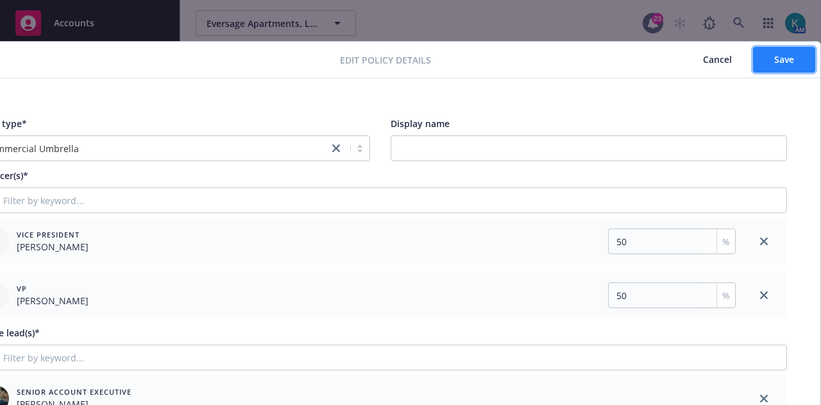
click at [774, 55] on span "Save" at bounding box center [784, 59] width 20 height 12
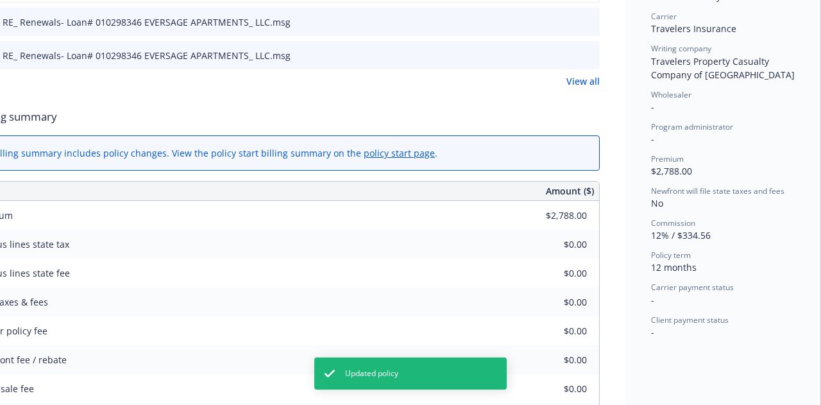
scroll to position [449, 71]
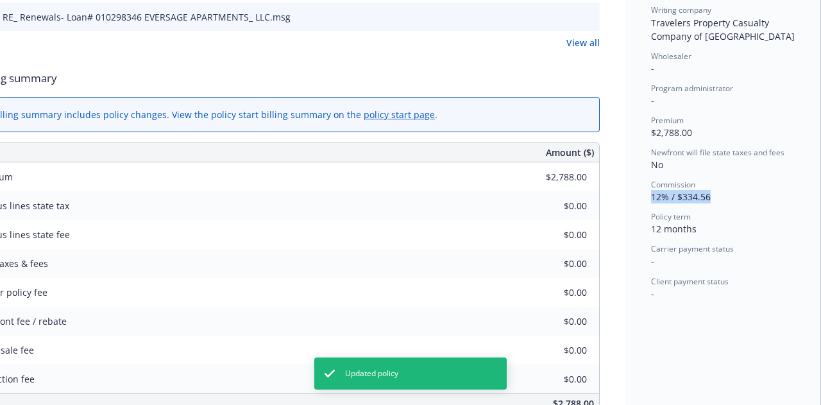
drag, startPoint x: 682, startPoint y: 193, endPoint x: 636, endPoint y: 195, distance: 45.6
click at [636, 195] on div "Status Active Effective dates [DATE] - [DATE] Producer(s) [PERSON_NAME] (50%), …" at bounding box center [723, 236] width 195 height 1223
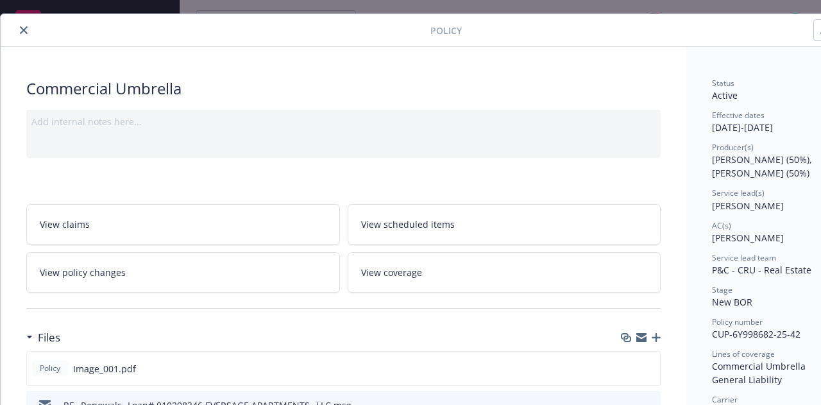
scroll to position [0, 0]
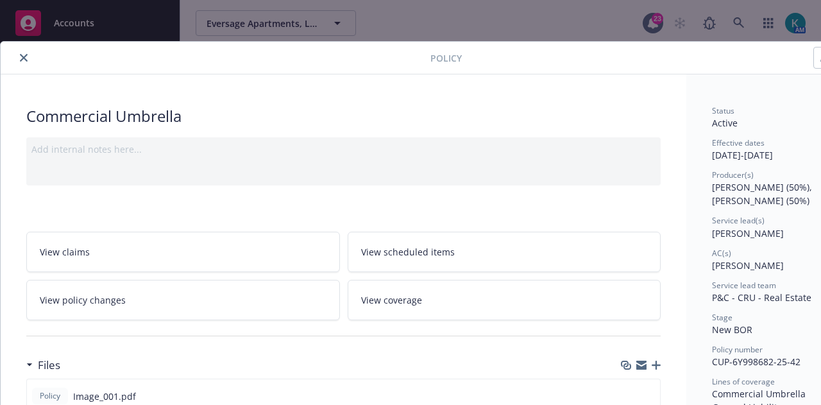
drag, startPoint x: 27, startPoint y: 60, endPoint x: 36, endPoint y: 58, distance: 9.1
click at [26, 60] on icon "close" at bounding box center [24, 58] width 8 height 8
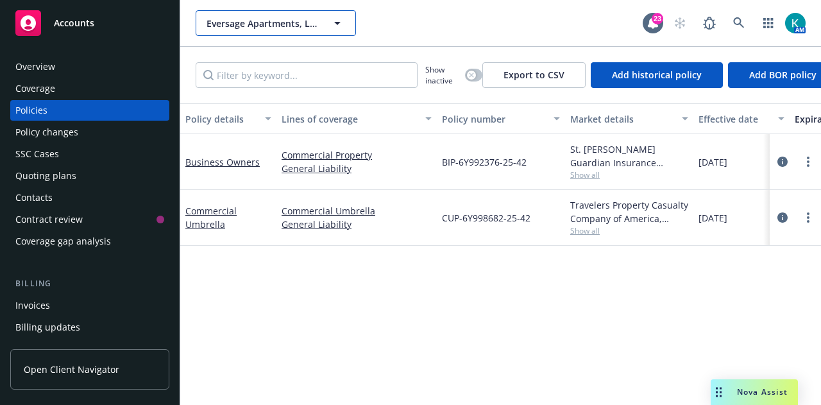
click at [245, 30] on button "Eversage Apartments, LLC" at bounding box center [276, 23] width 160 height 26
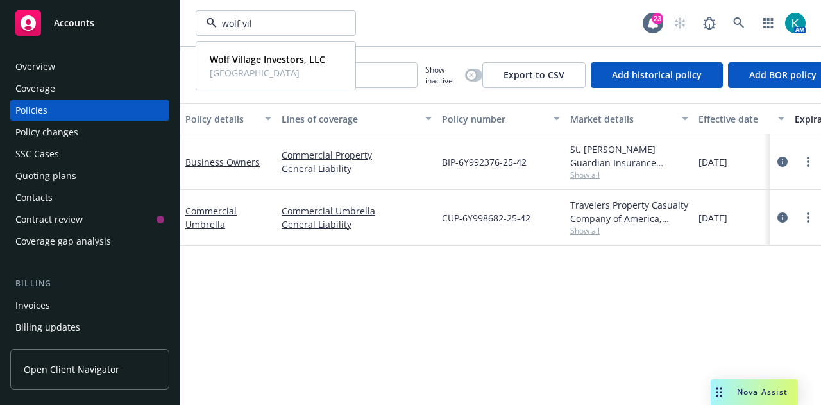
type input "wolf vill"
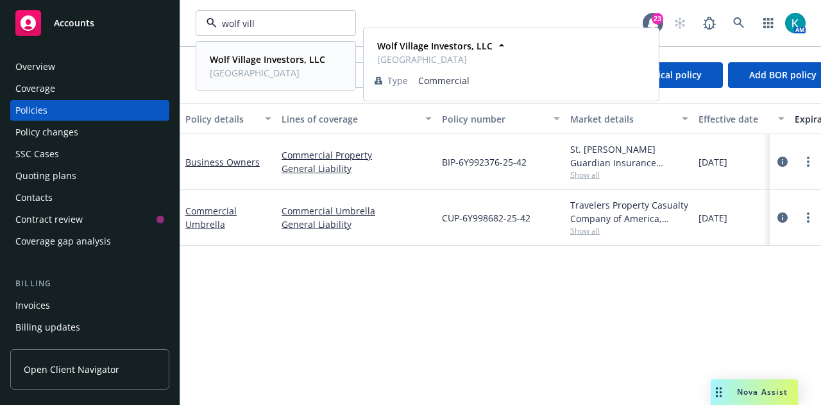
click at [281, 67] on span "[GEOGRAPHIC_DATA]" at bounding box center [267, 72] width 115 height 13
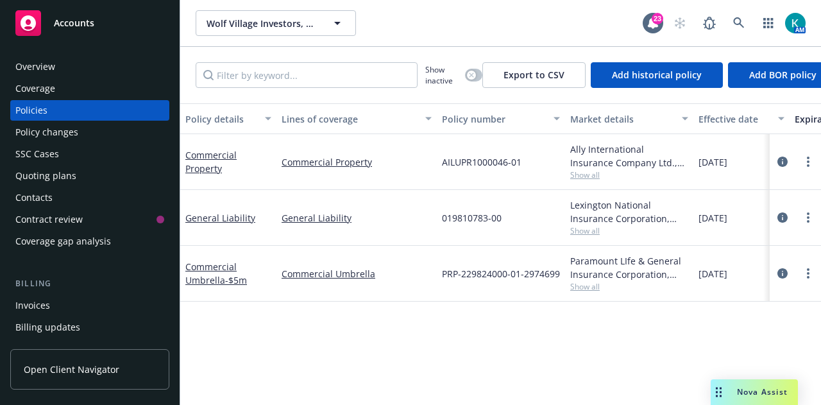
click at [194, 161] on div "Commercial Property" at bounding box center [228, 161] width 86 height 27
click at [196, 171] on link "Commercial Property" at bounding box center [210, 162] width 51 height 26
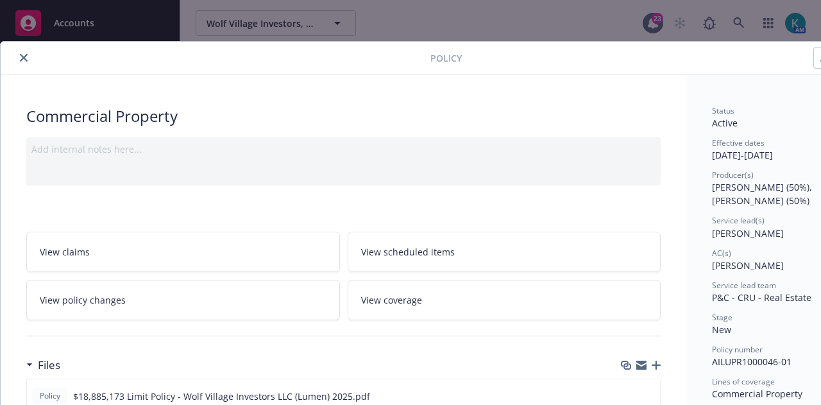
drag, startPoint x: 22, startPoint y: 61, endPoint x: 43, endPoint y: 73, distance: 23.9
click at [23, 61] on button "close" at bounding box center [23, 57] width 15 height 15
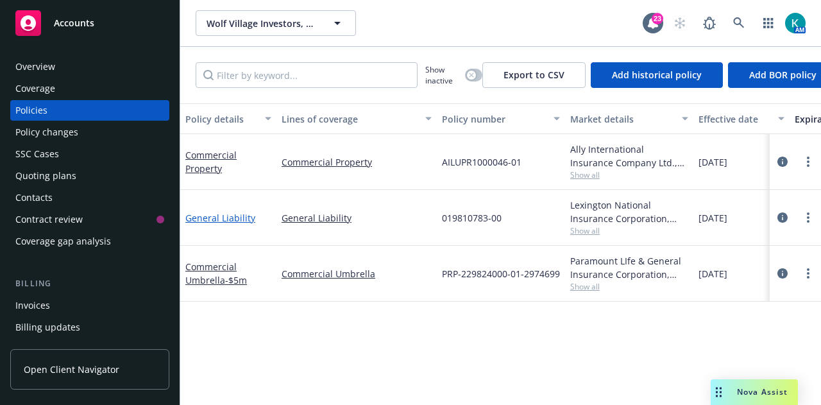
click at [216, 220] on link "General Liability" at bounding box center [220, 218] width 70 height 12
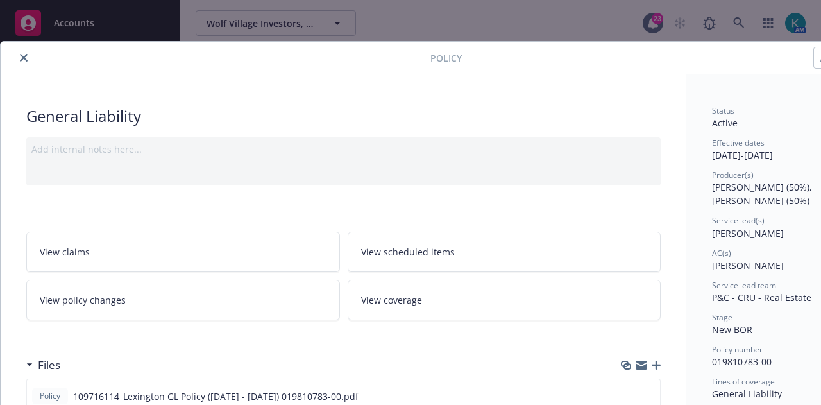
click at [19, 56] on button "close" at bounding box center [23, 57] width 15 height 15
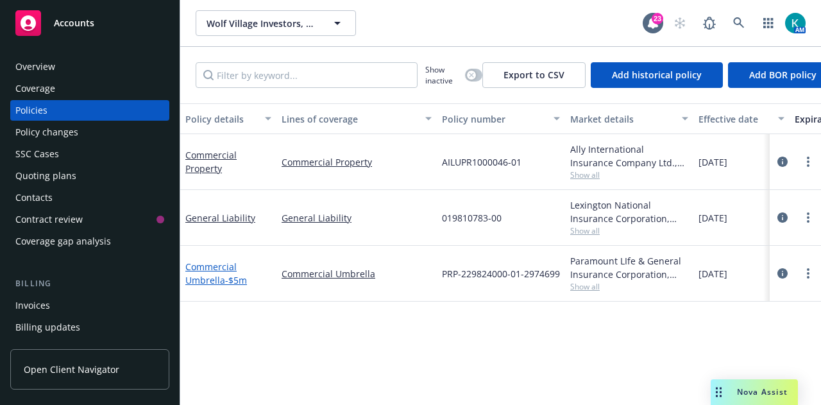
click at [239, 275] on span "- $5m" at bounding box center [236, 280] width 22 height 12
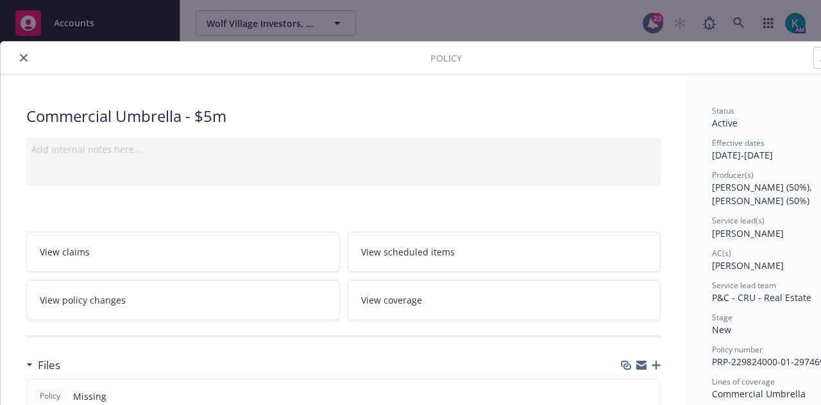
click at [24, 52] on button "close" at bounding box center [23, 57] width 15 height 15
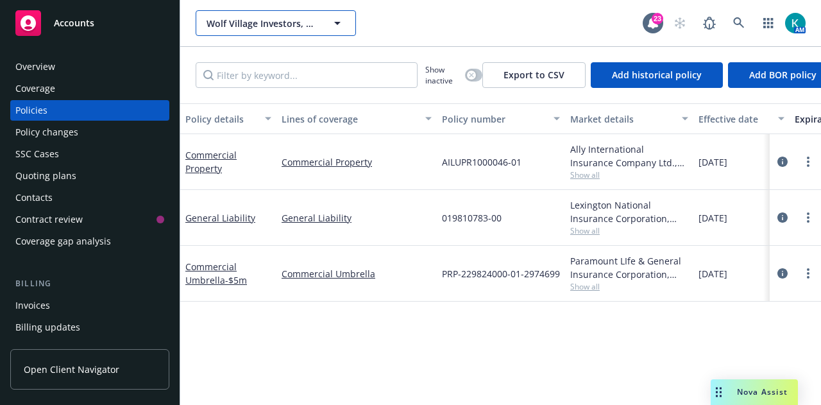
click at [269, 25] on span "Wolf Village Investors, LLC" at bounding box center [262, 23] width 111 height 13
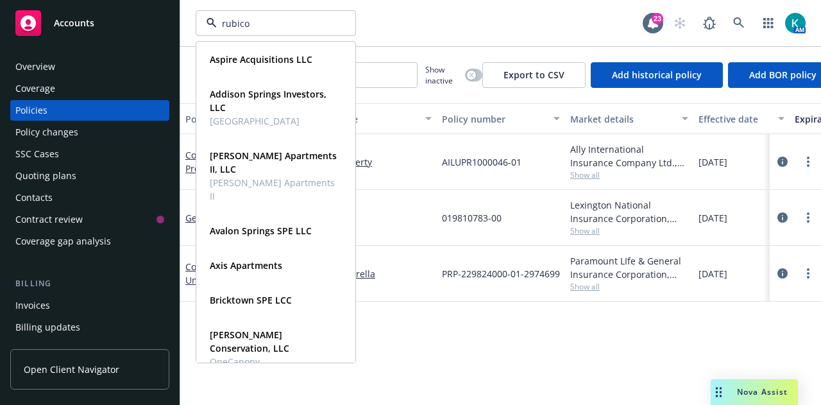
type input "rubicon"
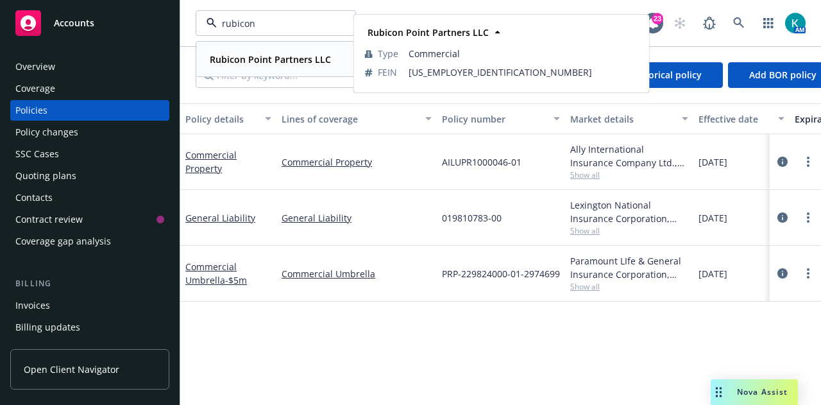
click at [294, 64] on span "Rubicon Point Partners LLC" at bounding box center [270, 59] width 121 height 13
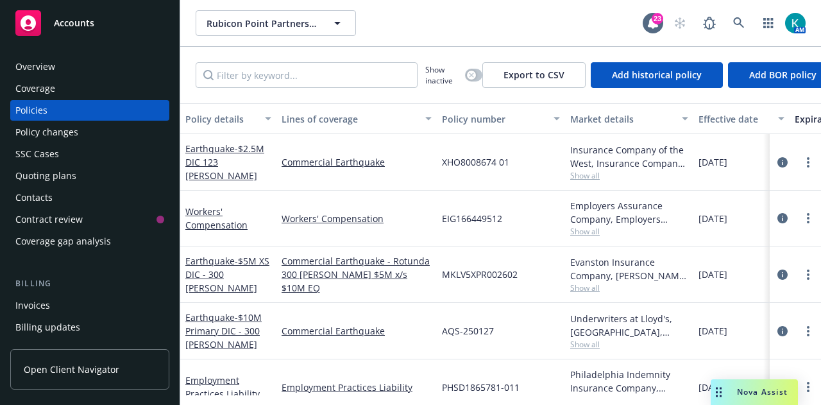
click at [135, 129] on div "Policy changes" at bounding box center [89, 132] width 149 height 21
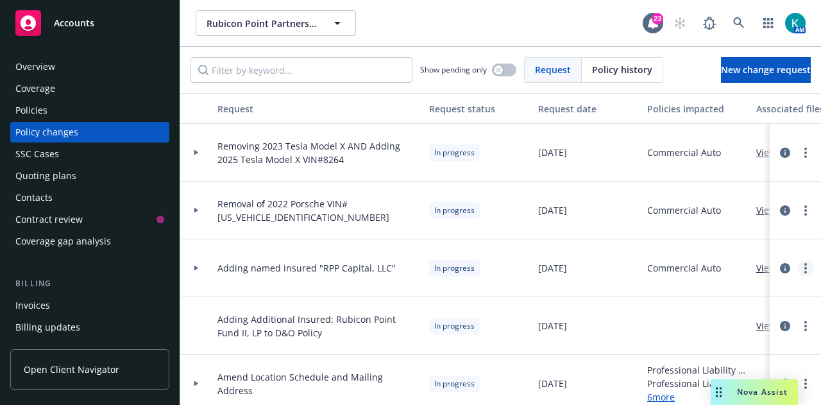
click at [798, 268] on link "more" at bounding box center [805, 267] width 15 height 15
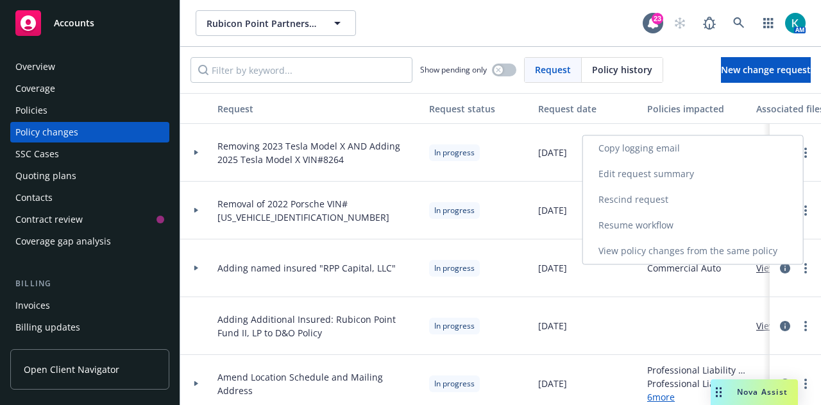
click at [735, 228] on link "Resume workflow" at bounding box center [693, 225] width 220 height 26
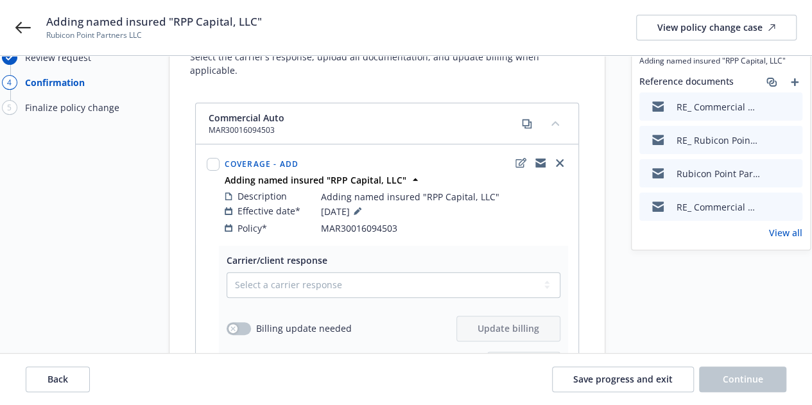
scroll to position [128, 0]
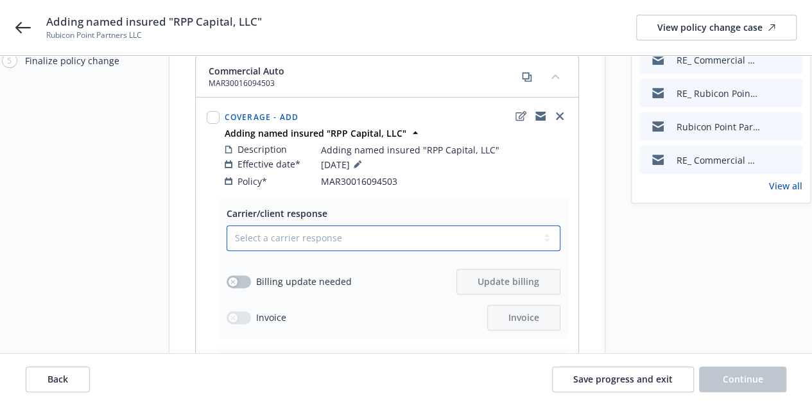
click at [407, 229] on select "Select a carrier response Accepted Accepted with revision No endorsement needed…" at bounding box center [393, 238] width 334 height 26
select select "ACCEPTED"
click at [226, 225] on select "Select a carrier response Accepted Accepted with revision No endorsement needed…" at bounding box center [393, 238] width 334 height 26
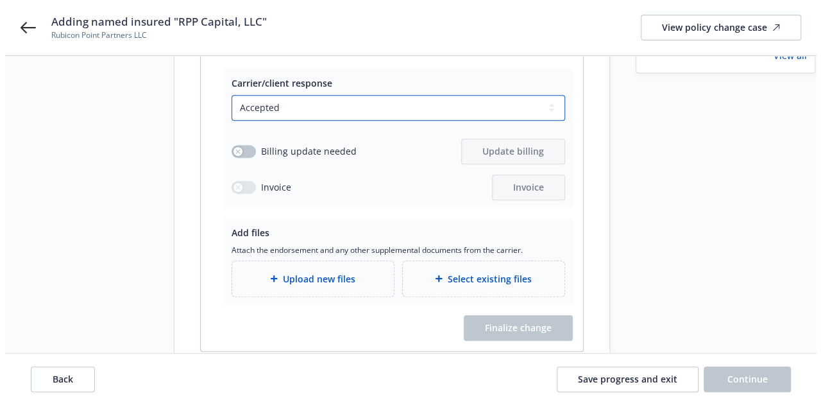
scroll to position [298, 0]
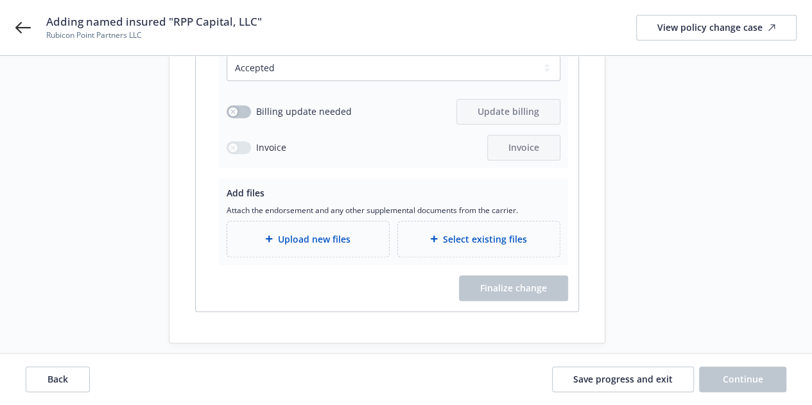
click at [318, 232] on span "Upload new files" at bounding box center [314, 238] width 72 height 13
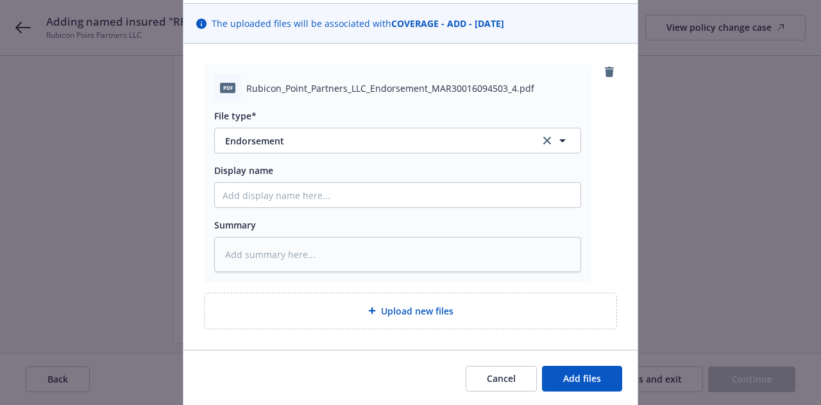
scroll to position [128, 0]
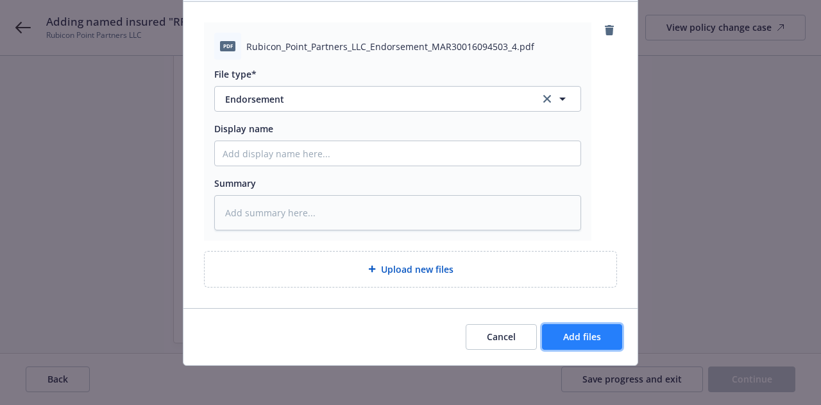
click at [580, 336] on span "Add files" at bounding box center [582, 336] width 38 height 12
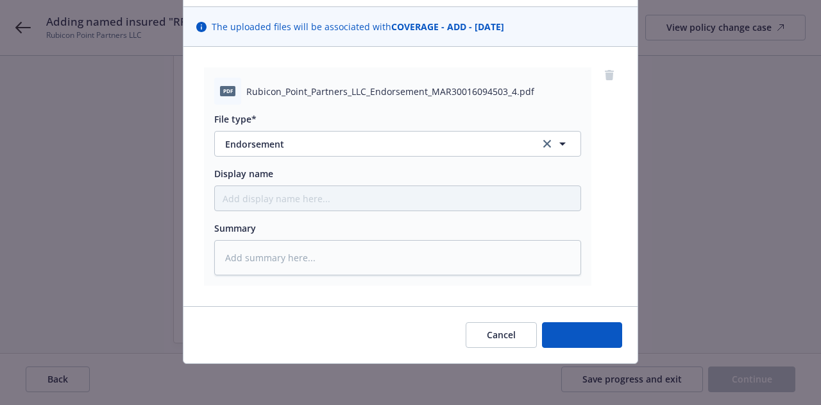
scroll to position [81, 0]
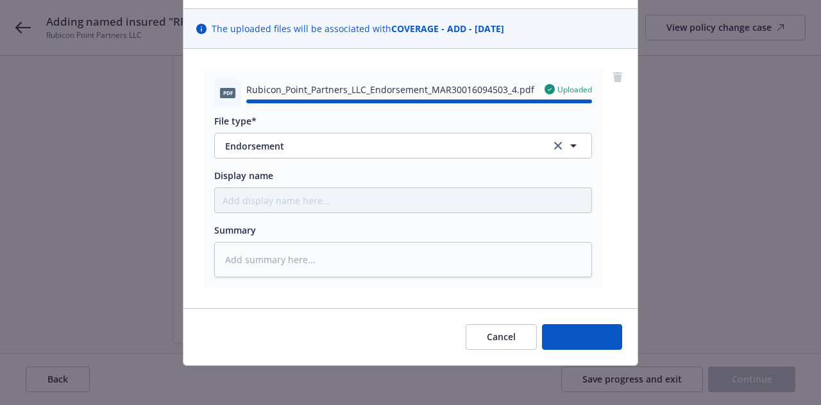
type textarea "x"
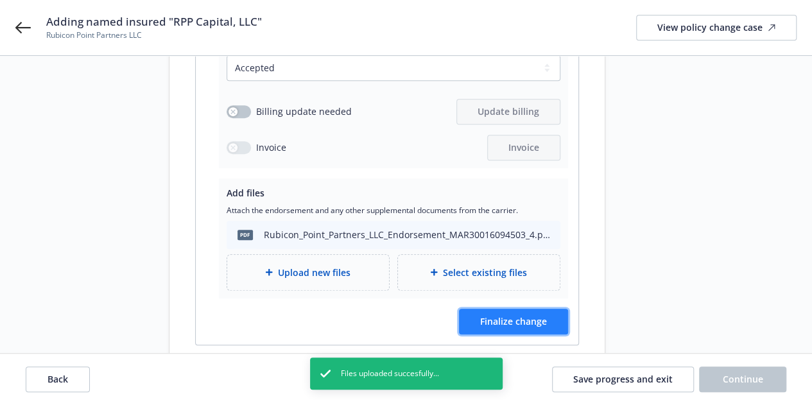
click at [525, 315] on span "Finalize change" at bounding box center [513, 321] width 67 height 12
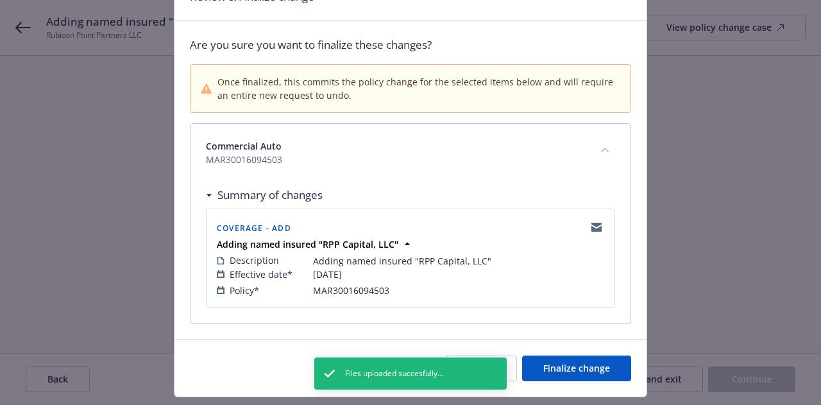
scroll to position [100, 0]
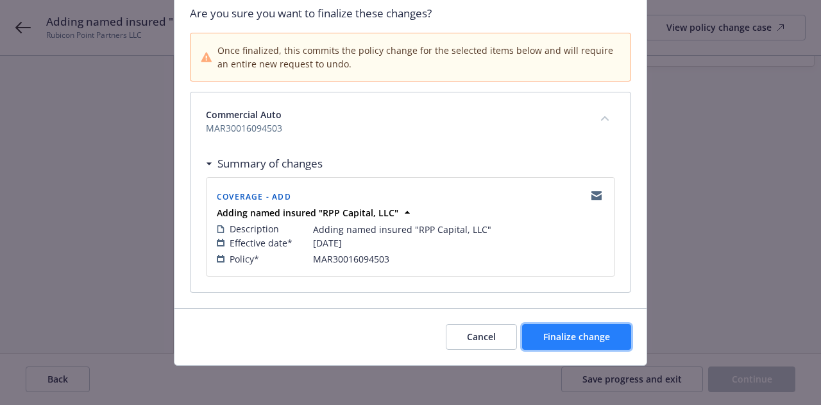
click at [584, 330] on span "Finalize change" at bounding box center [576, 336] width 67 height 12
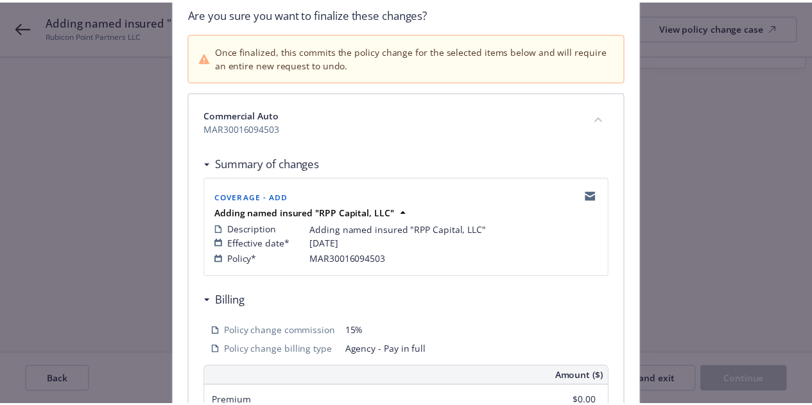
scroll to position [421, 0]
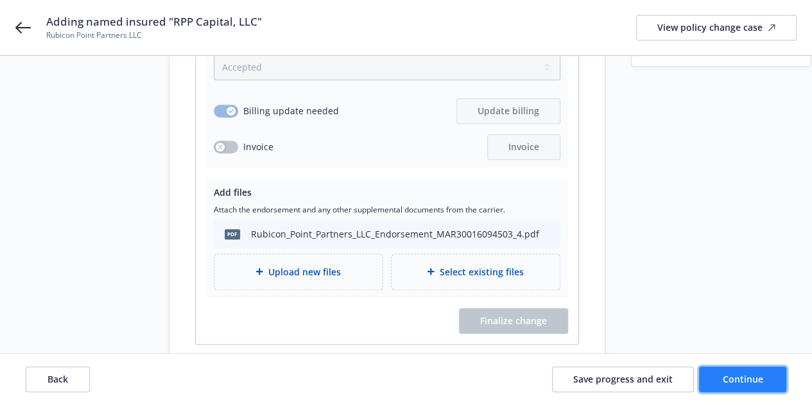
click at [744, 377] on span "Continue" at bounding box center [742, 379] width 40 height 12
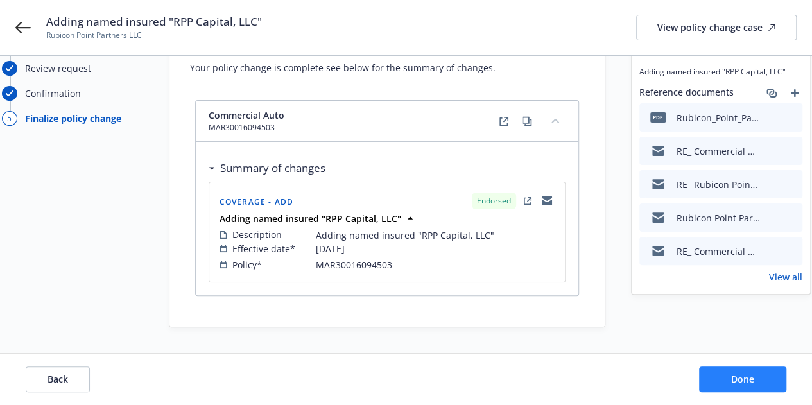
scroll to position [69, 0]
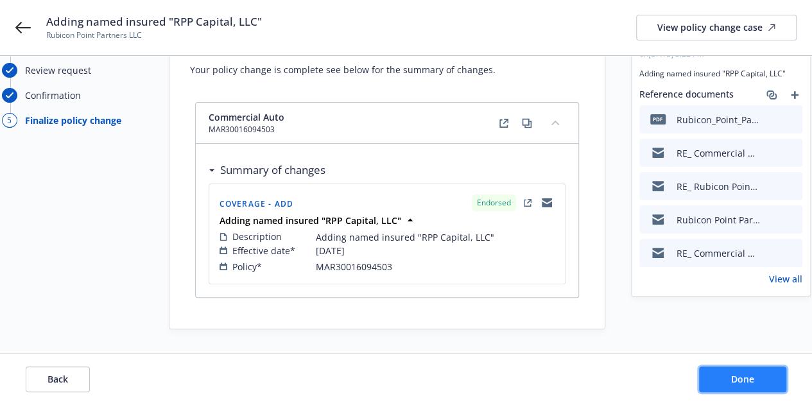
click at [747, 380] on span "Done" at bounding box center [742, 379] width 23 height 12
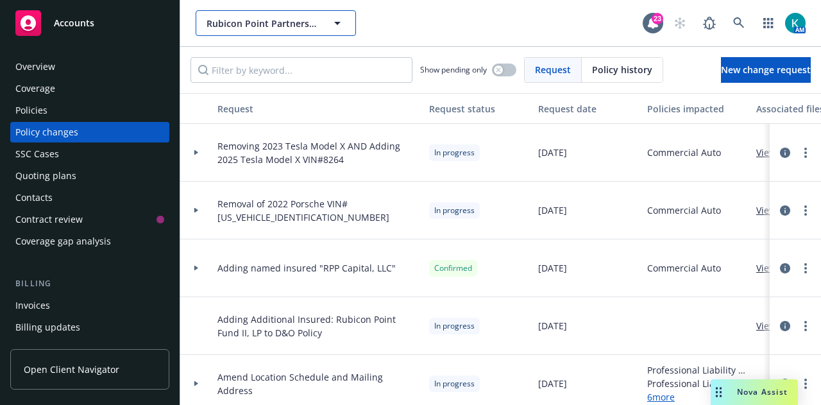
click at [281, 31] on button "Rubicon Point Partners LLC" at bounding box center [276, 23] width 160 height 26
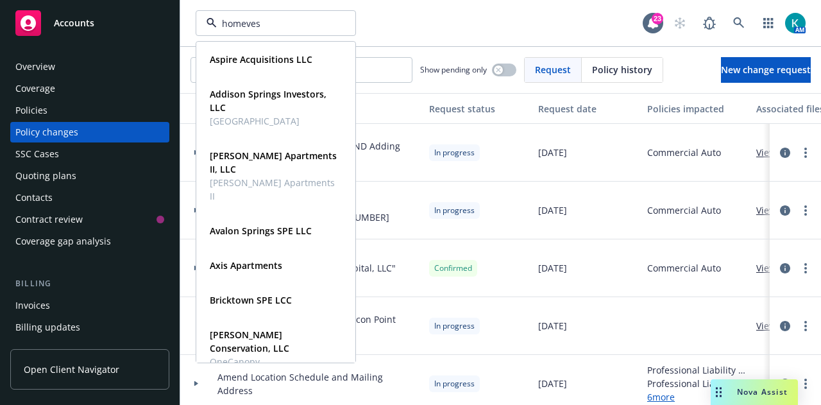
type input "homevest"
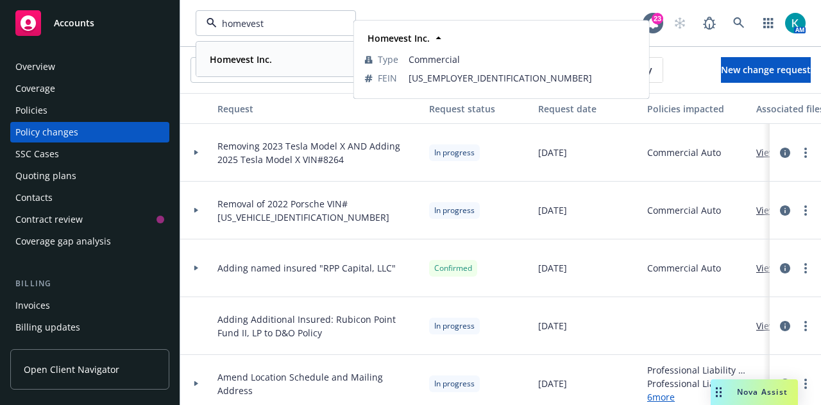
drag, startPoint x: 295, startPoint y: 58, endPoint x: 289, endPoint y: 48, distance: 11.8
click at [294, 56] on div "Homevest Inc." at bounding box center [276, 59] width 142 height 19
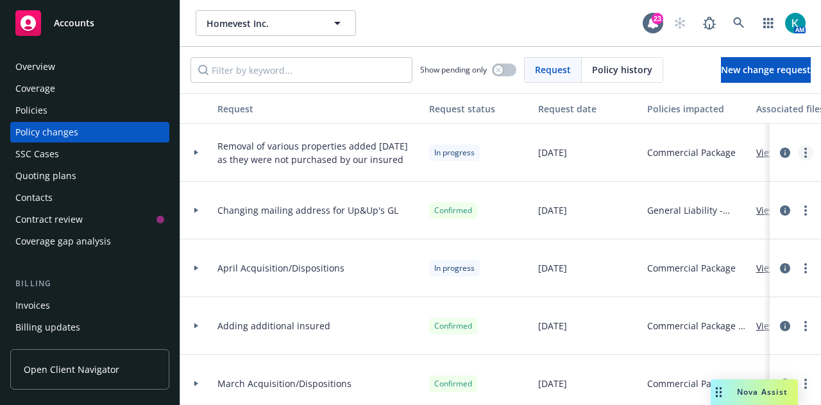
click at [794, 152] on div at bounding box center [795, 152] width 41 height 15
click at [798, 151] on link "more" at bounding box center [805, 152] width 15 height 15
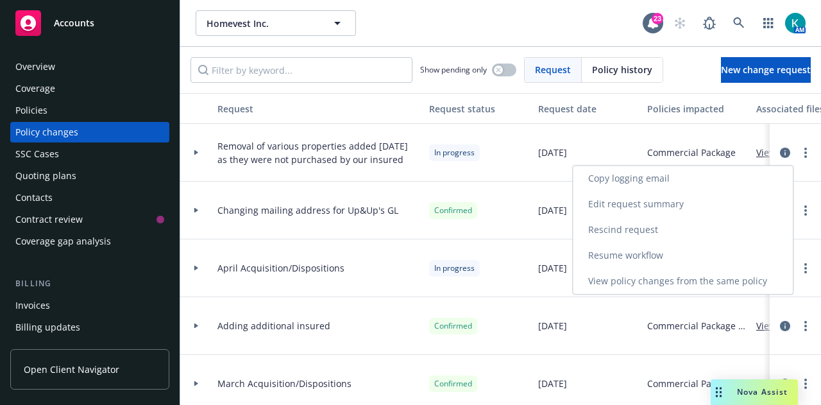
click at [754, 251] on link "Resume workflow" at bounding box center [683, 256] width 220 height 26
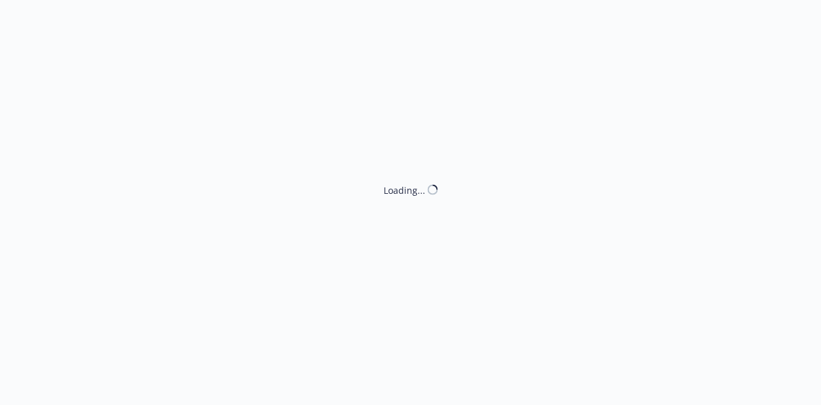
select select "ACCEPTED"
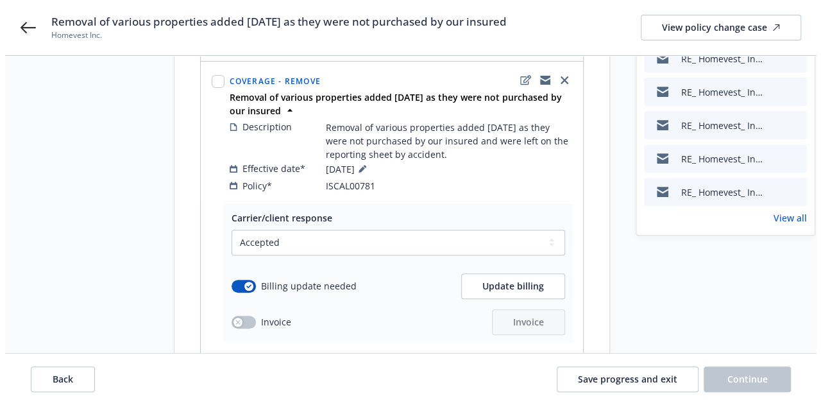
scroll to position [257, 0]
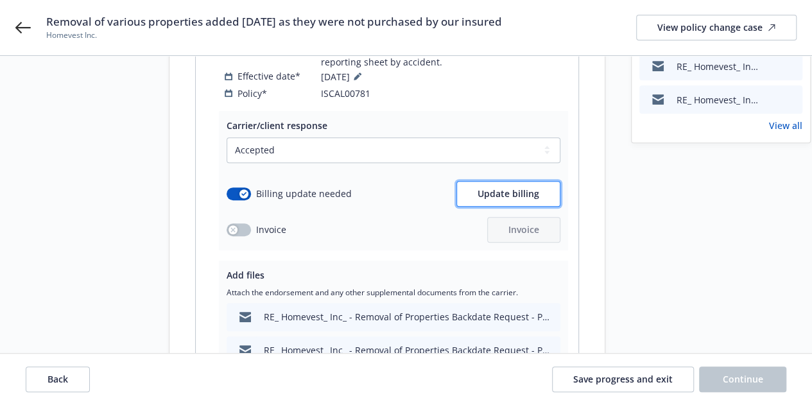
click at [479, 187] on span "Update billing" at bounding box center [508, 193] width 62 height 12
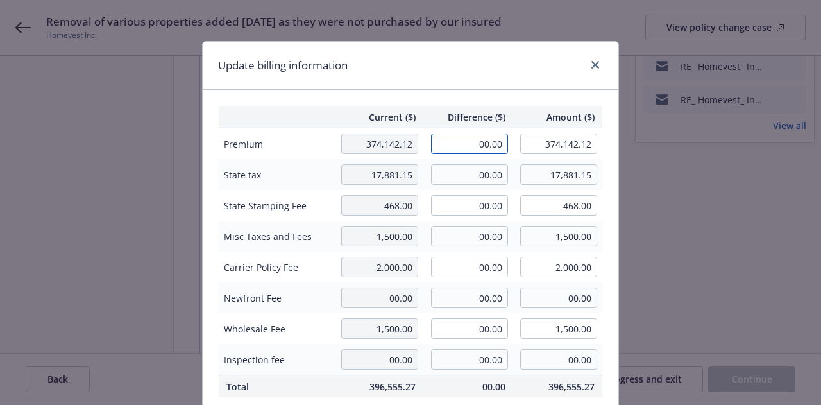
click at [454, 144] on input "00.00" at bounding box center [469, 143] width 77 height 21
type input "-393.00"
type input "373,749.12"
type input "-78.6"
click at [477, 169] on input "00.00" at bounding box center [469, 174] width 77 height 21
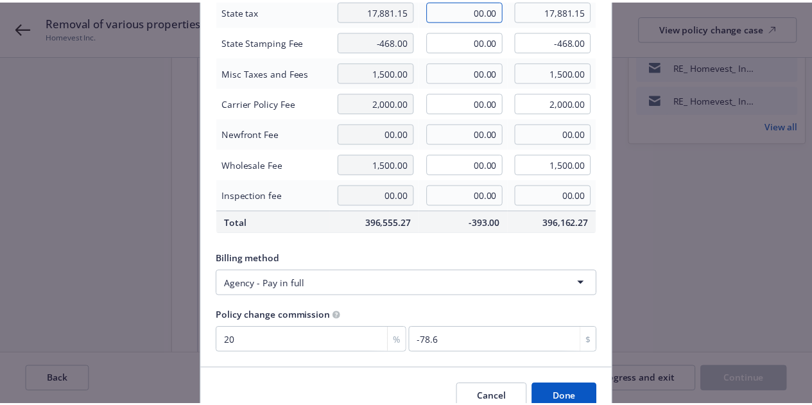
scroll to position [225, 0]
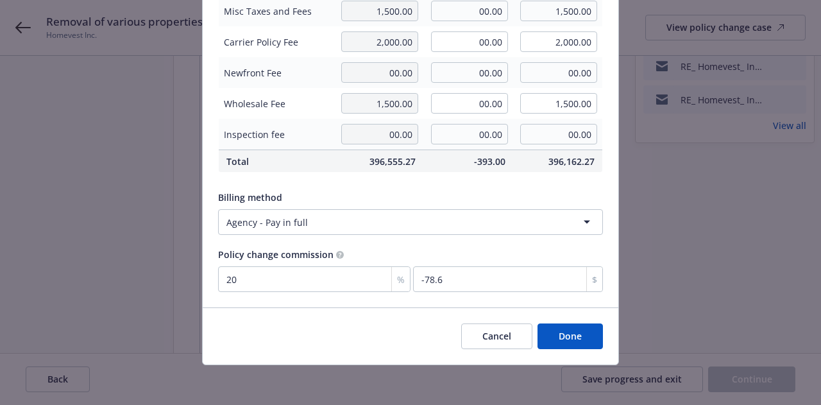
click at [575, 343] on button "Done" at bounding box center [570, 336] width 65 height 26
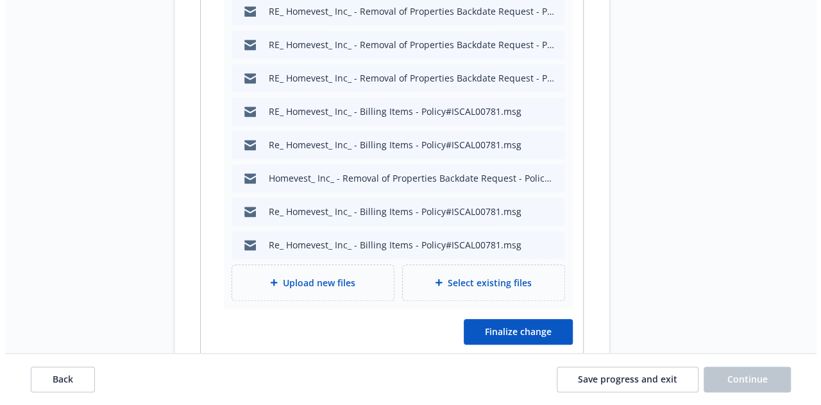
scroll to position [606, 0]
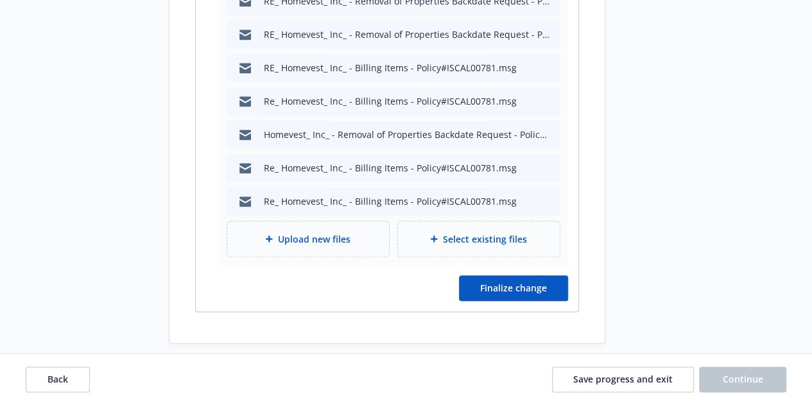
click at [334, 232] on span "Upload new files" at bounding box center [314, 238] width 72 height 13
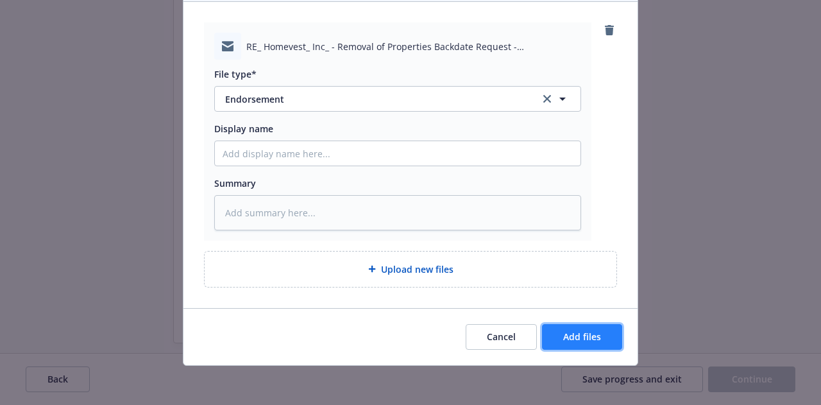
click at [590, 332] on span "Add files" at bounding box center [582, 336] width 38 height 12
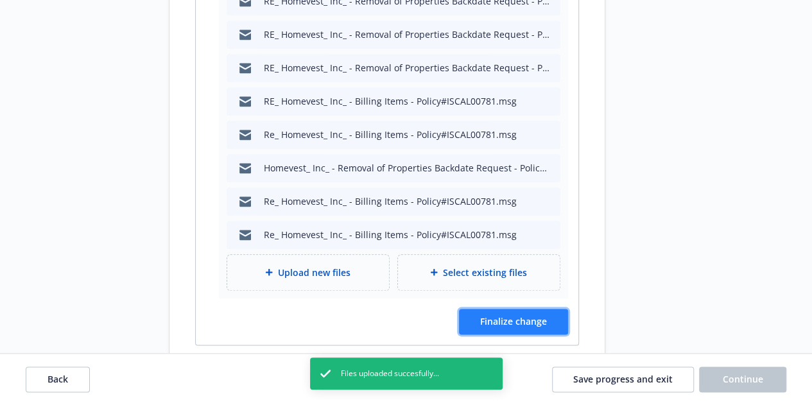
click at [540, 315] on span "Finalize change" at bounding box center [513, 321] width 67 height 12
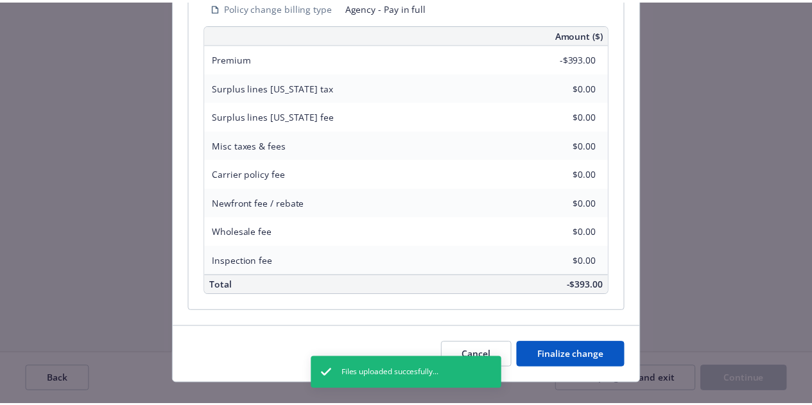
scroll to position [500, 0]
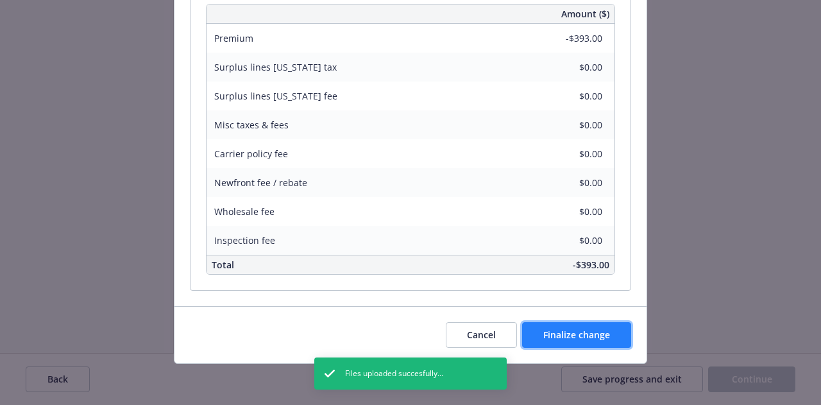
click at [599, 334] on span "Finalize change" at bounding box center [576, 334] width 67 height 12
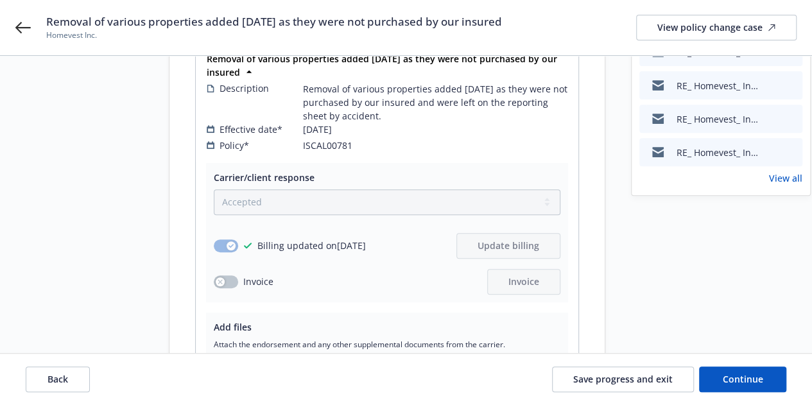
scroll to position [221, 0]
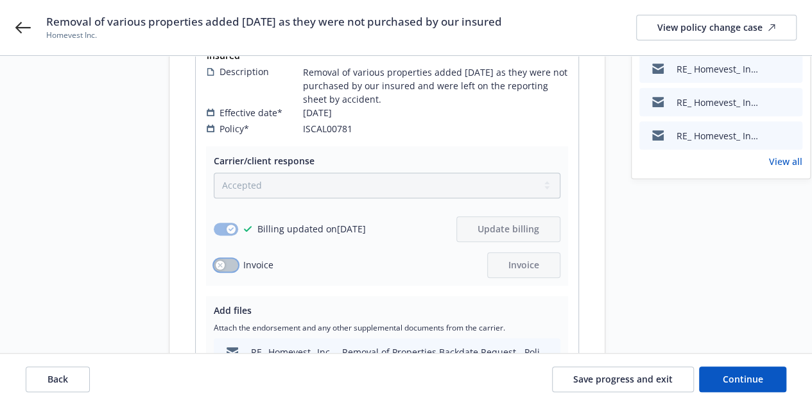
click at [217, 259] on button "button" at bounding box center [226, 265] width 24 height 13
click at [493, 253] on button "Invoice" at bounding box center [523, 265] width 73 height 26
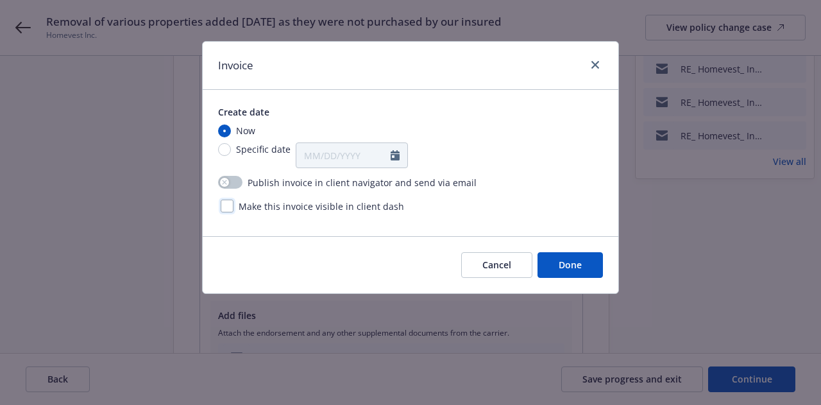
drag, startPoint x: 232, startPoint y: 201, endPoint x: 262, endPoint y: 203, distance: 30.3
click at [231, 201] on div at bounding box center [227, 206] width 13 height 13
click at [553, 267] on button "Done" at bounding box center [570, 265] width 65 height 26
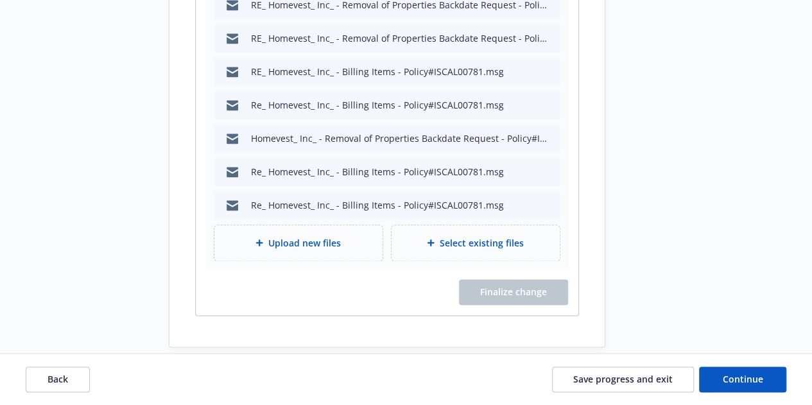
scroll to position [685, 0]
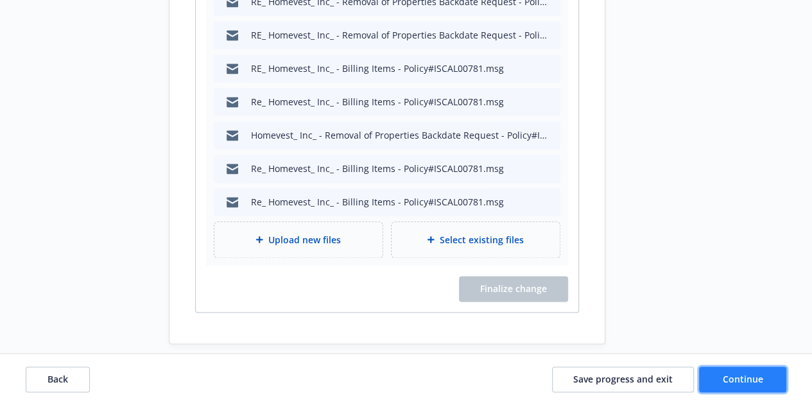
click at [746, 379] on span "Continue" at bounding box center [742, 379] width 40 height 12
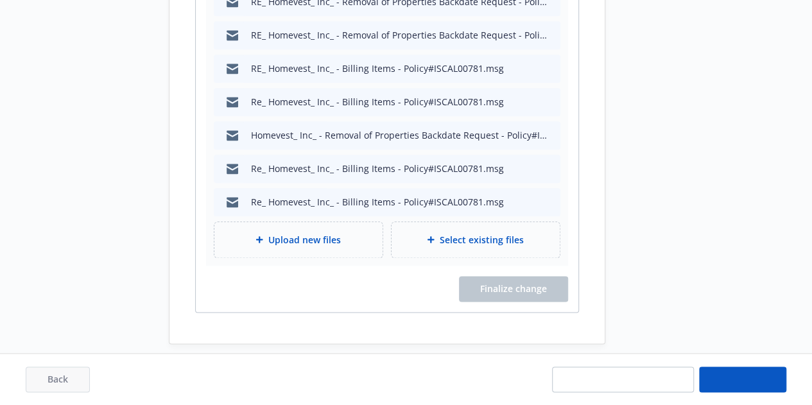
scroll to position [419, 0]
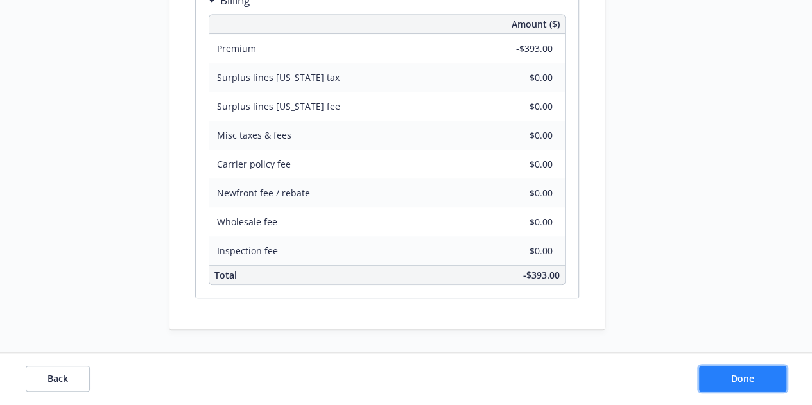
click at [748, 381] on span "Done" at bounding box center [742, 379] width 23 height 12
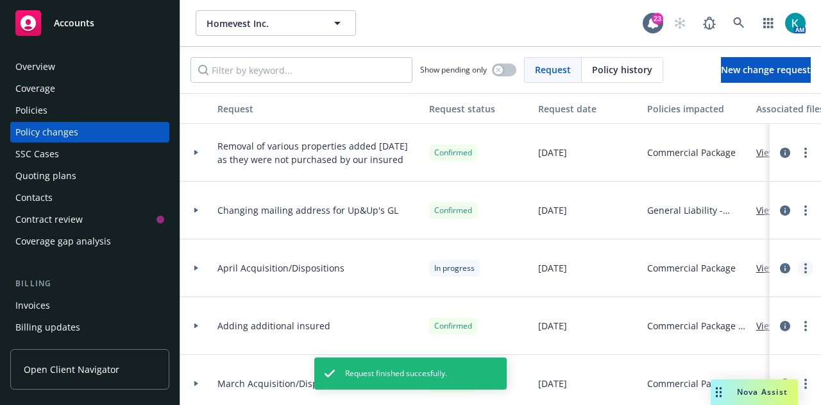
click at [798, 265] on link "more" at bounding box center [805, 267] width 15 height 15
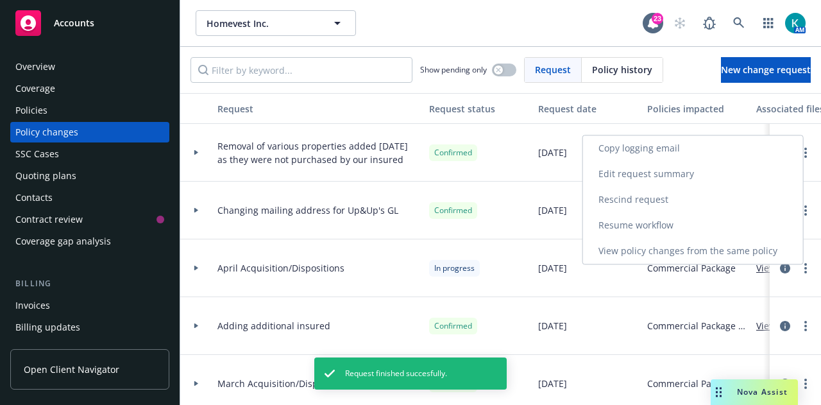
click at [723, 220] on link "Resume workflow" at bounding box center [693, 225] width 220 height 26
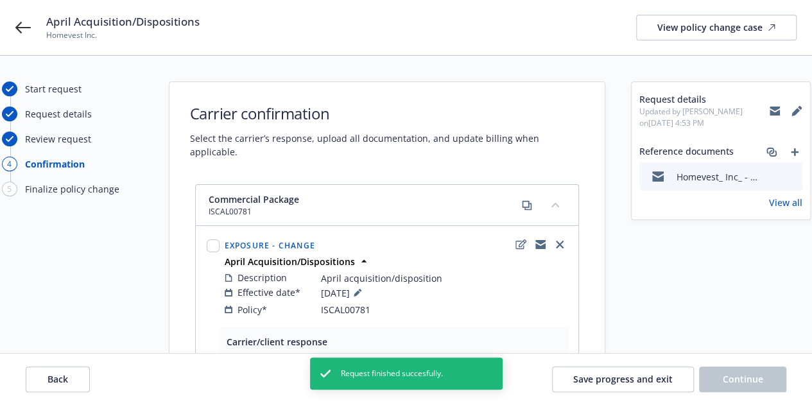
click at [790, 174] on icon "preview file" at bounding box center [790, 175] width 12 height 9
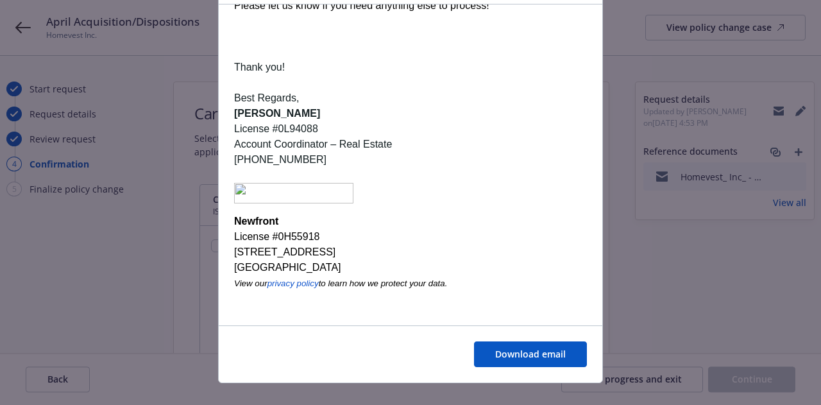
scroll to position [104, 0]
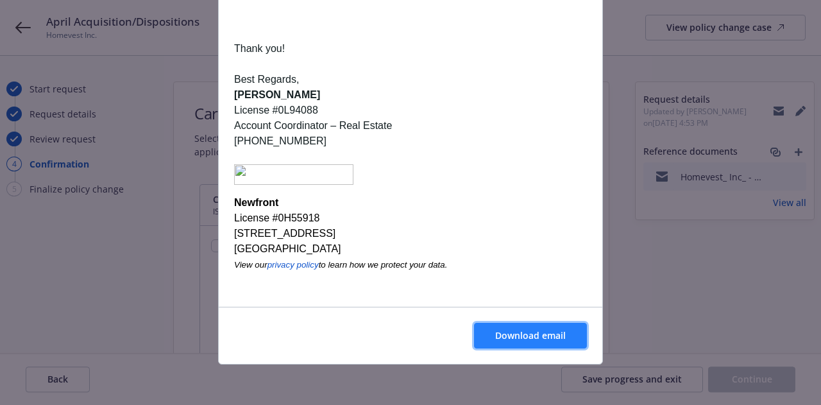
click at [554, 330] on span "Download email" at bounding box center [530, 335] width 71 height 12
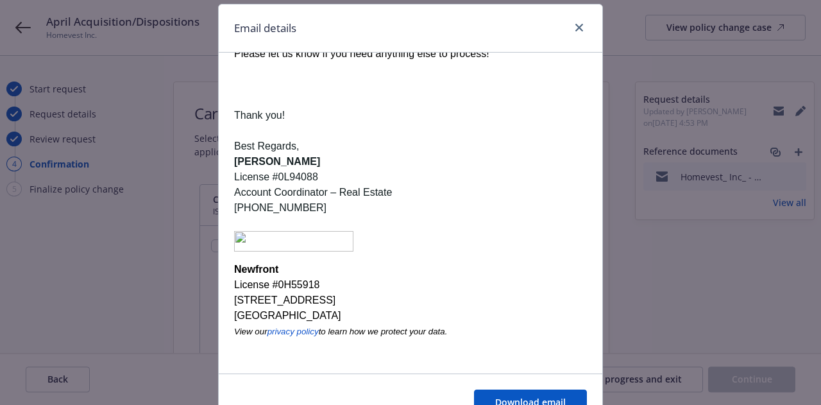
scroll to position [0, 0]
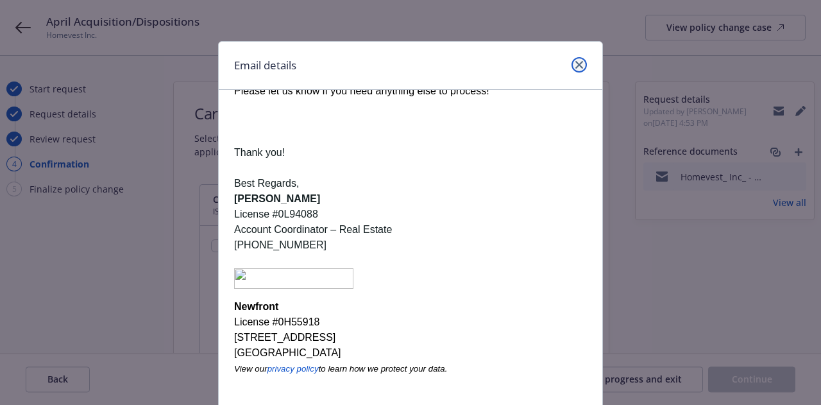
click at [576, 65] on icon "close" at bounding box center [579, 65] width 8 height 8
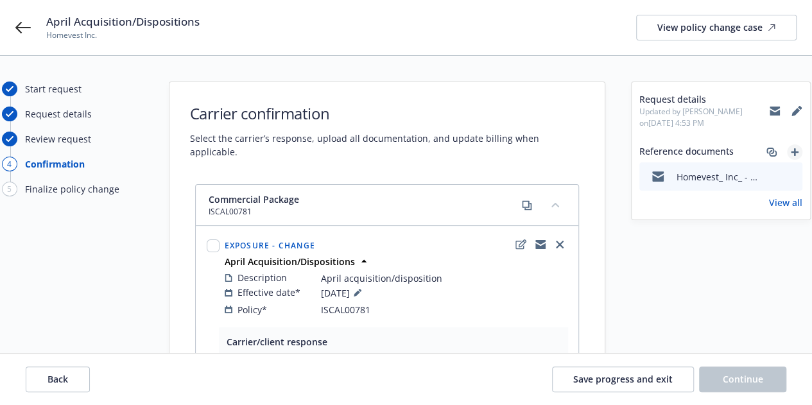
click at [794, 151] on icon "add" at bounding box center [794, 152] width 8 height 8
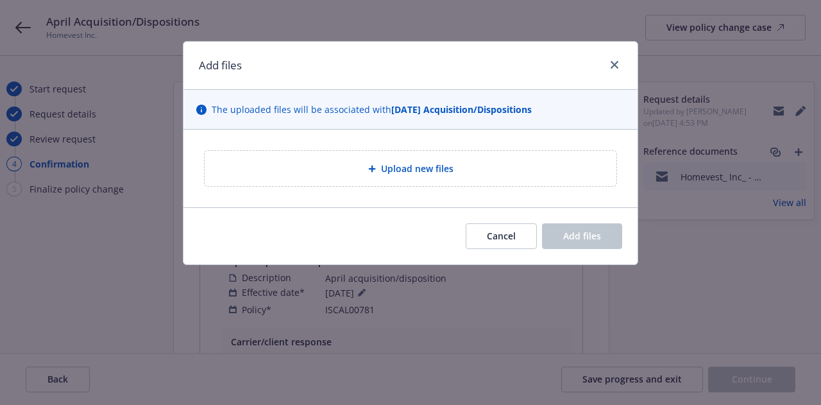
type textarea "x"
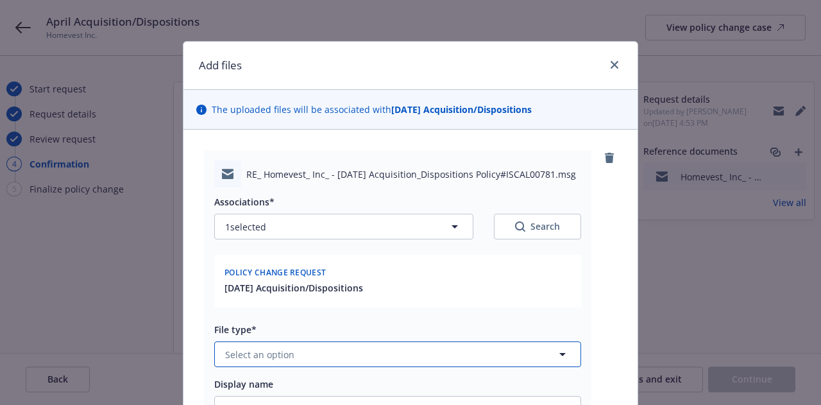
click at [341, 342] on button "Select an option" at bounding box center [397, 354] width 367 height 26
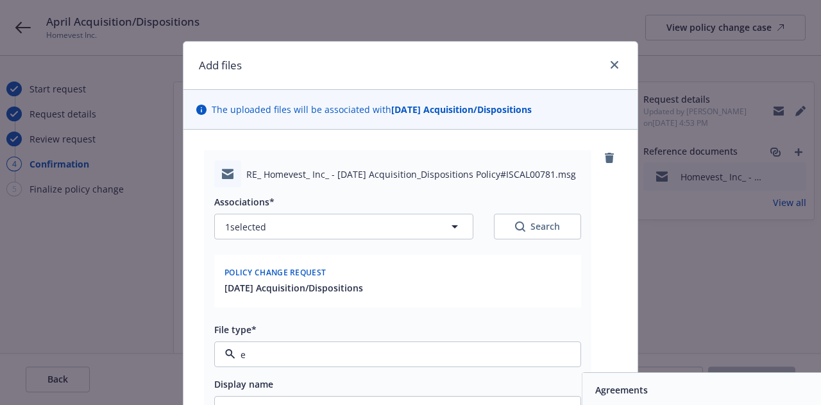
type input "em"
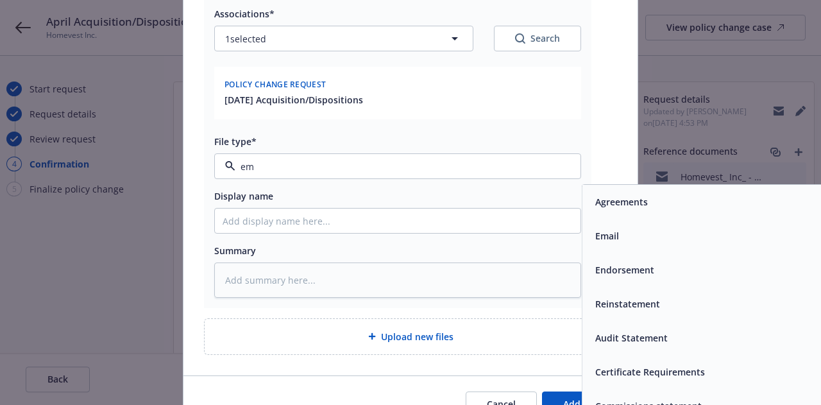
scroll to position [192, 0]
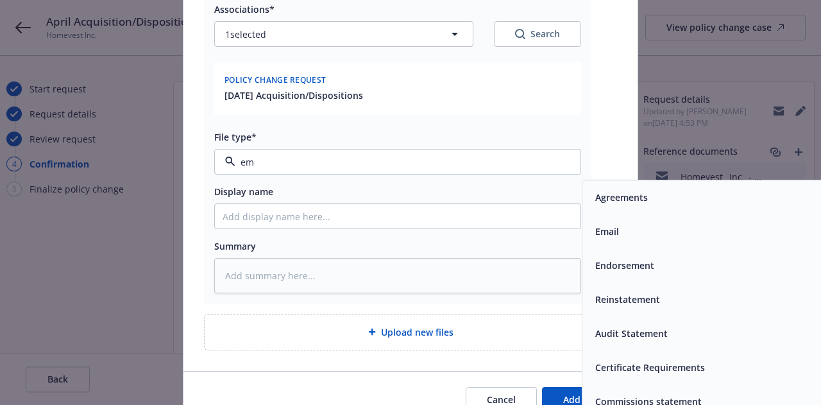
click at [647, 236] on div "Email" at bounding box center [765, 231] width 350 height 19
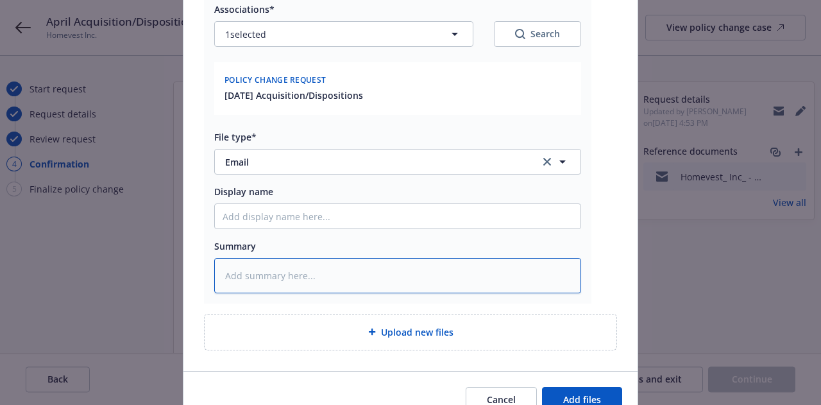
click at [436, 284] on textarea at bounding box center [397, 275] width 367 height 35
type textarea "x"
type textarea "F"
type textarea "x"
type textarea "FU"
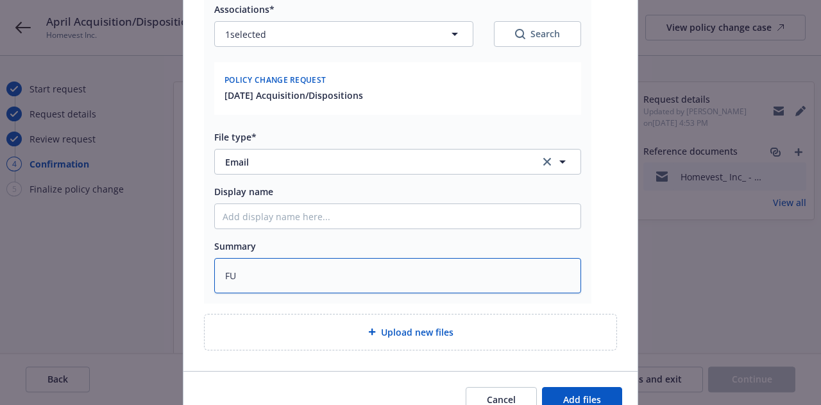
type textarea "x"
type textarea "FU"
type textarea "x"
type textarea "FU EM"
type textarea "x"
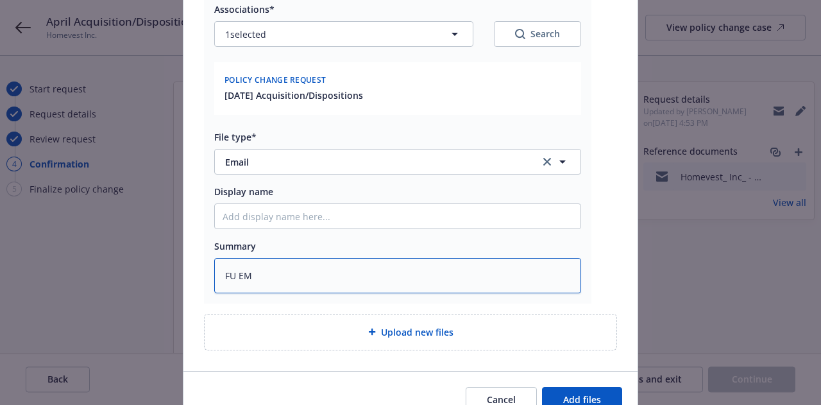
type textarea "FU EMT"
type textarea "x"
type textarea "FU EMT"
type textarea "x"
type textarea "FU EMT UW"
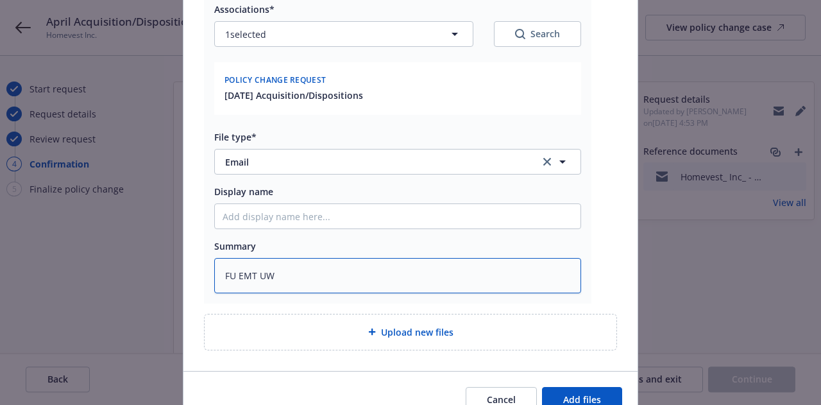
type textarea "x"
type textarea "FU EMT UW"
type textarea "x"
type textarea "FU EMT UW o"
type textarea "x"
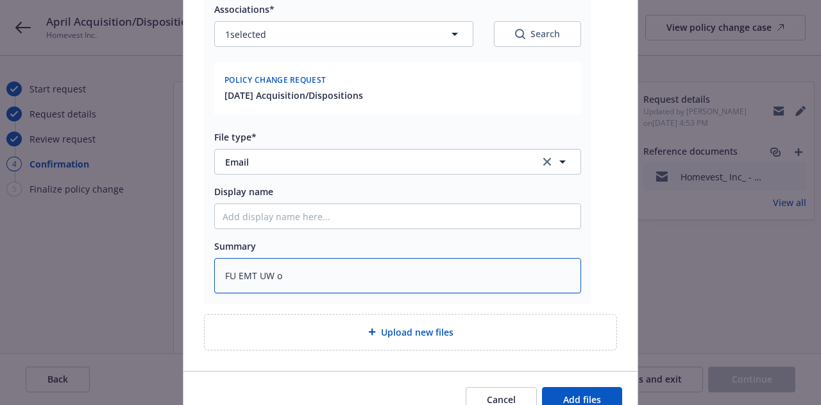
type textarea "FU EMT UW on"
type textarea "x"
type textarea "FU EMT UW on"
type textarea "x"
type textarea "FU EMT UW on ap"
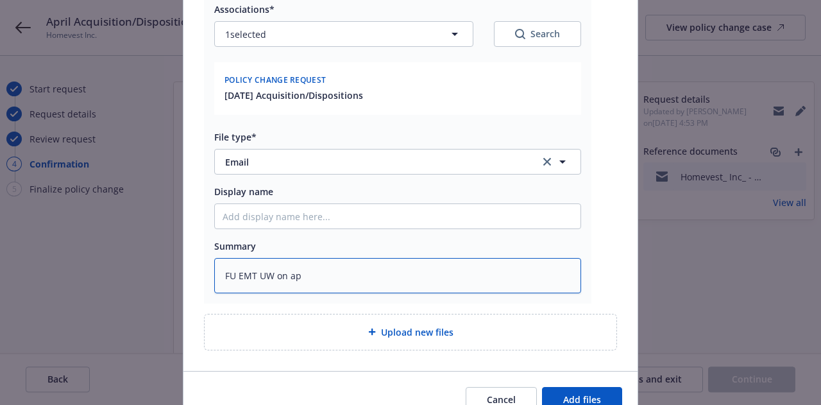
type textarea "x"
type textarea "FU EMT UW on apr"
type textarea "x"
type textarea "FU EMT UW on apri"
type textarea "x"
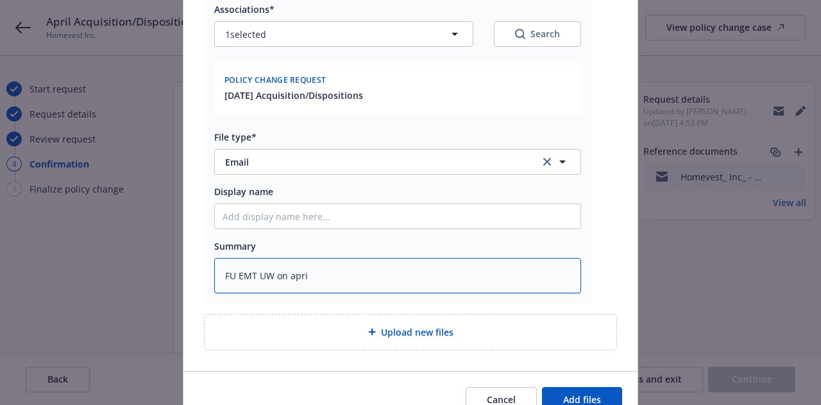
type textarea "FU EMT UW on april"
type textarea "x"
type textarea "FU EMT UW on april"
type textarea "x"
type textarea "FU EMT UW on april ch"
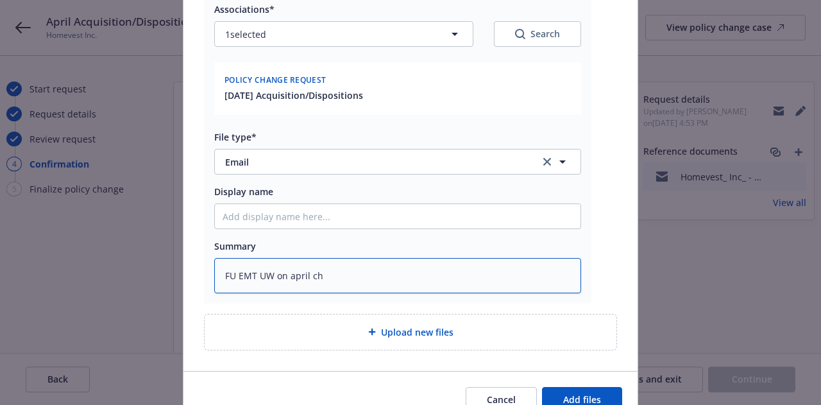
type textarea "x"
type textarea "FU EMT UW on [PERSON_NAME]"
type textarea "x"
type textarea "FU EMT UW on [PERSON_NAME]"
type textarea "x"
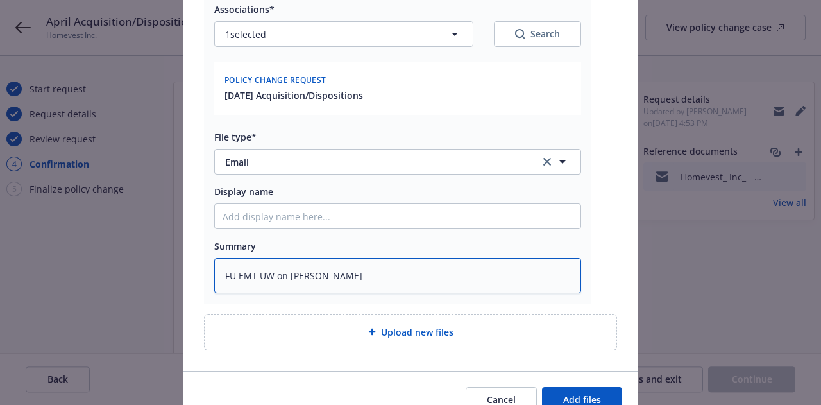
type textarea "FU EMT UW on april change"
type textarea "x"
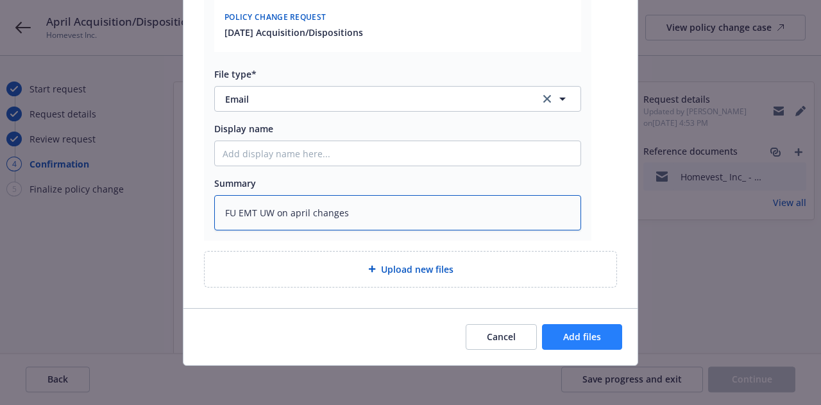
type textarea "FU EMT UW on april changes"
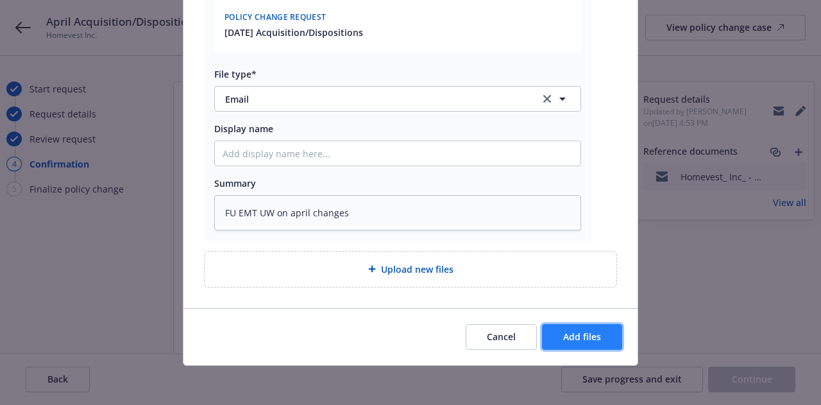
click at [582, 334] on span "Add files" at bounding box center [582, 336] width 38 height 12
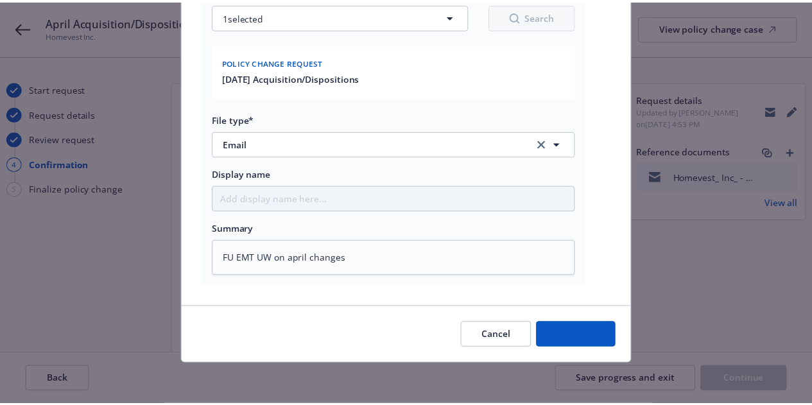
scroll to position [209, 0]
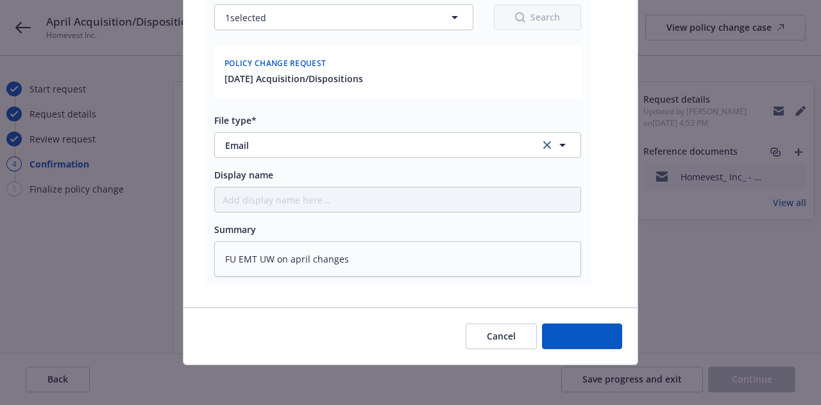
type textarea "x"
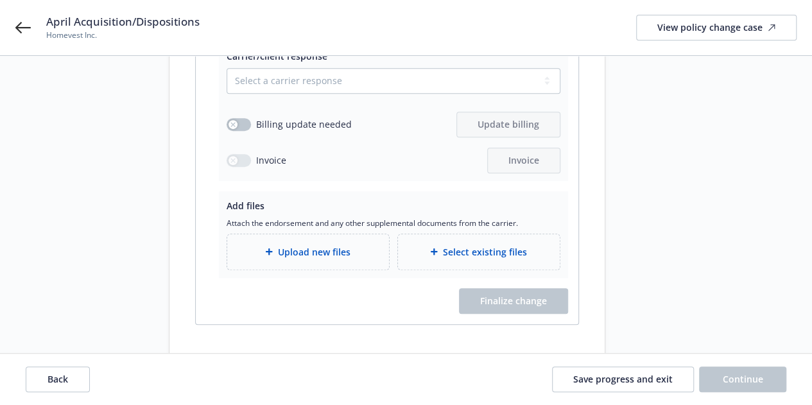
scroll to position [298, 0]
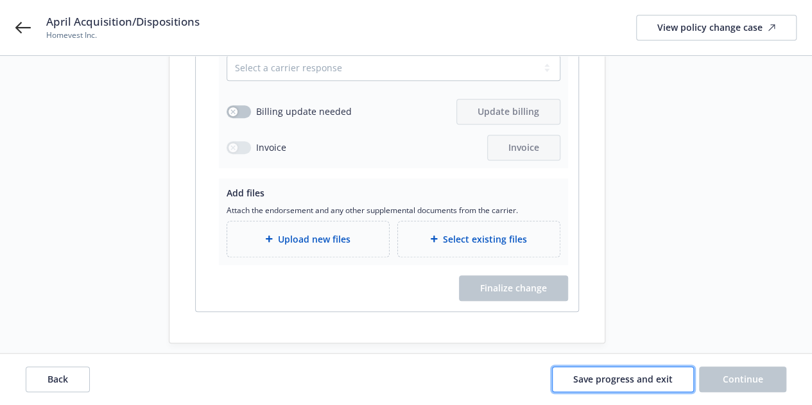
click at [660, 381] on span "Save progress and exit" at bounding box center [622, 379] width 99 height 12
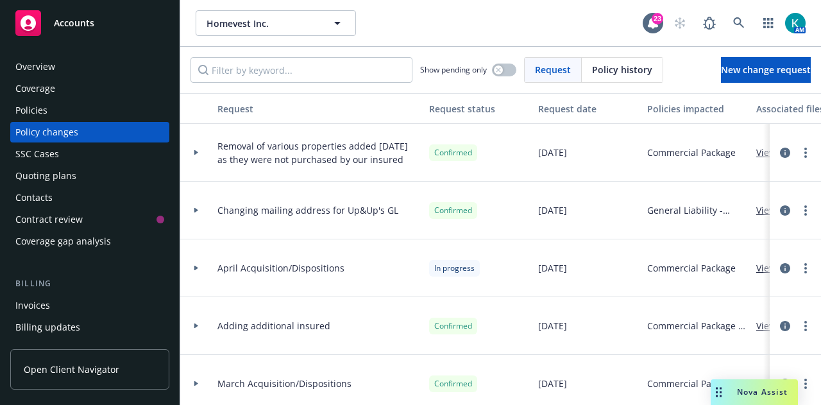
click at [54, 19] on span "Accounts" at bounding box center [74, 23] width 40 height 10
